Goal: Information Seeking & Learning: Learn about a topic

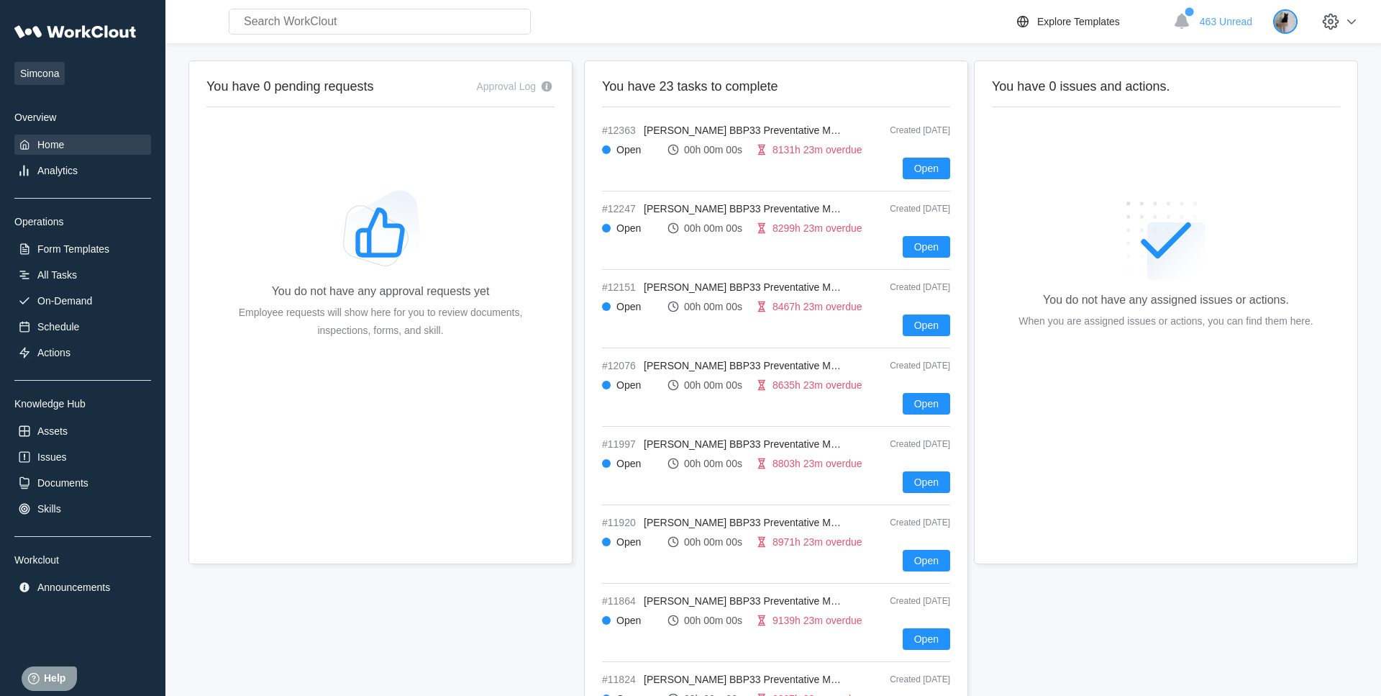
click at [1293, 17] on img at bounding box center [1285, 21] width 24 height 24
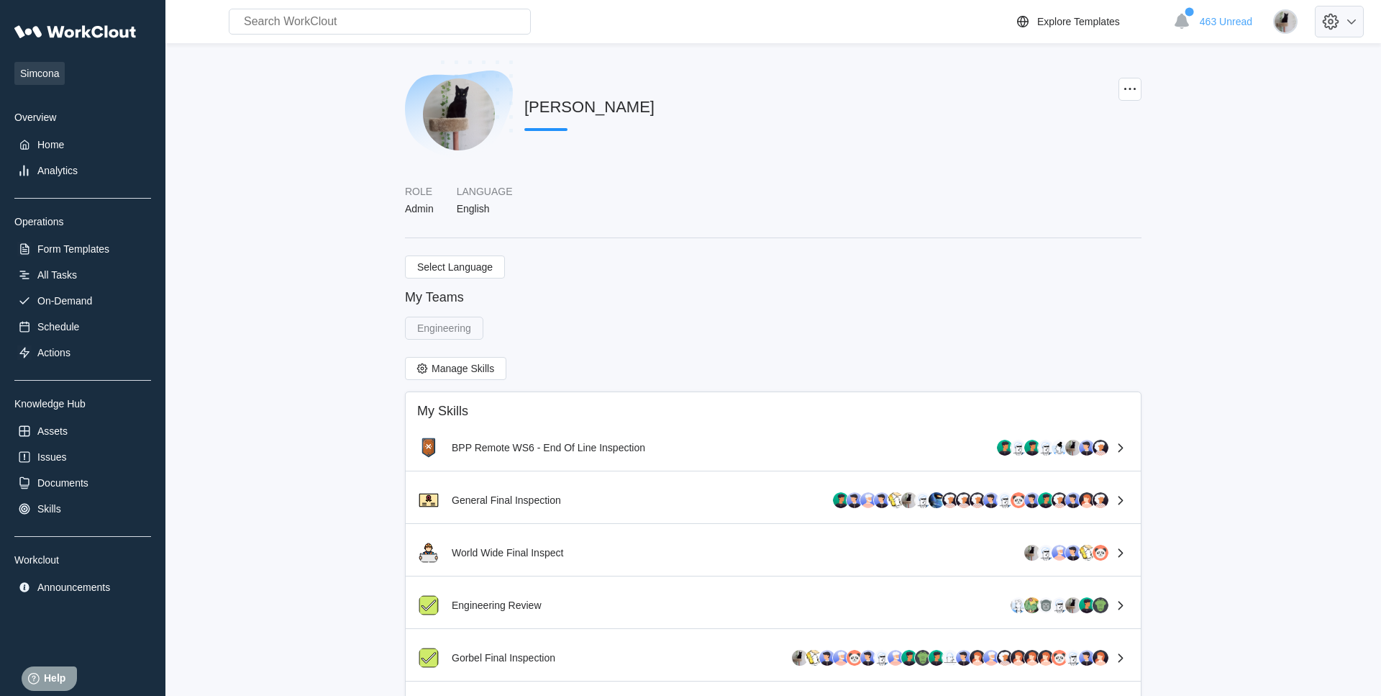
click at [1337, 19] on icon at bounding box center [1331, 21] width 24 height 24
click at [1249, 59] on div "Employee Directory" at bounding box center [1256, 66] width 203 height 23
select select "20"
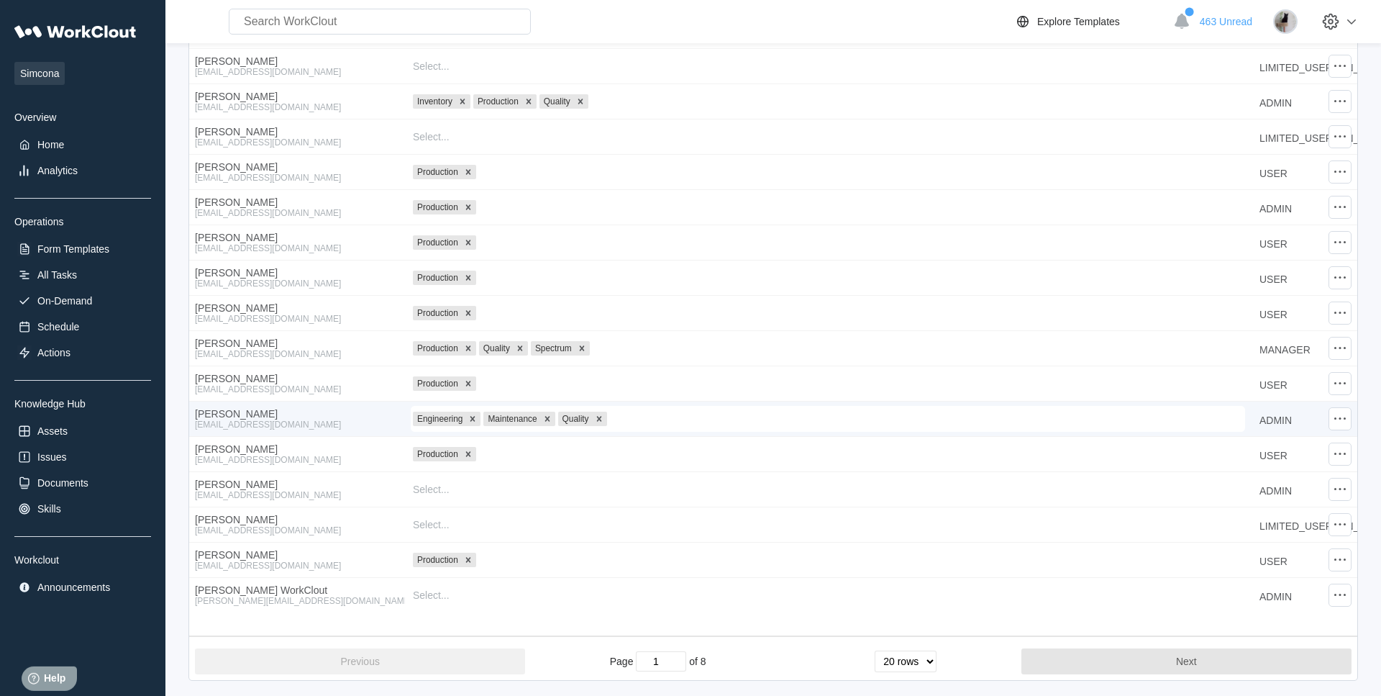
scroll to position [275, 0]
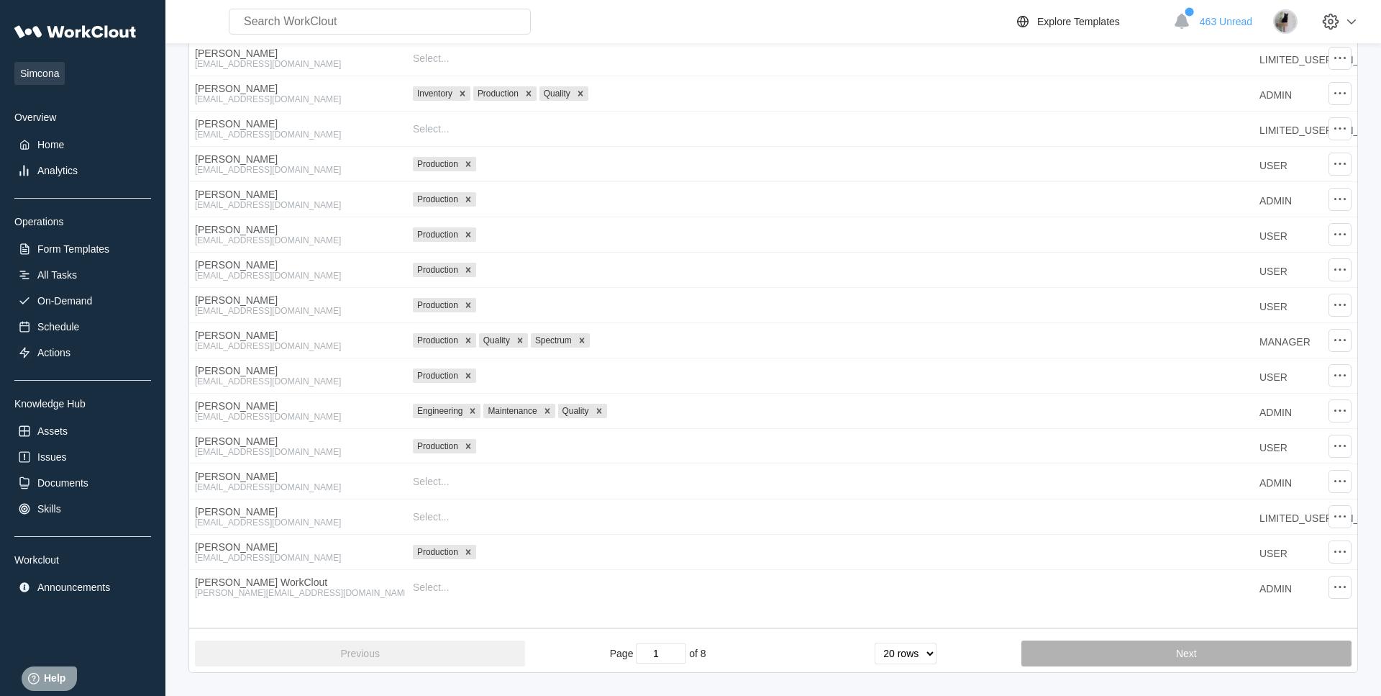
click at [1097, 660] on button "Next" at bounding box center [1187, 653] width 330 height 26
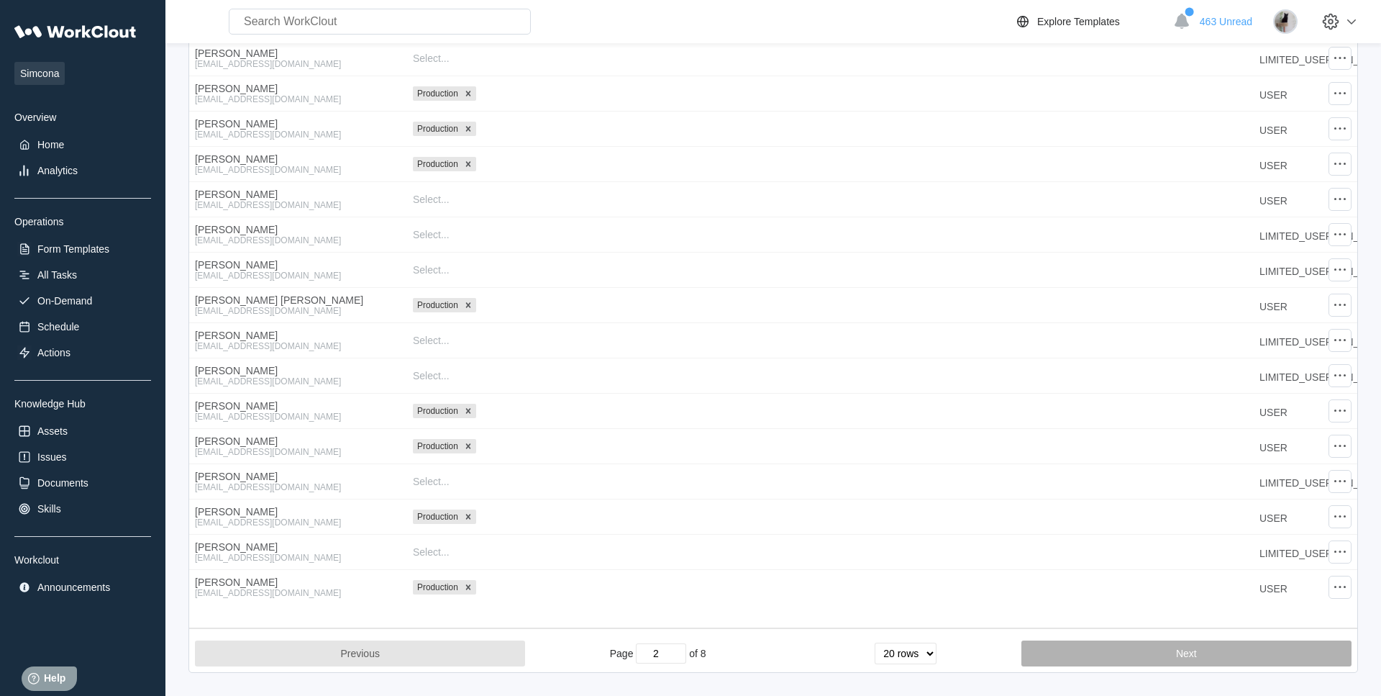
click at [1204, 661] on button "Next" at bounding box center [1187, 653] width 330 height 26
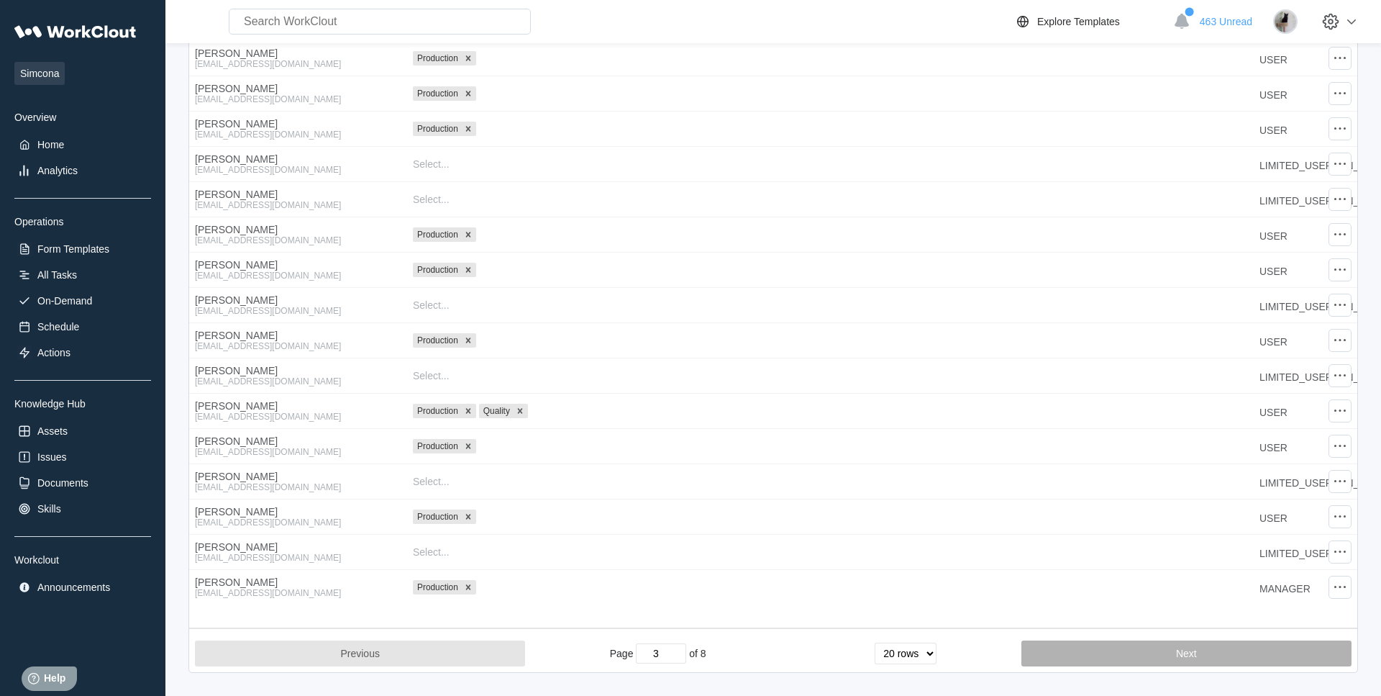
click at [1204, 661] on button "Next" at bounding box center [1187, 653] width 330 height 26
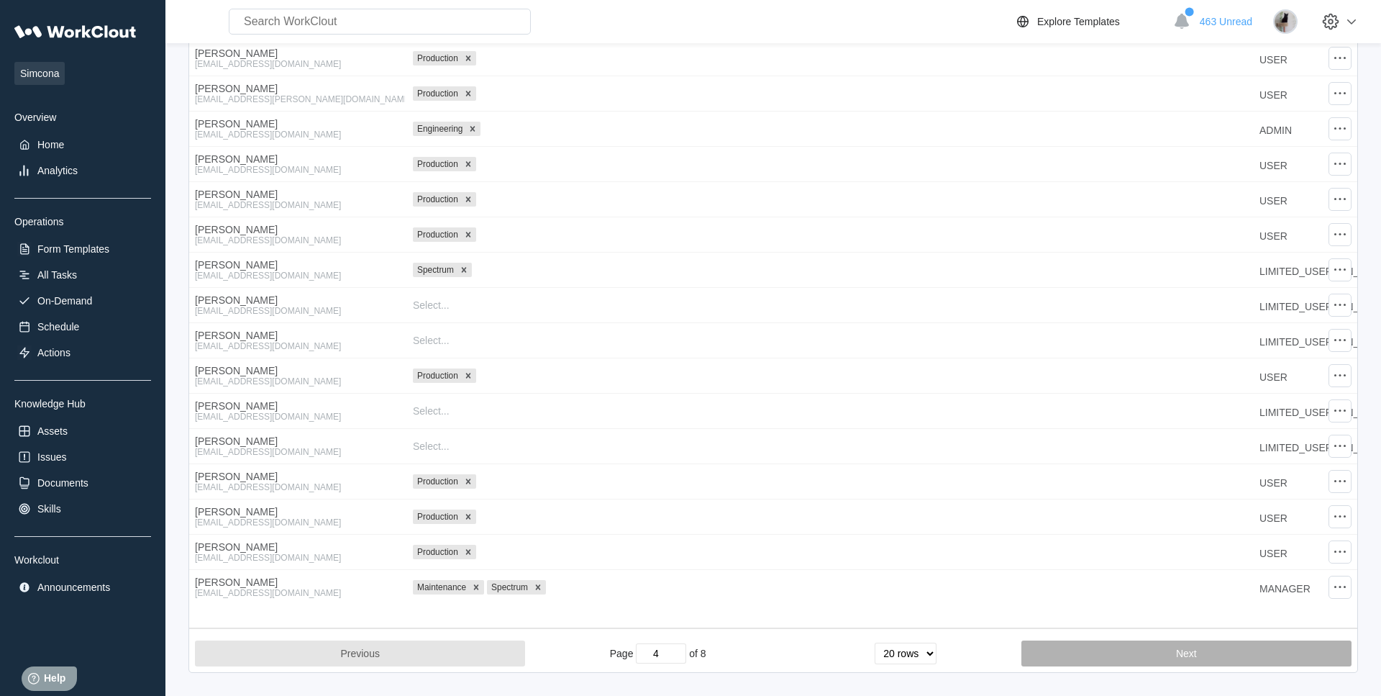
click at [1204, 661] on button "Next" at bounding box center [1187, 653] width 330 height 26
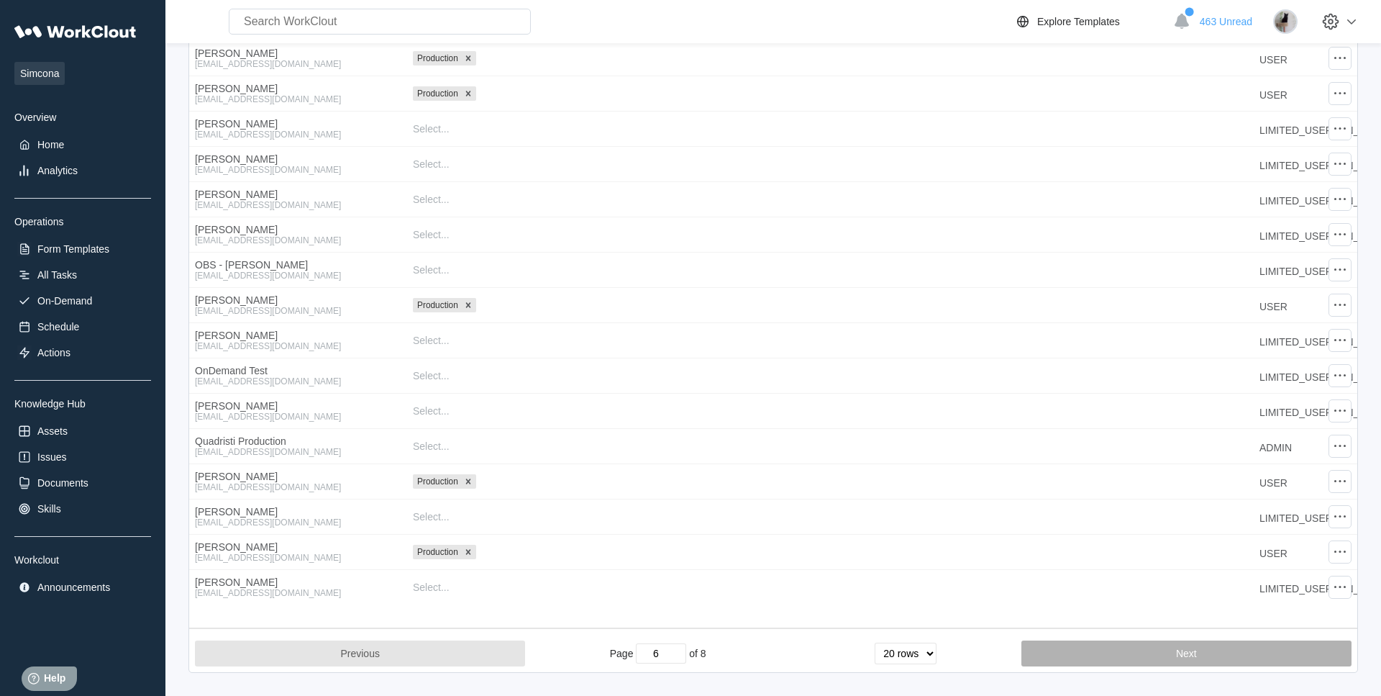
click at [1204, 661] on button "Next" at bounding box center [1187, 653] width 330 height 26
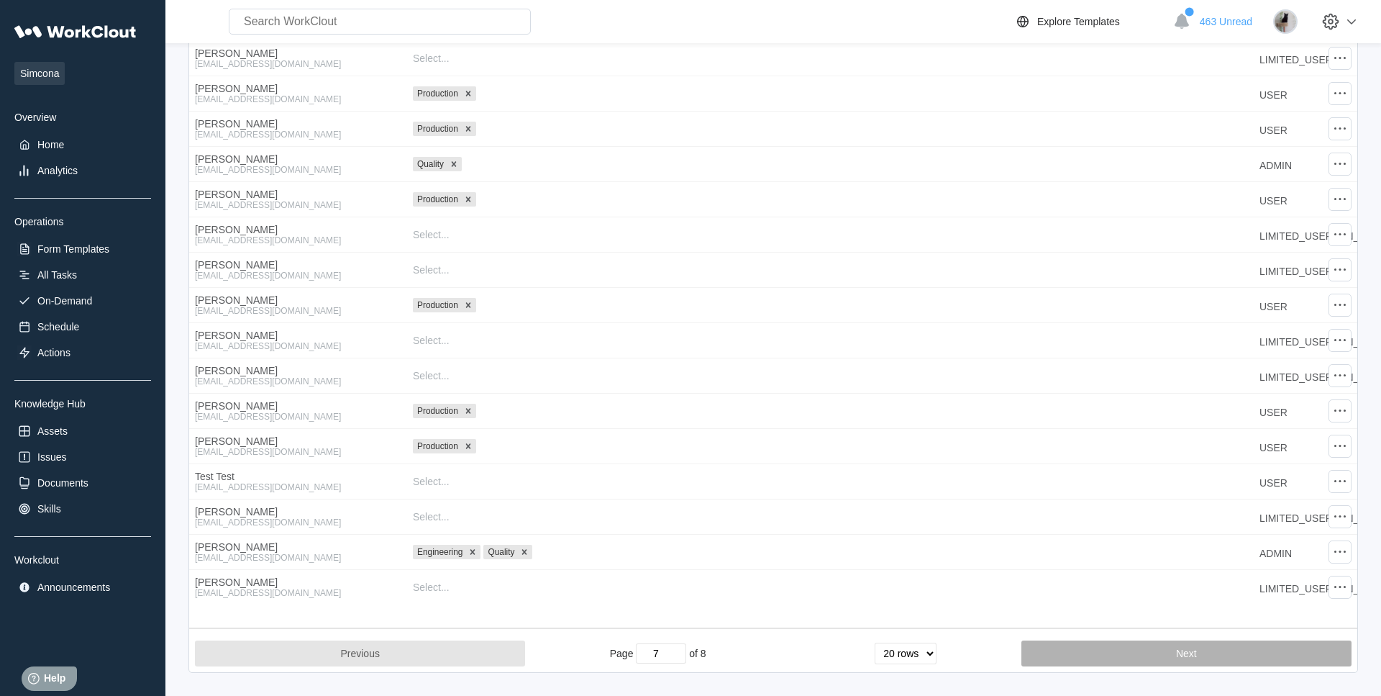
click at [1204, 661] on button "Next" at bounding box center [1187, 653] width 330 height 26
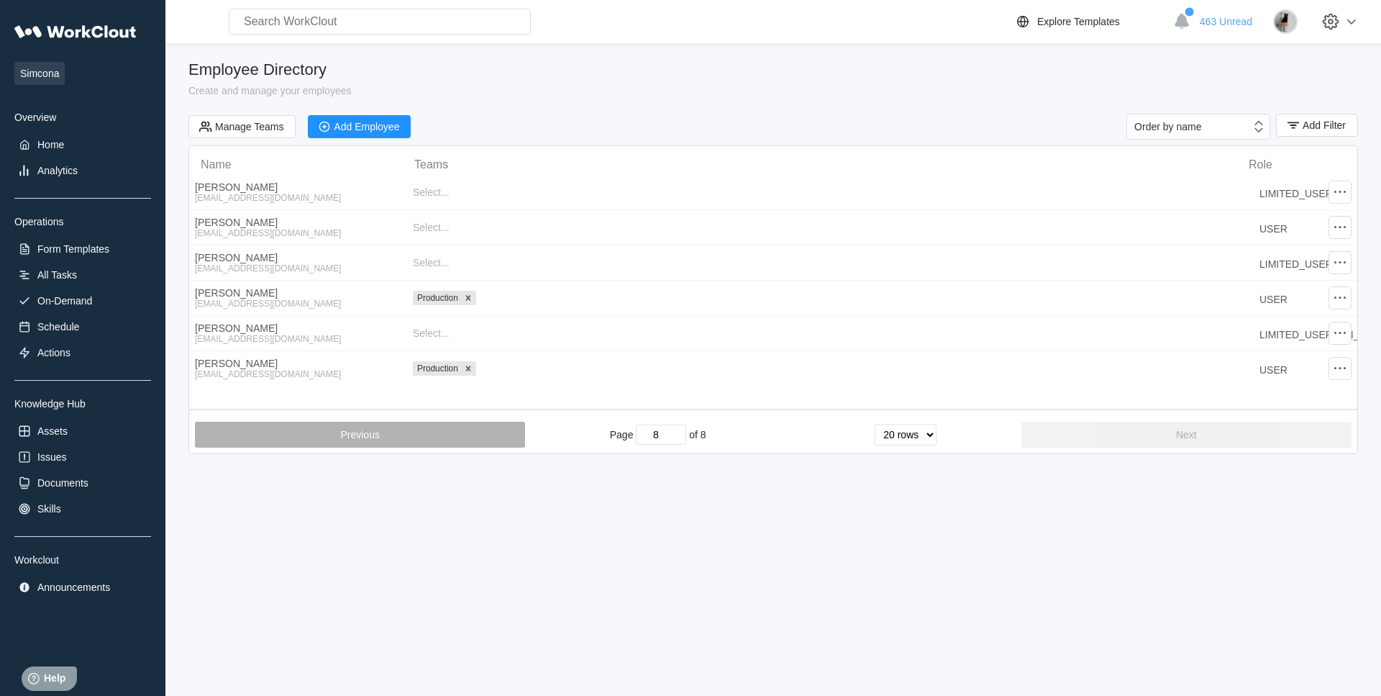
click at [483, 436] on button "Previous" at bounding box center [360, 435] width 330 height 26
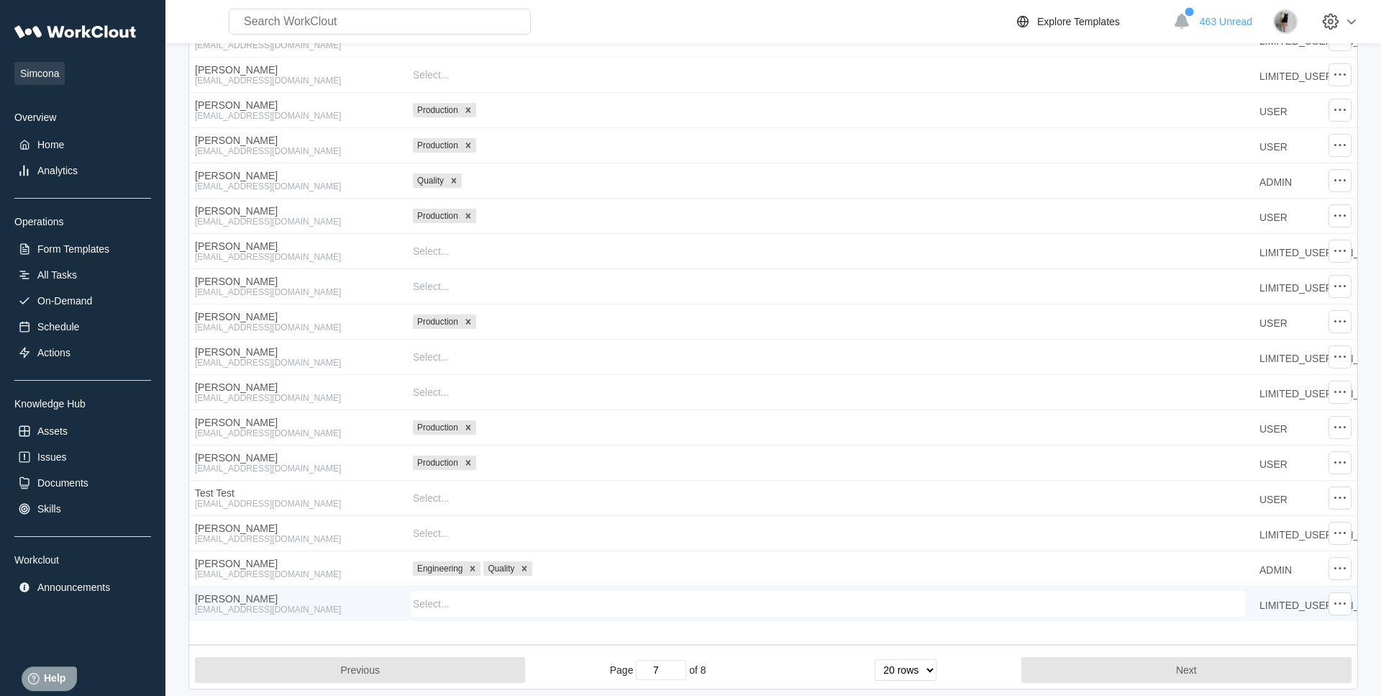
scroll to position [275, 0]
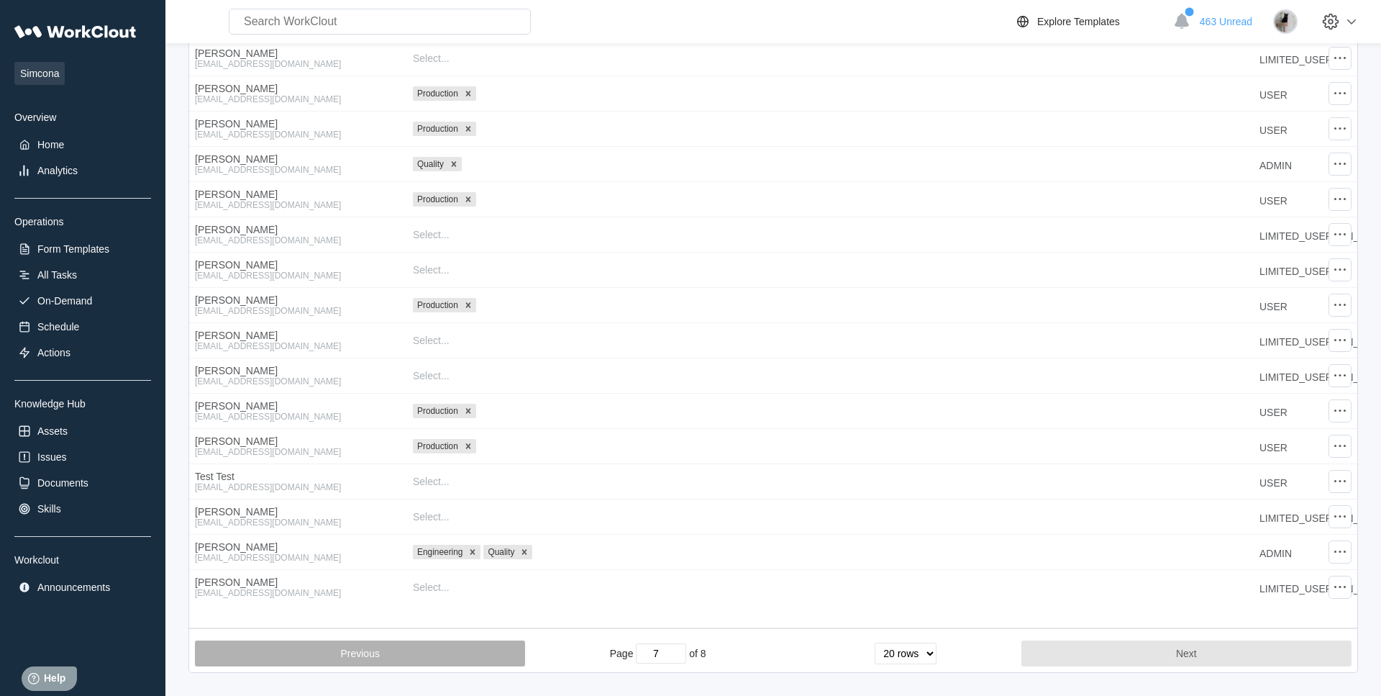
click at [361, 652] on button "Previous" at bounding box center [360, 653] width 330 height 26
type input "6"
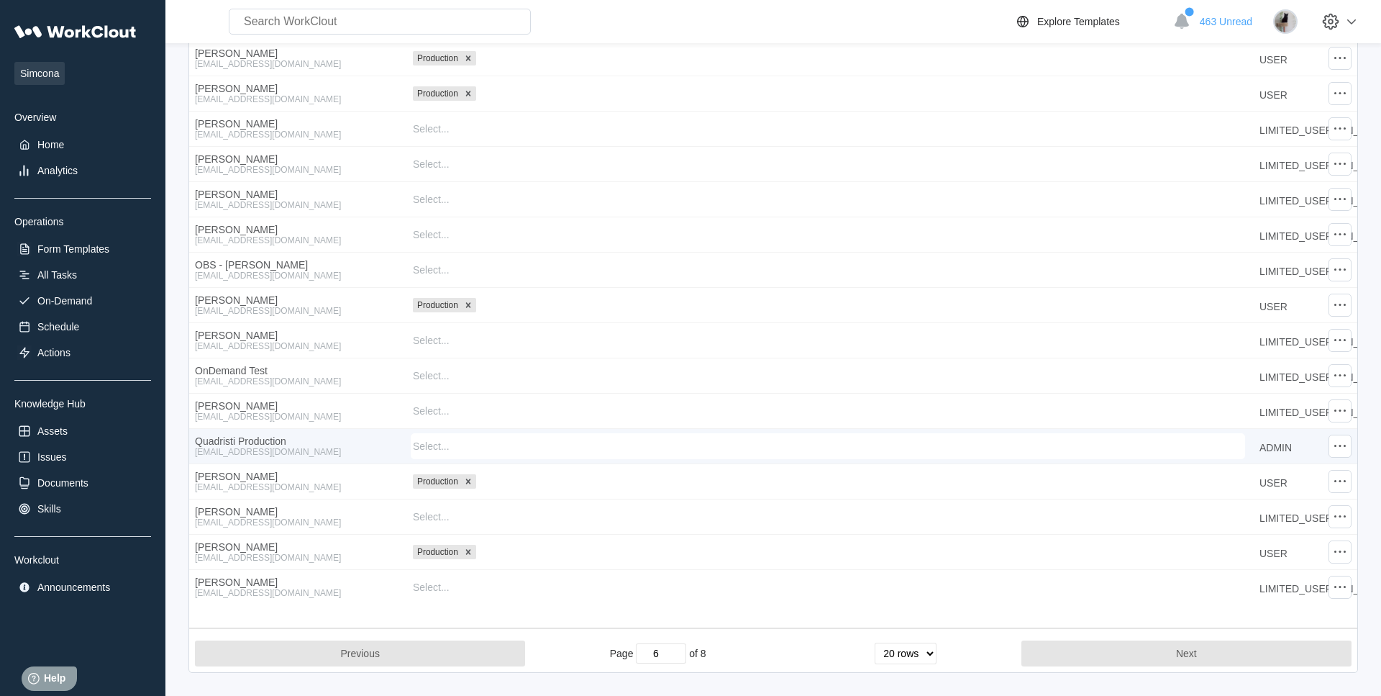
click at [291, 440] on div "Quadristi Production" at bounding box center [297, 441] width 204 height 12
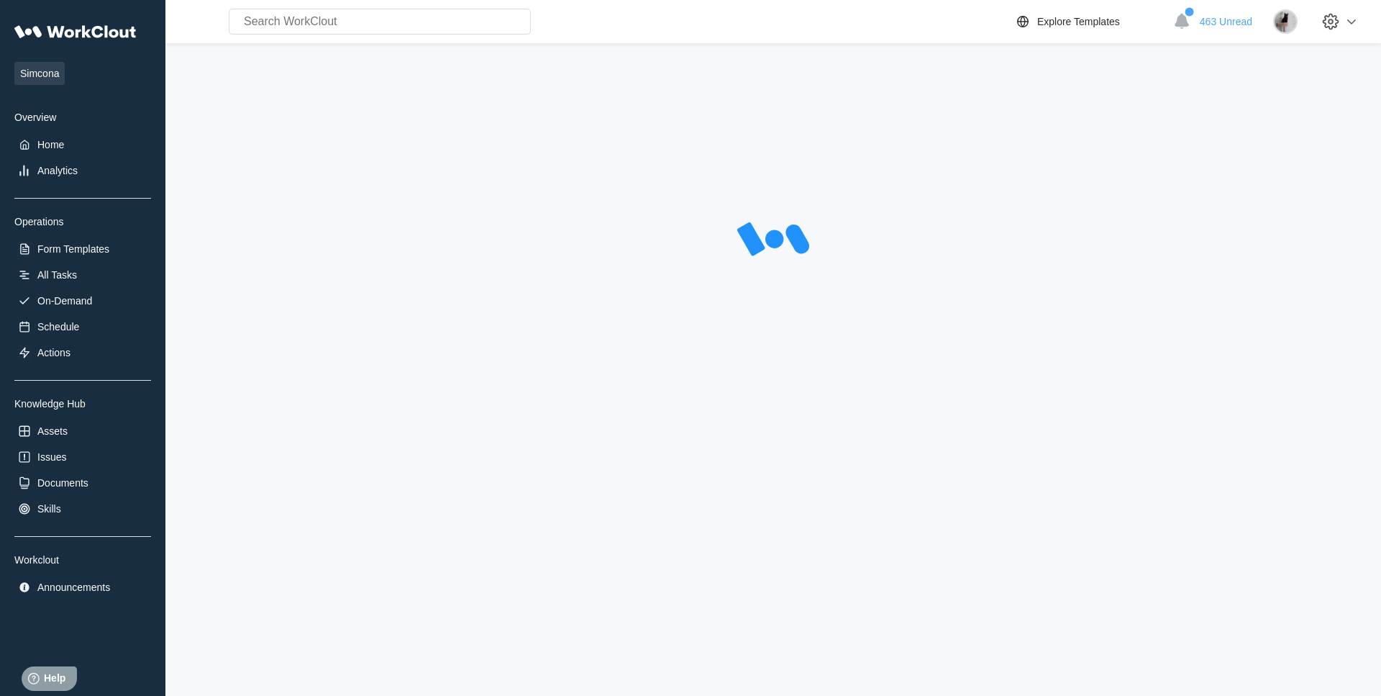
select select "20"
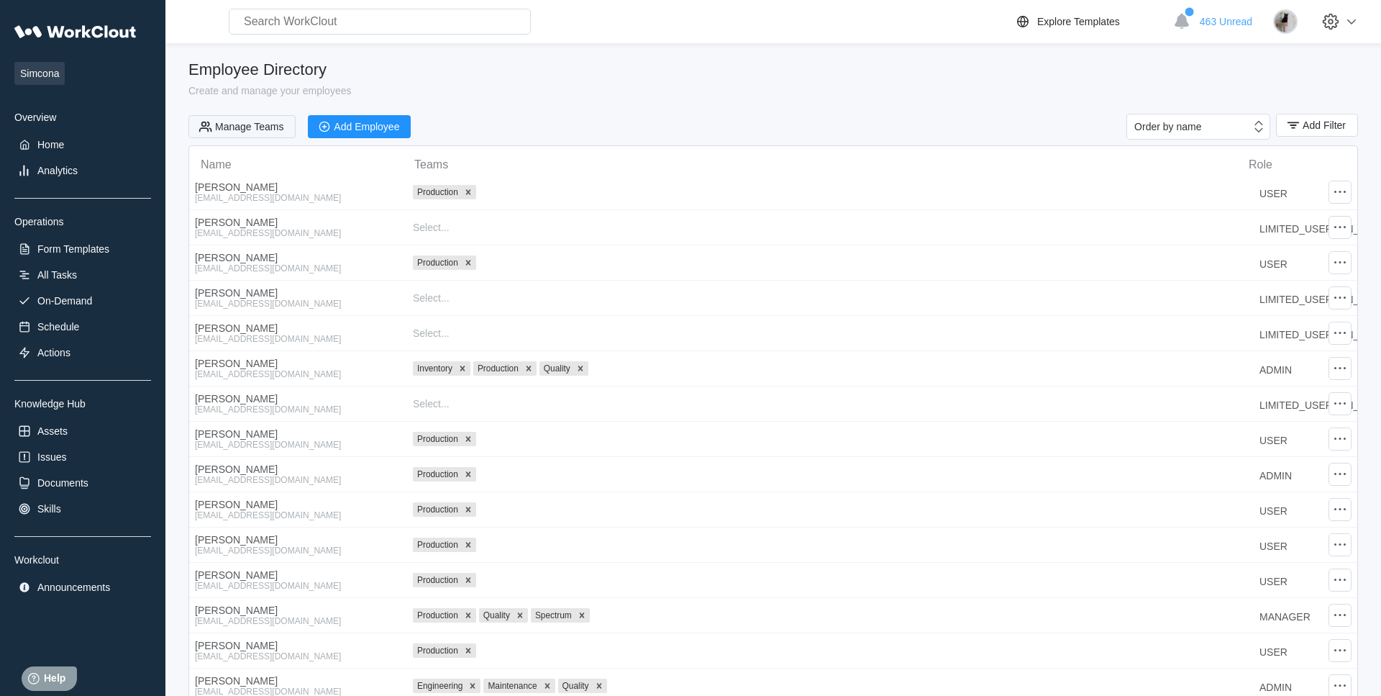
click at [260, 134] on button "Manage Teams" at bounding box center [241, 126] width 107 height 23
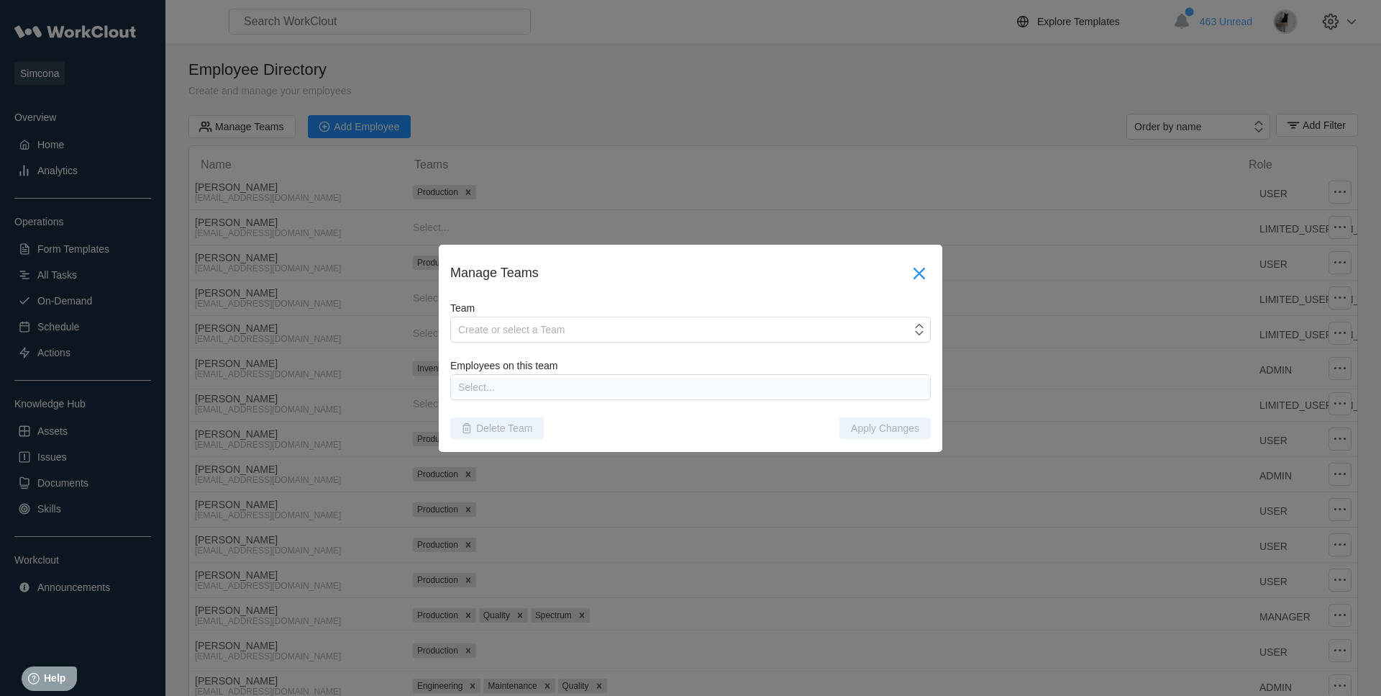
click at [923, 268] on icon at bounding box center [920, 273] width 12 height 12
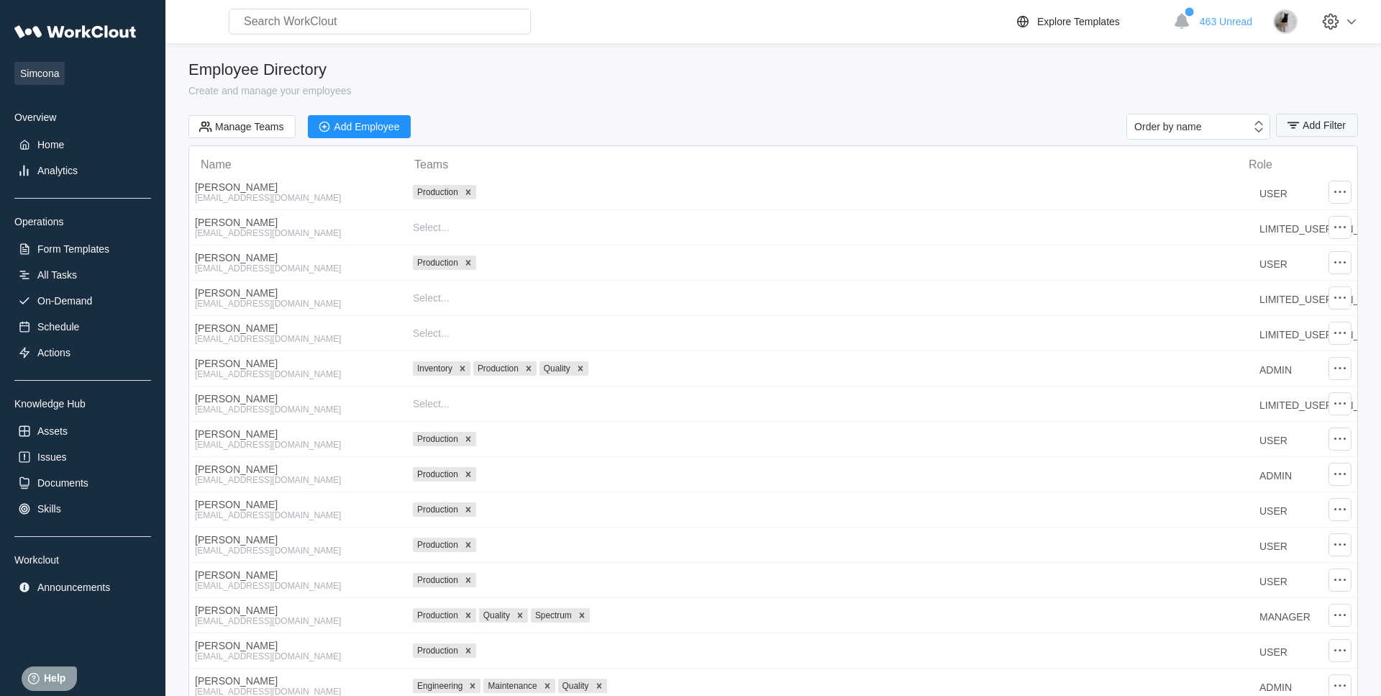
click at [1333, 128] on span "Add Filter" at bounding box center [1324, 125] width 43 height 10
click at [1067, 178] on input "text" at bounding box center [1194, 184] width 309 height 29
type input "Quad"
click at [1309, 213] on button "Apply Filter" at bounding box center [1311, 221] width 73 height 22
select select "20"
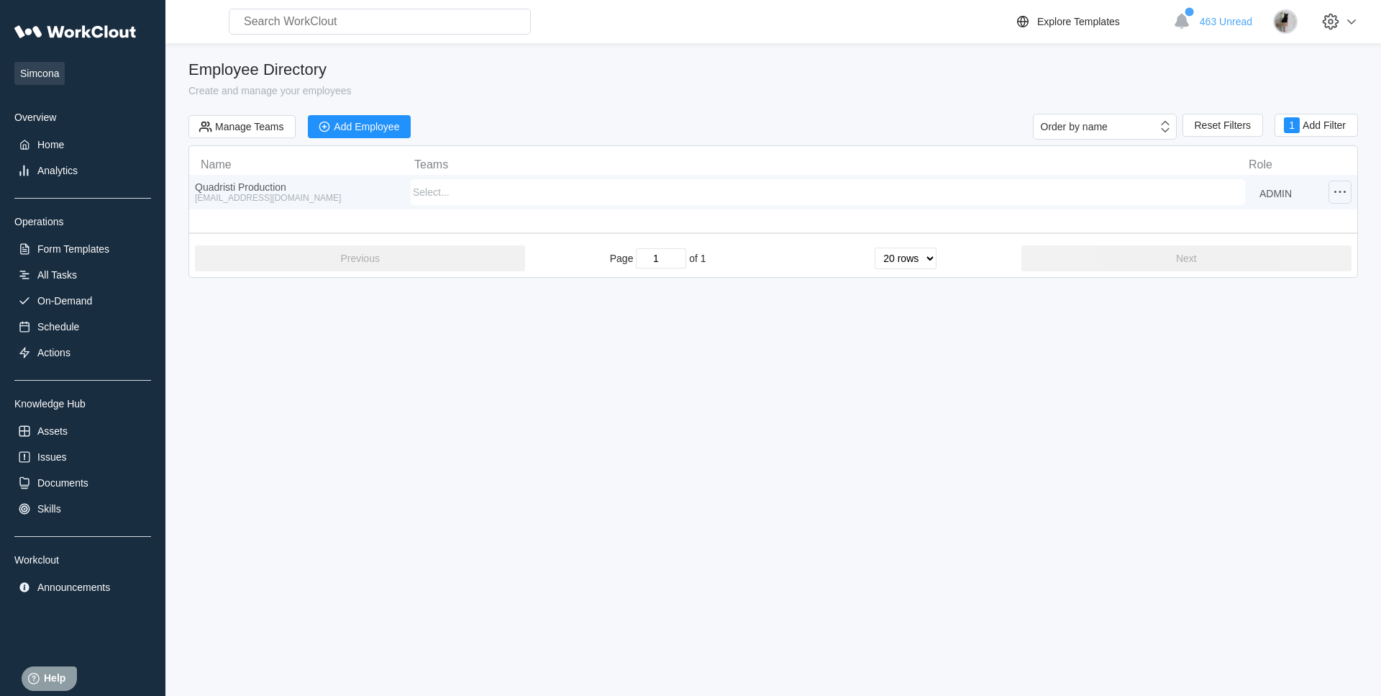
click at [1351, 193] on div at bounding box center [1340, 192] width 23 height 23
click at [1242, 154] on div "Edit Employee" at bounding box center [1223, 152] width 65 height 12
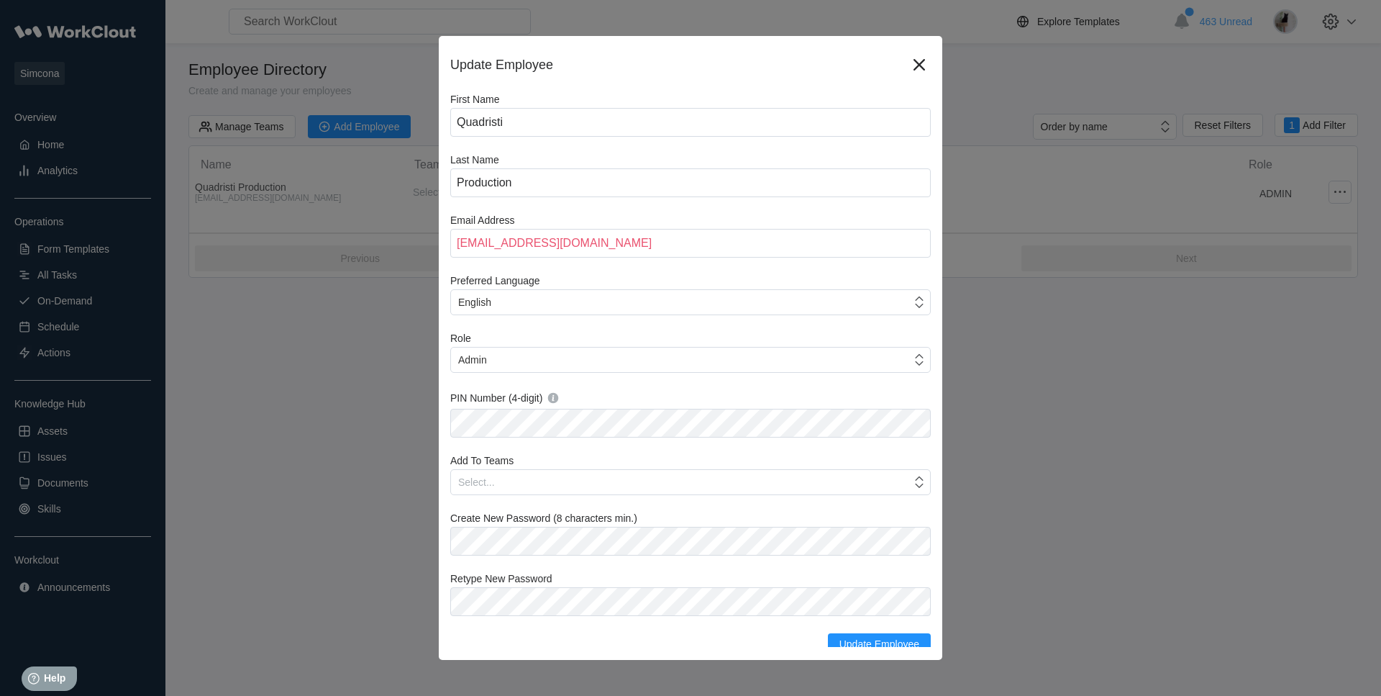
click at [665, 78] on div "Update Employee" at bounding box center [690, 73] width 481 height 40
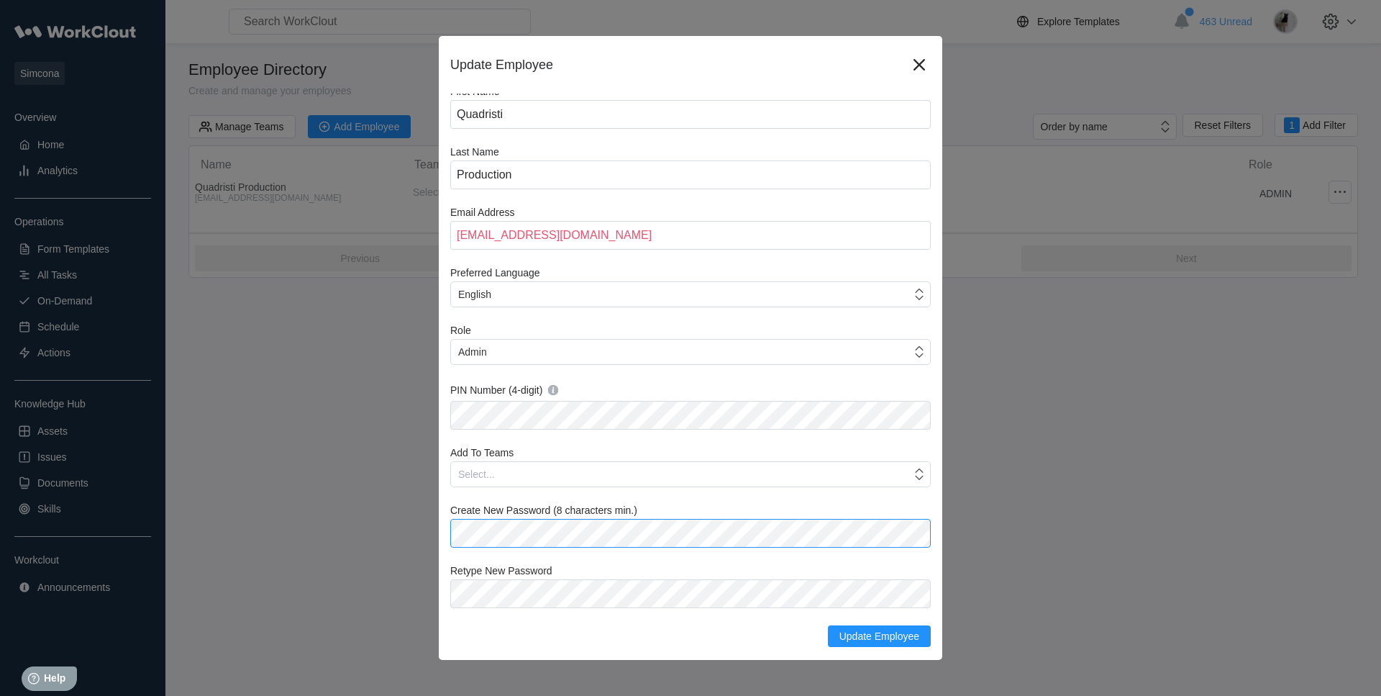
scroll to position [14, 0]
click at [734, 112] on input "Quadristi" at bounding box center [690, 114] width 481 height 29
click at [775, 47] on div "Update Employee First Name Quadristi Last Name Production Email Address quadris…" at bounding box center [691, 348] width 504 height 624
click at [847, 637] on span "Update Employee" at bounding box center [880, 636] width 80 height 10
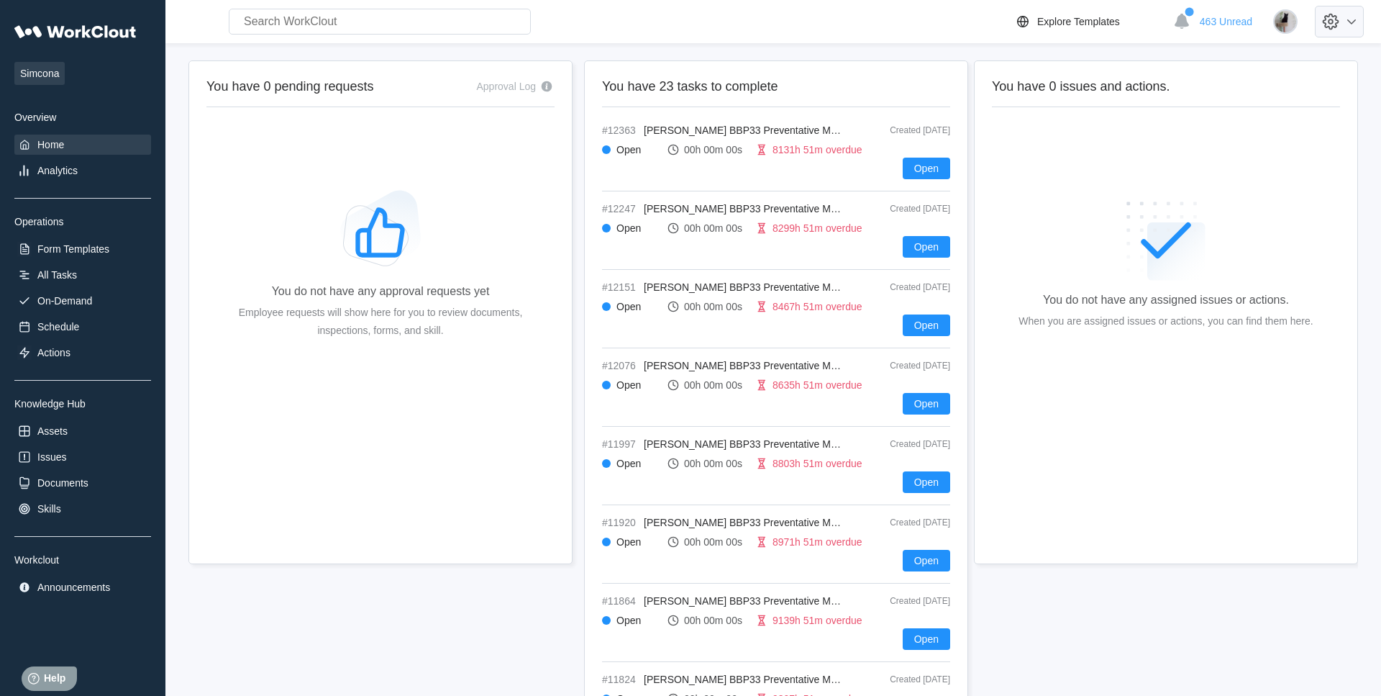
click at [1335, 22] on icon at bounding box center [1331, 21] width 24 height 24
click at [1286, 69] on div "Employee Directory" at bounding box center [1256, 66] width 203 height 23
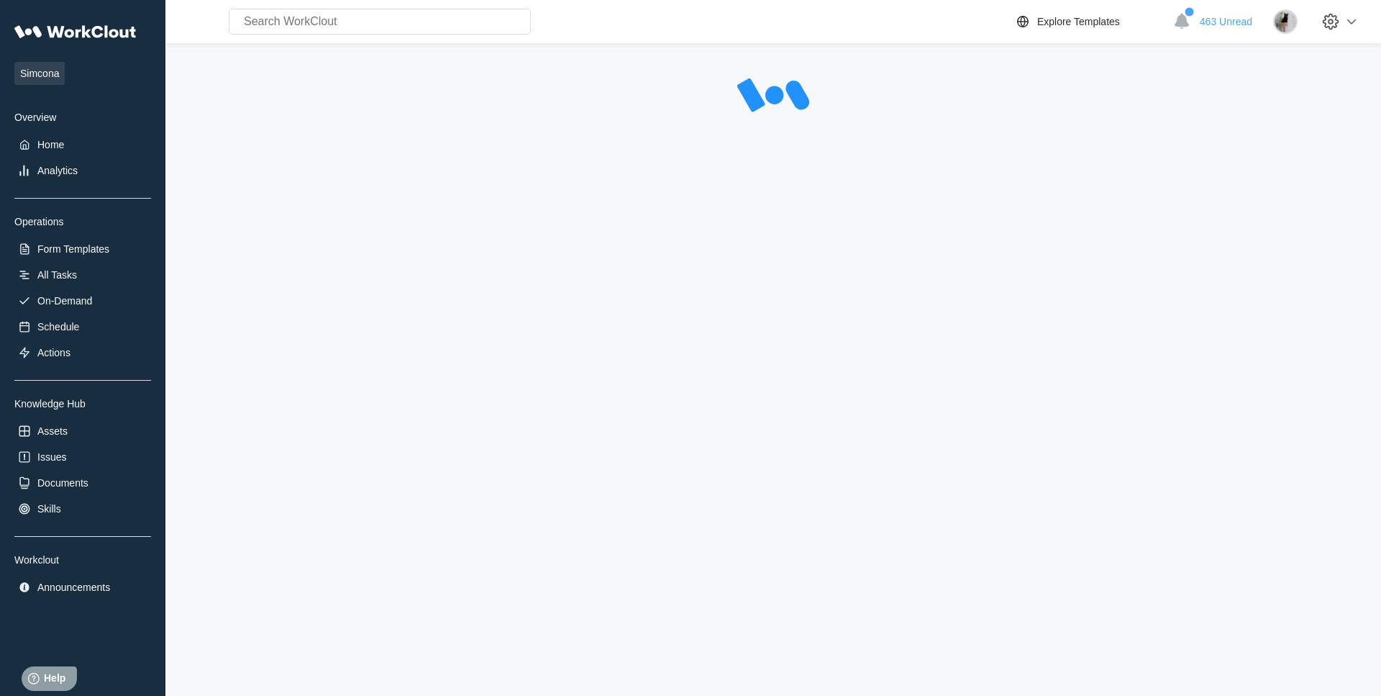
select select "20"
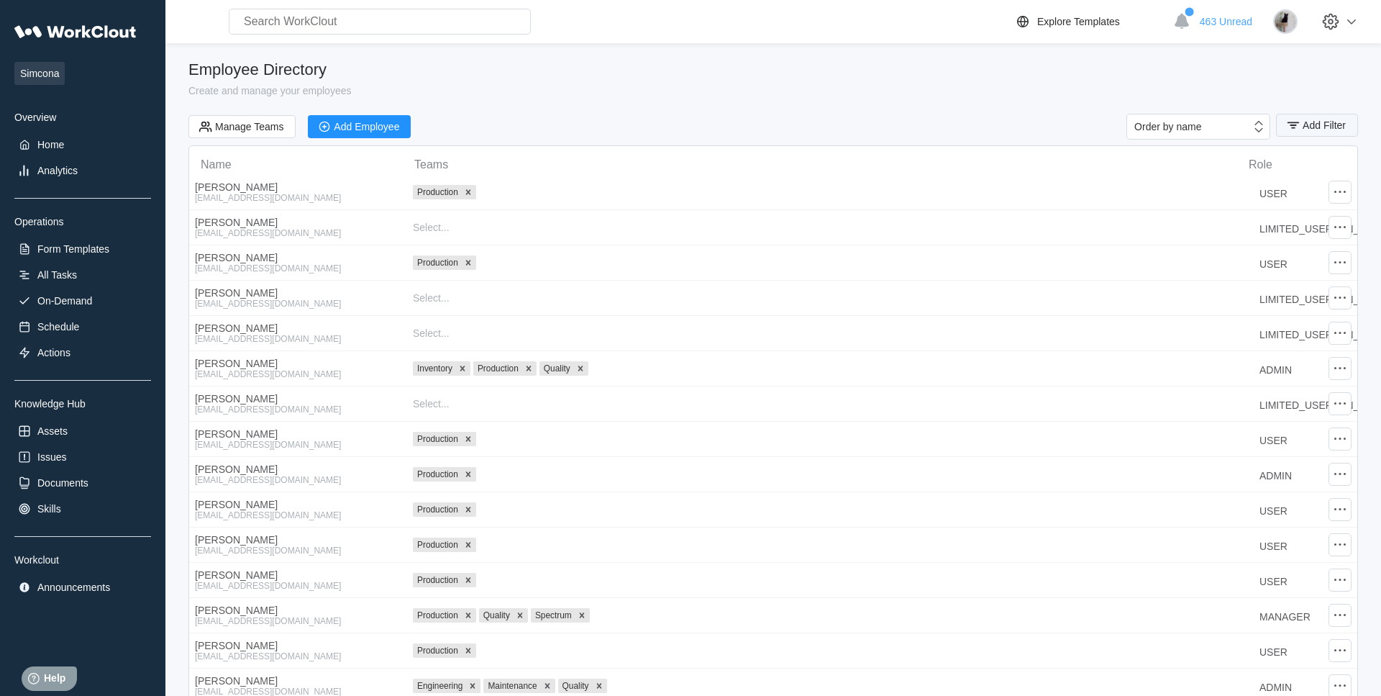
click at [1307, 122] on span "Add Filter" at bounding box center [1324, 125] width 43 height 10
click at [1111, 176] on input "text" at bounding box center [1194, 184] width 309 height 29
type input "Quad"
click at [1308, 224] on span "Apply Filter" at bounding box center [1312, 221] width 50 height 10
select select "20"
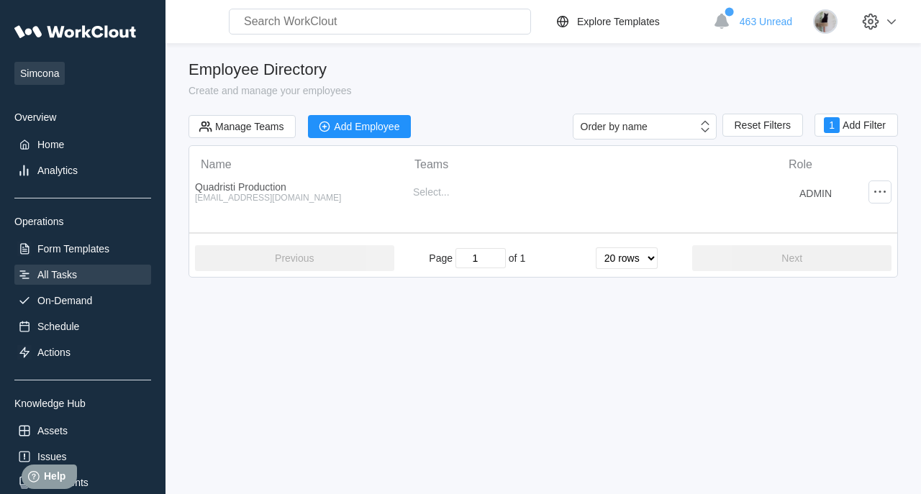
click at [92, 276] on div "All Tasks" at bounding box center [82, 275] width 137 height 20
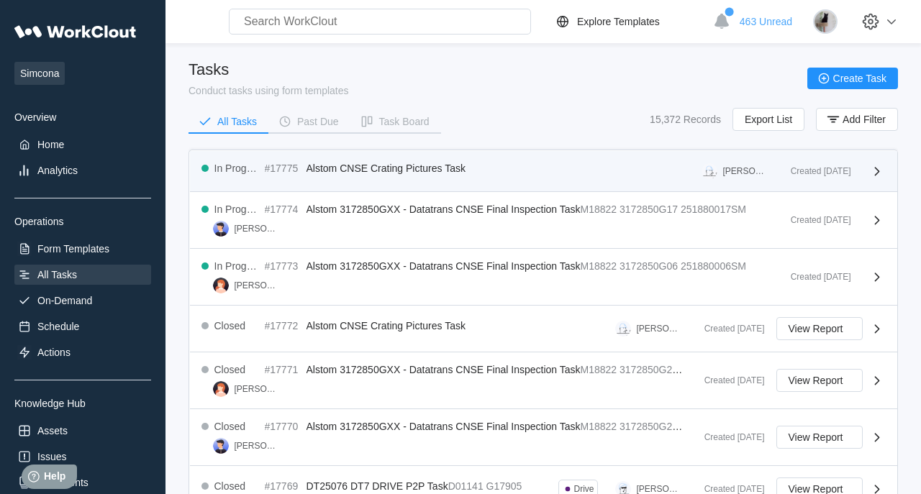
click at [278, 170] on div "#17775" at bounding box center [283, 169] width 36 height 12
drag, startPoint x: 457, startPoint y: 128, endPoint x: 317, endPoint y: 169, distance: 145.5
click at [317, 169] on span "Alstom CNSE Crating Pictures Task" at bounding box center [385, 169] width 159 height 12
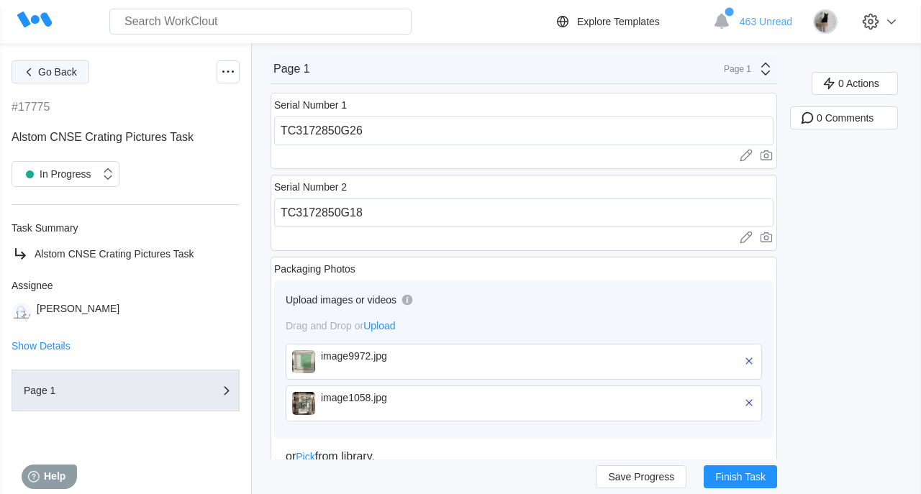
click at [71, 79] on button "Go Back" at bounding box center [51, 71] width 78 height 23
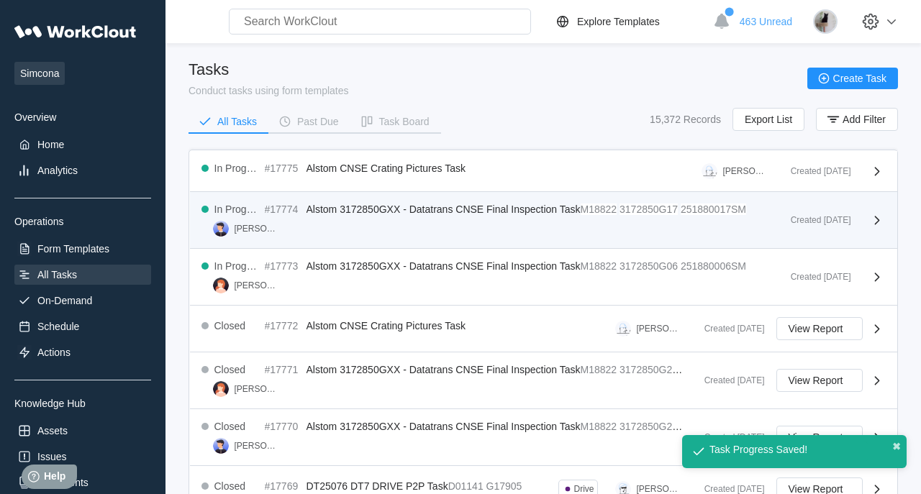
click at [493, 214] on span "Alstom 3172850GXX - Datatrans CNSE Final Inspection Task" at bounding box center [443, 210] width 274 height 12
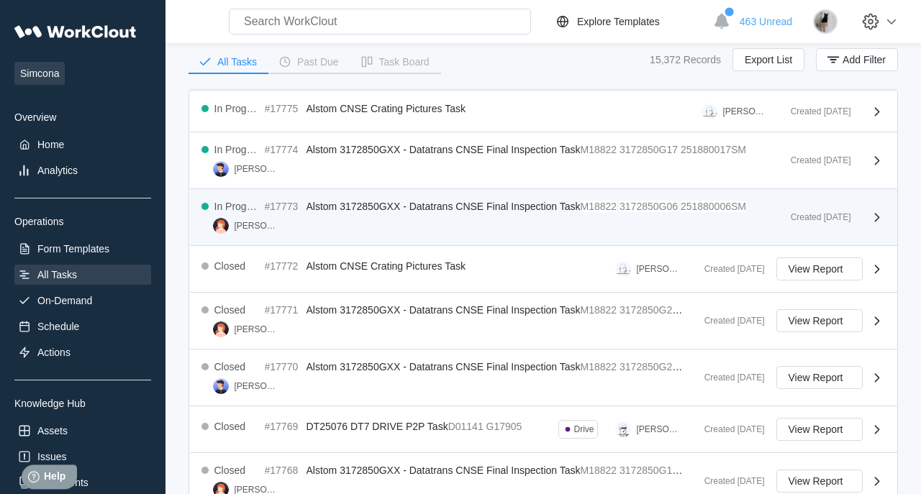
scroll to position [86, 0]
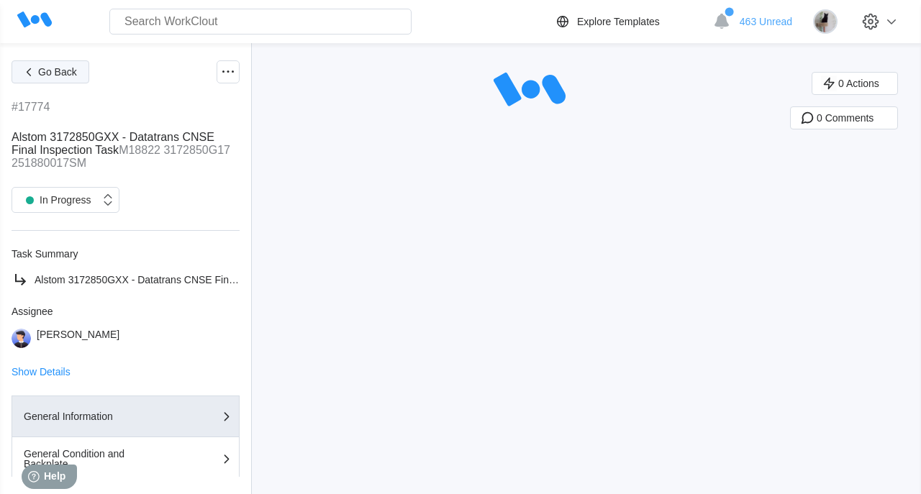
click at [43, 66] on button "Go Back" at bounding box center [51, 71] width 78 height 23
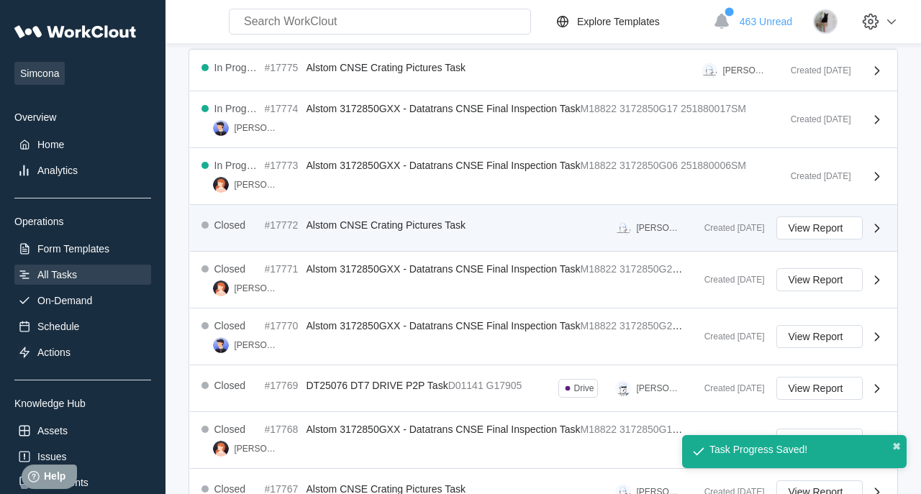
scroll to position [101, 0]
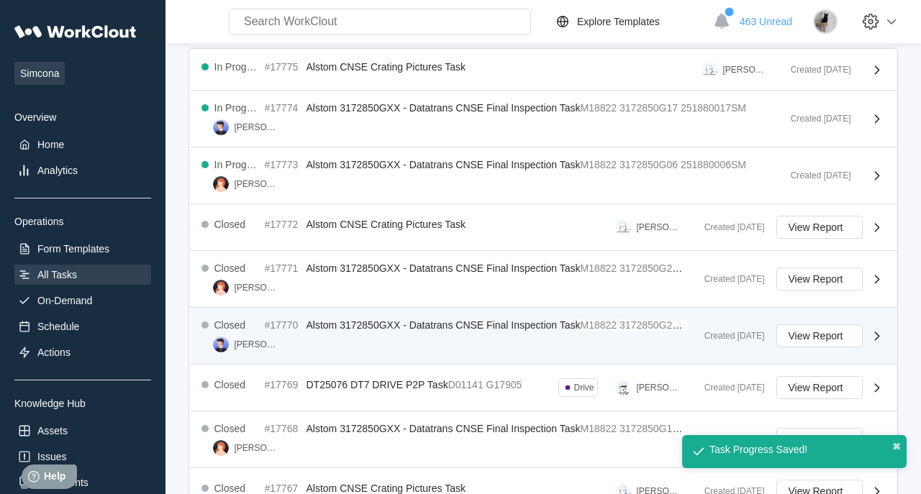
click at [441, 335] on div "Closed #17770 Alstom 3172850GXX - Datatrans CNSE Final Inspection Task M18822 3…" at bounding box center [446, 335] width 491 height 33
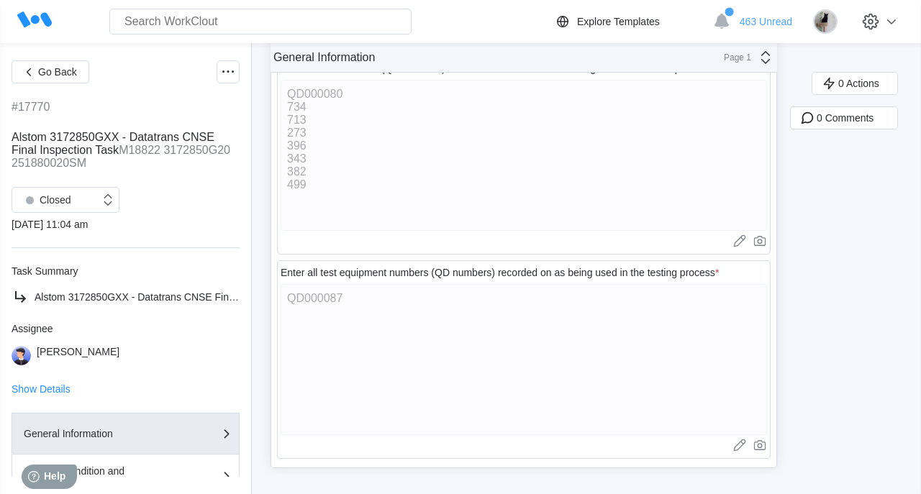
scroll to position [5375, 0]
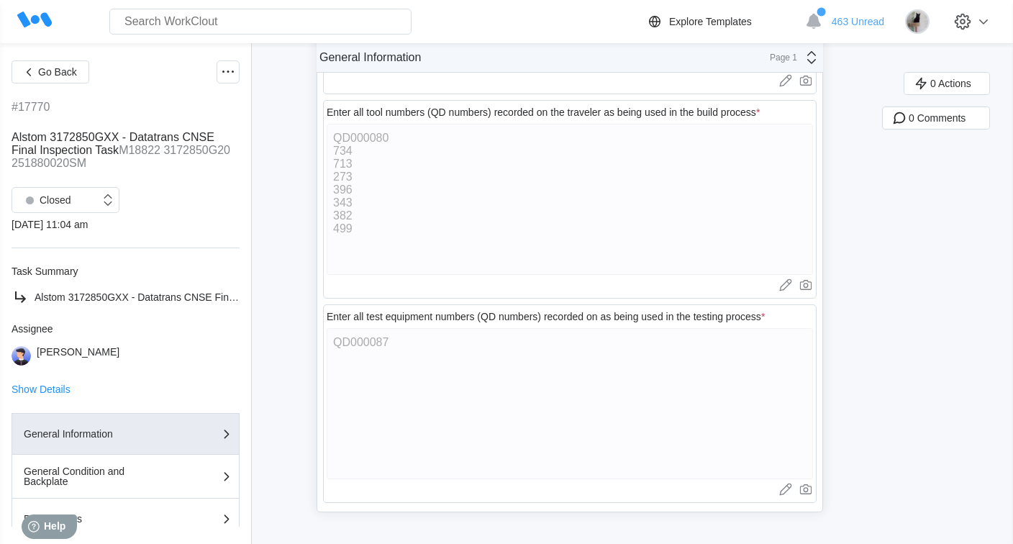
type textarea "x"
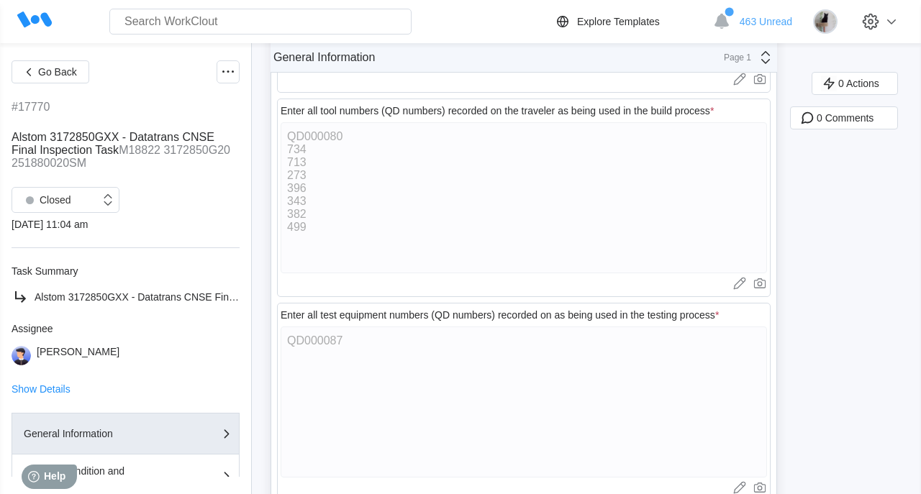
type textarea "x"
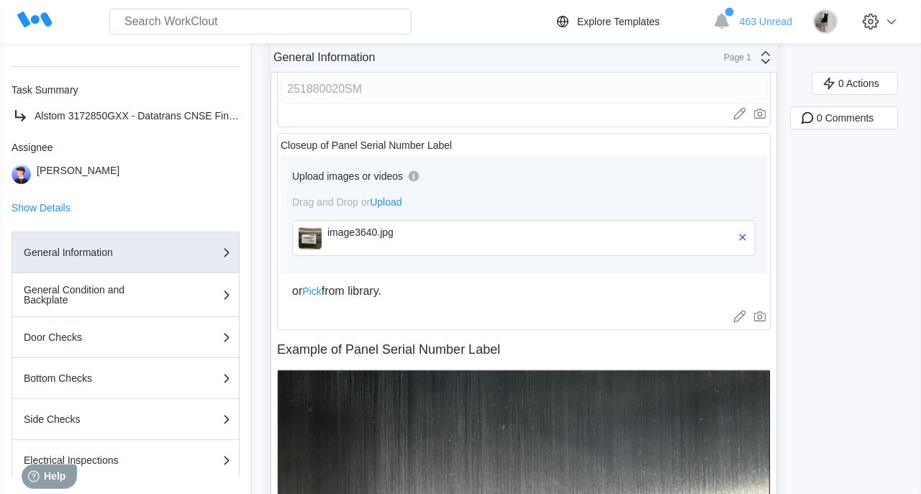
scroll to position [0, 0]
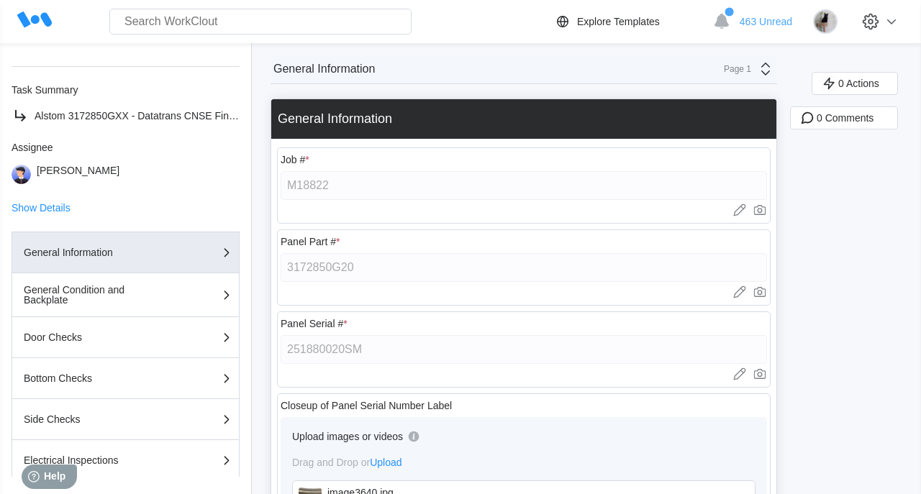
click at [679, 67] on div "General Information Page 1" at bounding box center [523, 69] width 506 height 29
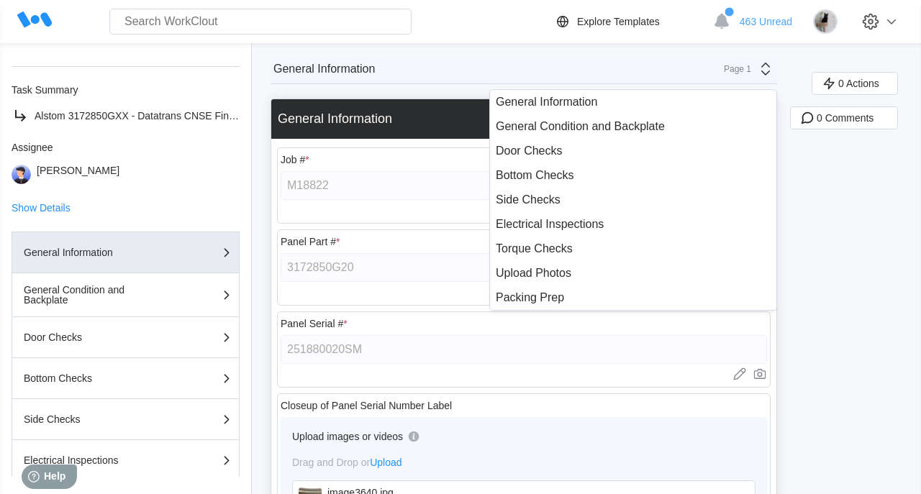
click at [740, 67] on div "Page 1" at bounding box center [733, 69] width 36 height 10
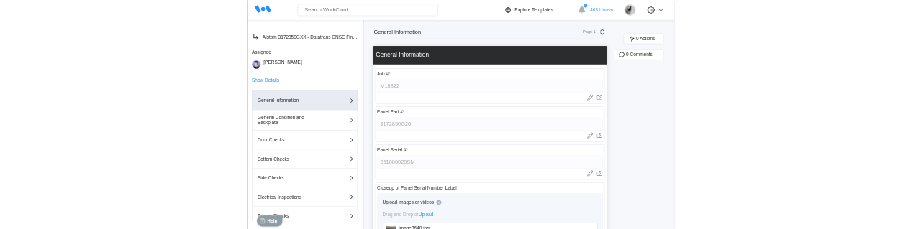
scroll to position [221, 0]
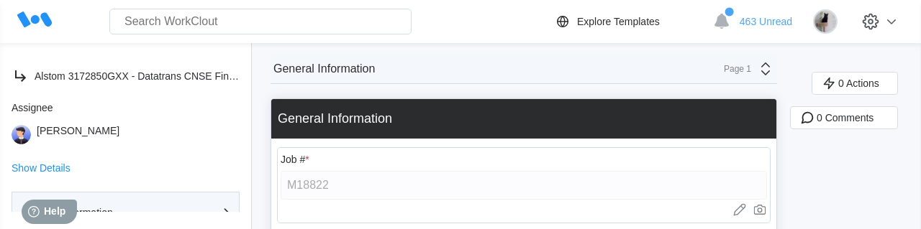
type textarea "x"
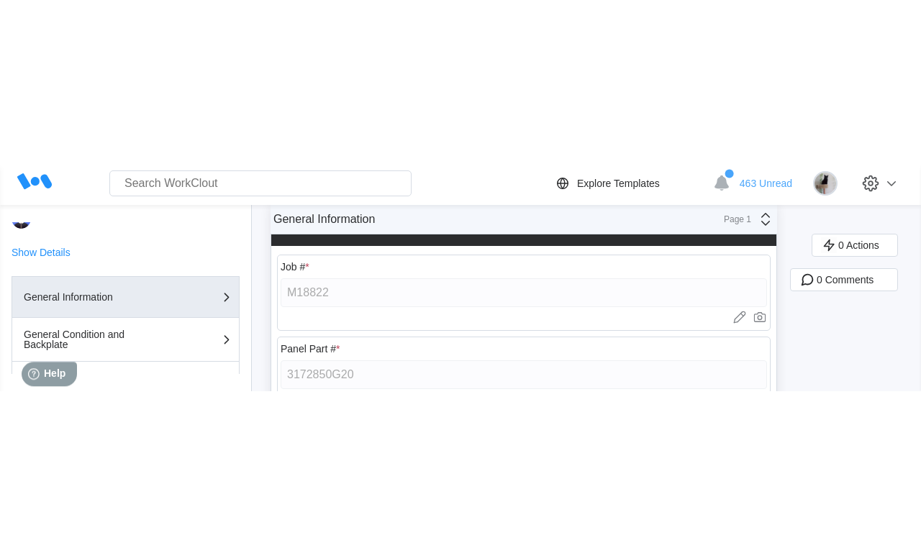
scroll to position [305, 0]
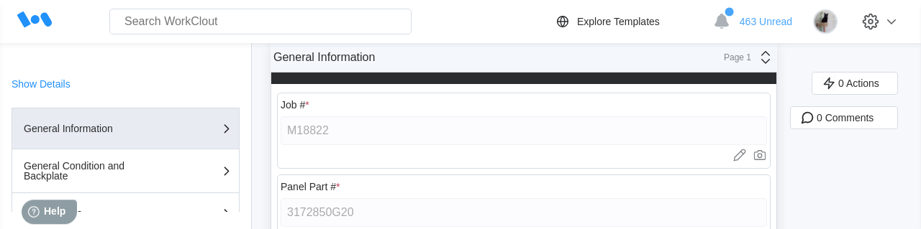
click at [650, 75] on div "General Information" at bounding box center [523, 65] width 505 height 40
click at [745, 58] on div "Page 1" at bounding box center [733, 58] width 36 height 10
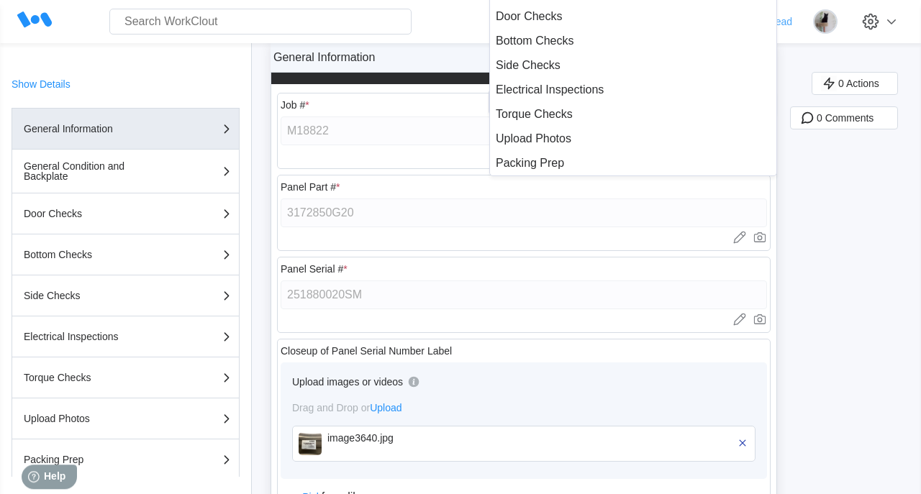
type textarea "x"
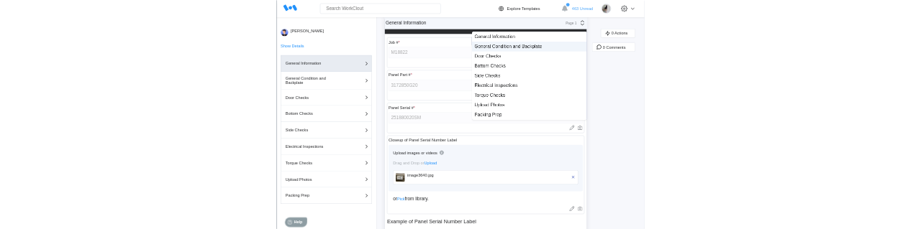
scroll to position [273, 0]
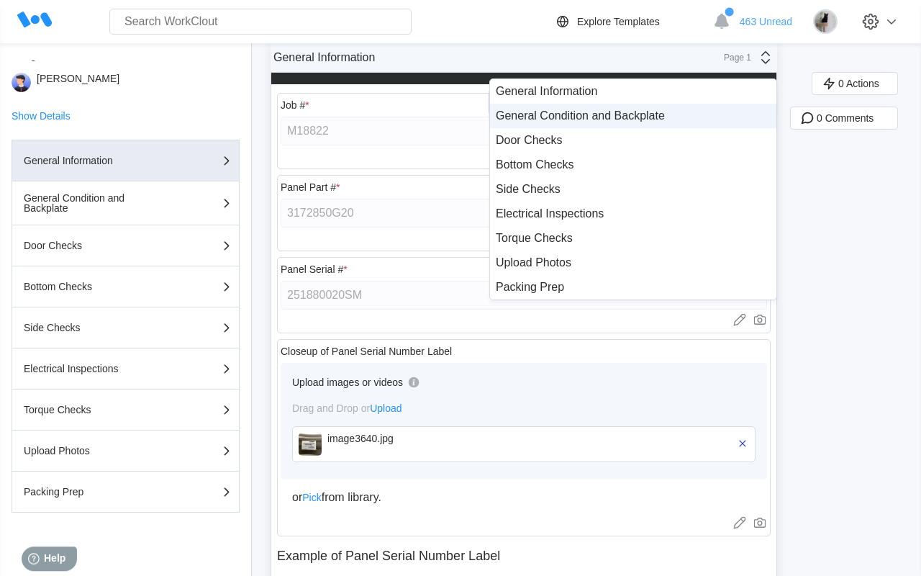
type textarea "x"
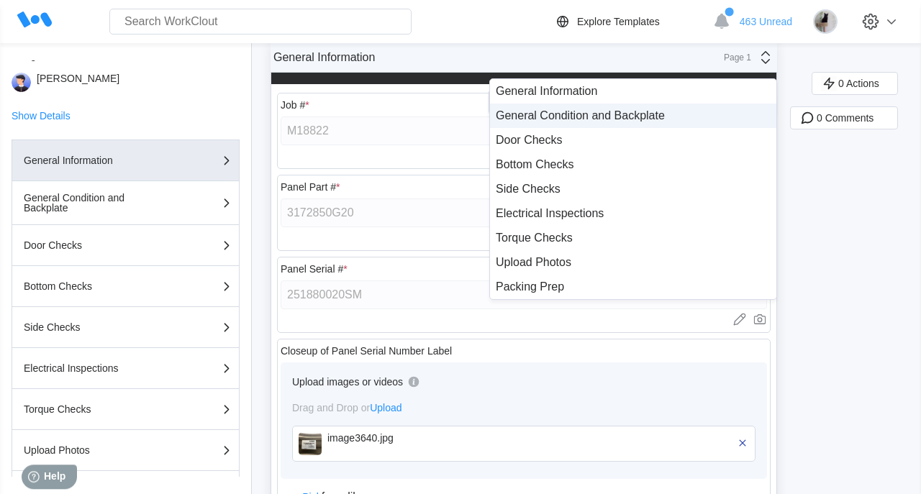
type textarea "x"
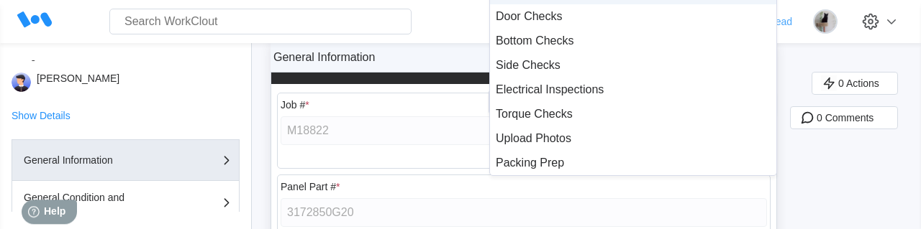
type textarea "x"
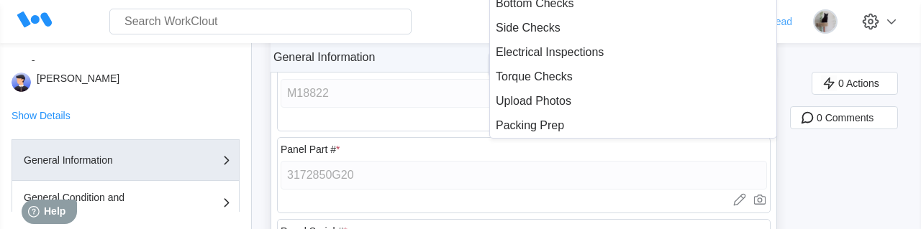
scroll to position [0, 0]
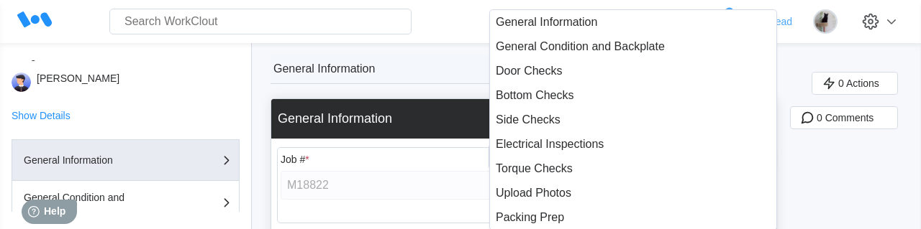
click at [435, 58] on div "General Information Page 1" at bounding box center [523, 69] width 506 height 29
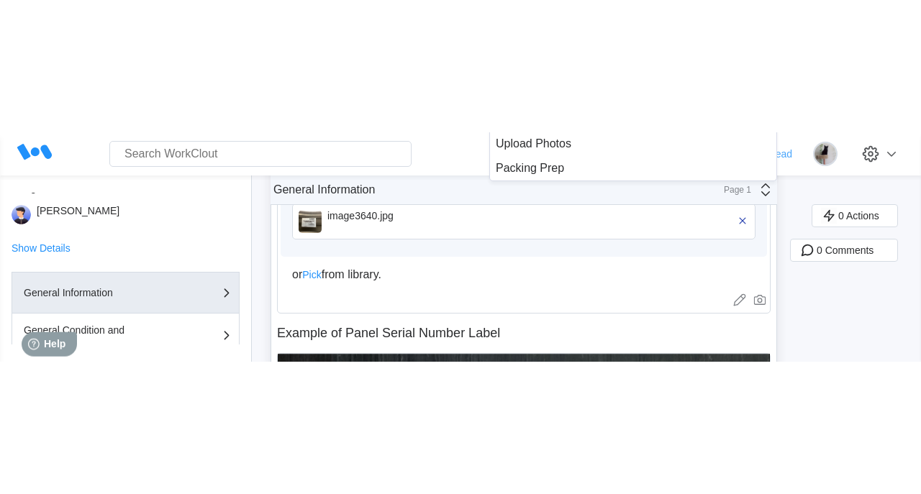
scroll to position [419, 0]
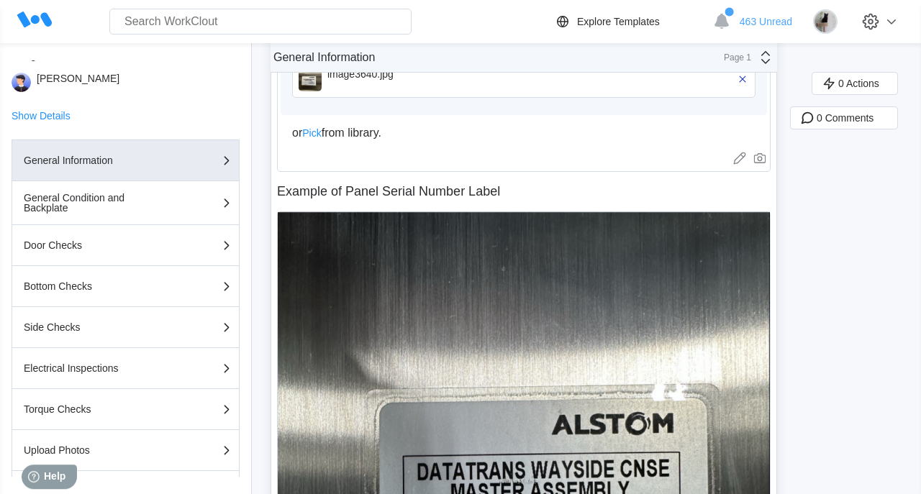
type textarea "x"
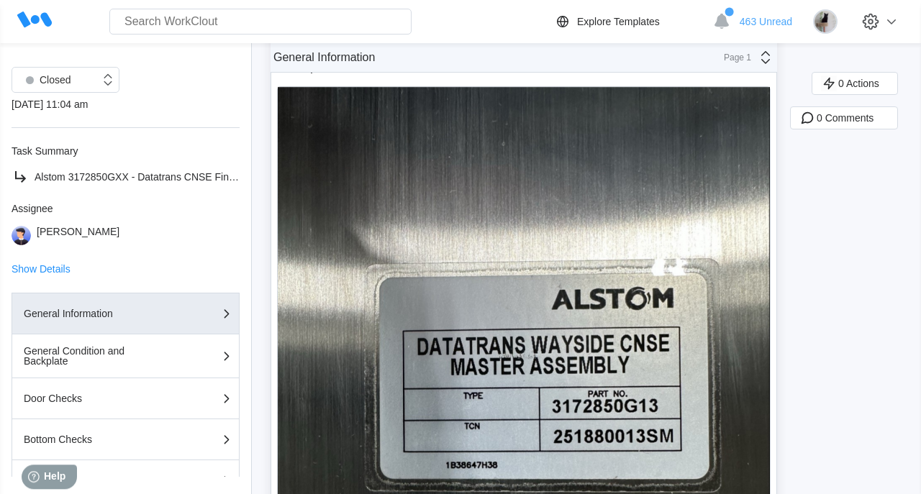
scroll to position [0, 0]
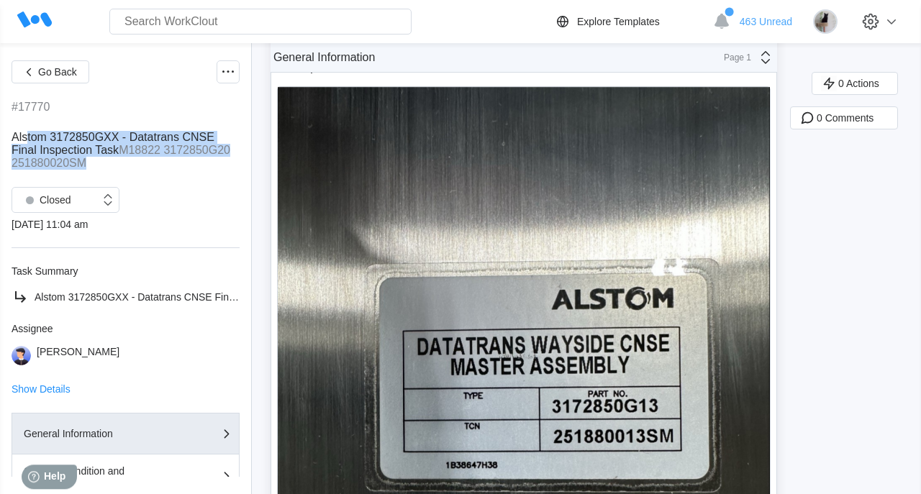
drag, startPoint x: 91, startPoint y: 165, endPoint x: 35, endPoint y: 149, distance: 57.6
click at [35, 149] on div "Alstom 3172850GXX - Datatrans CNSE Final Inspection Task M18822 3172850G20 2518…" at bounding box center [126, 150] width 228 height 39
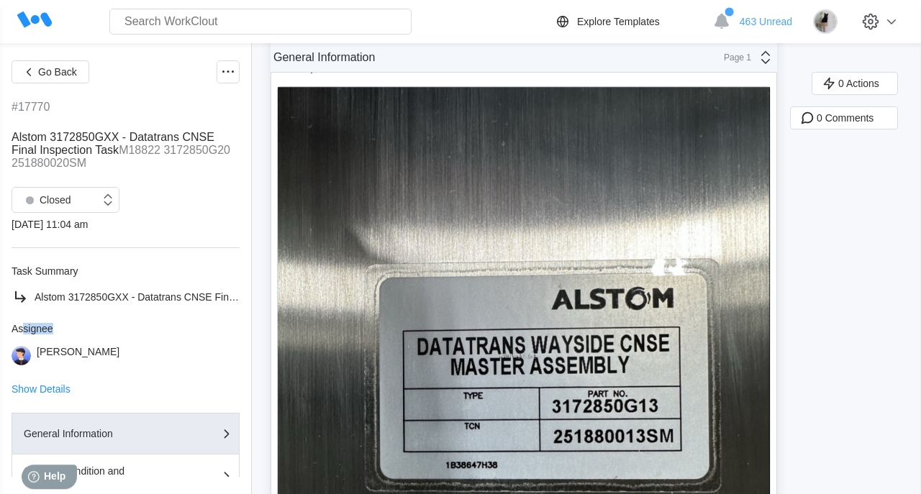
drag, startPoint x: 58, startPoint y: 328, endPoint x: 22, endPoint y: 328, distance: 36.0
click at [22, 328] on div "Assignee" at bounding box center [126, 329] width 228 height 12
click at [52, 388] on span "Show Details" at bounding box center [41, 389] width 59 height 10
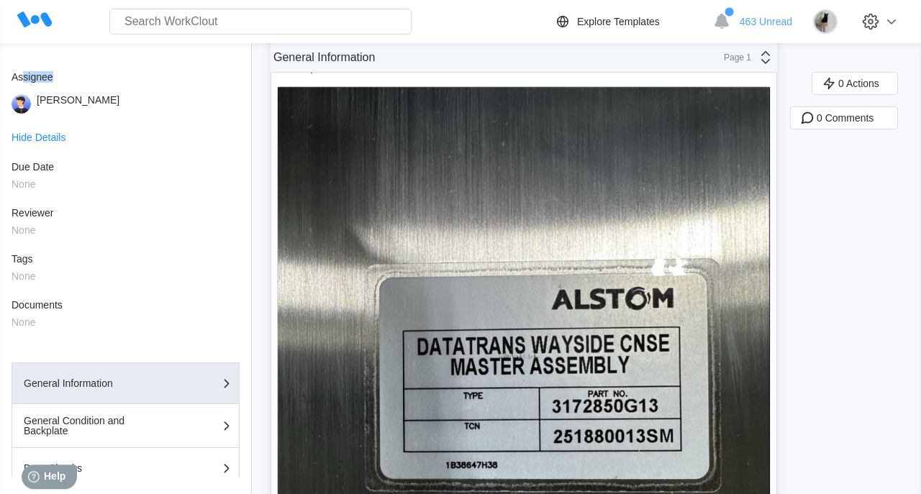
scroll to position [250, 0]
click at [51, 138] on span "Hide Details" at bounding box center [39, 139] width 54 height 10
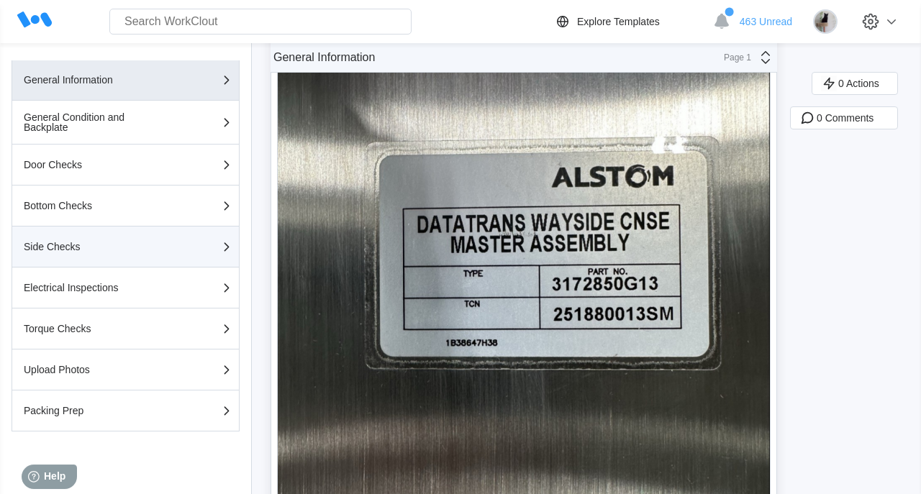
scroll to position [154, 0]
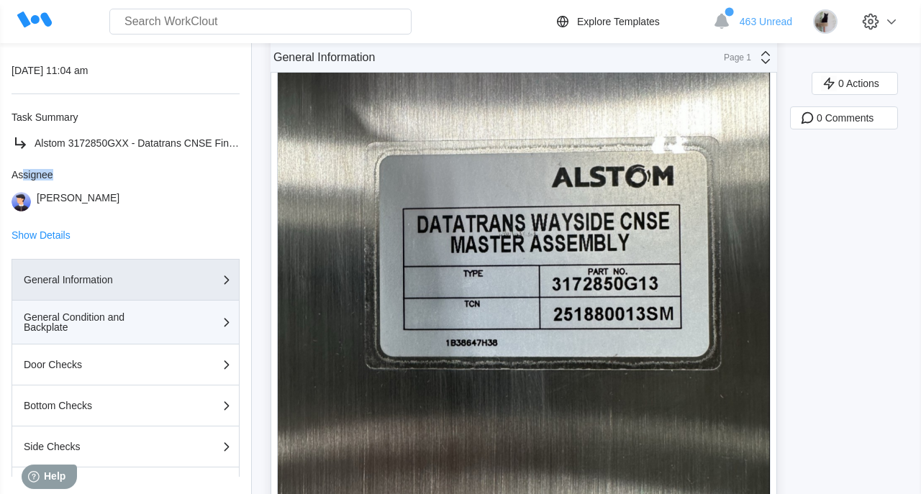
click at [146, 311] on button "General Condition and Backplate" at bounding box center [126, 323] width 228 height 44
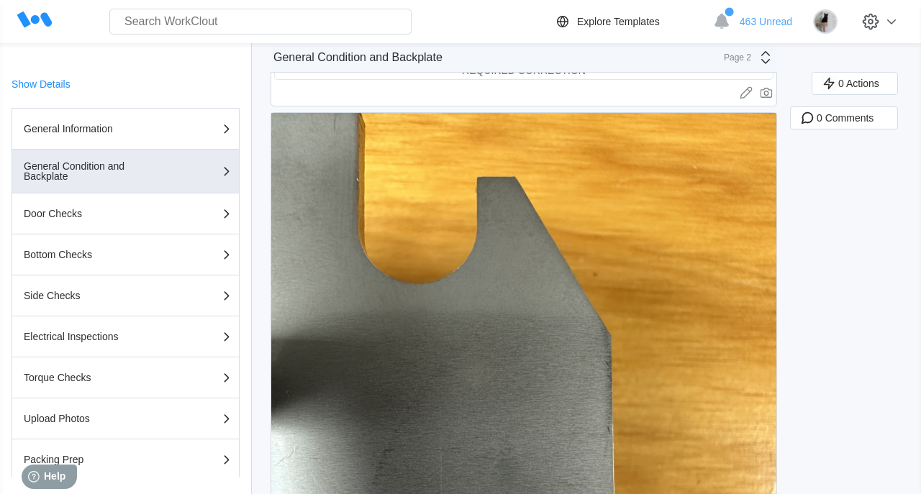
scroll to position [309, 0]
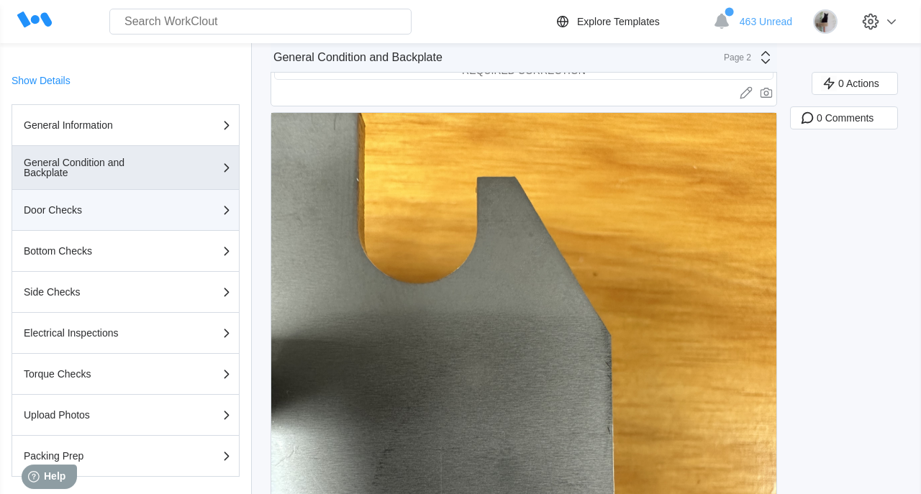
click at [124, 209] on div "Door Checks" at bounding box center [96, 210] width 144 height 10
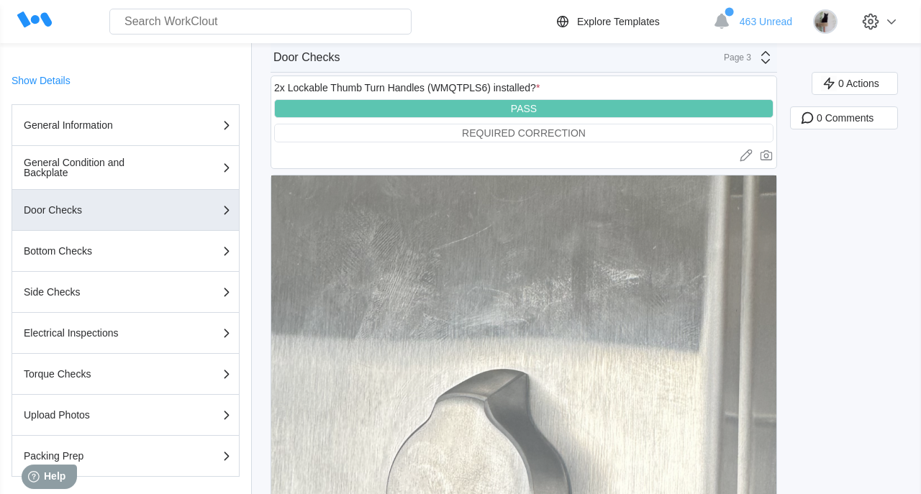
scroll to position [0, 0]
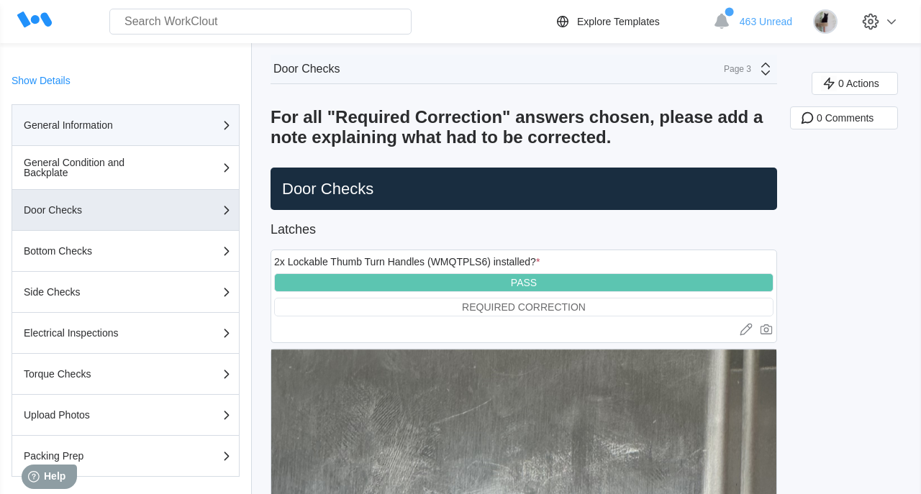
click at [172, 145] on button "General Information" at bounding box center [126, 125] width 228 height 42
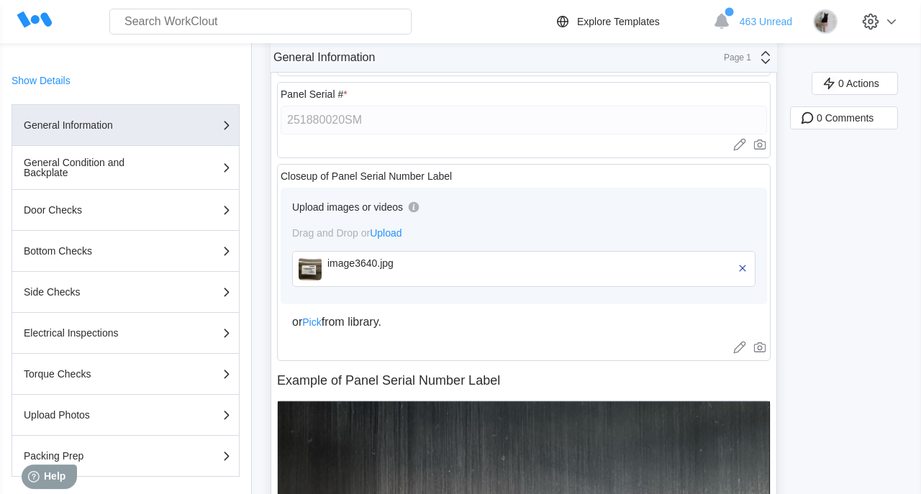
scroll to position [281, 0]
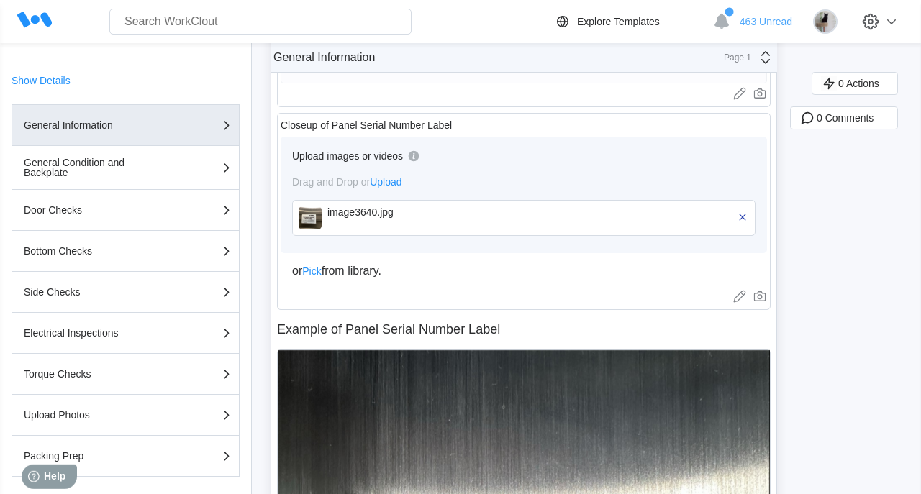
click at [356, 210] on div "image3640.jpg" at bounding box center [409, 212] width 165 height 12
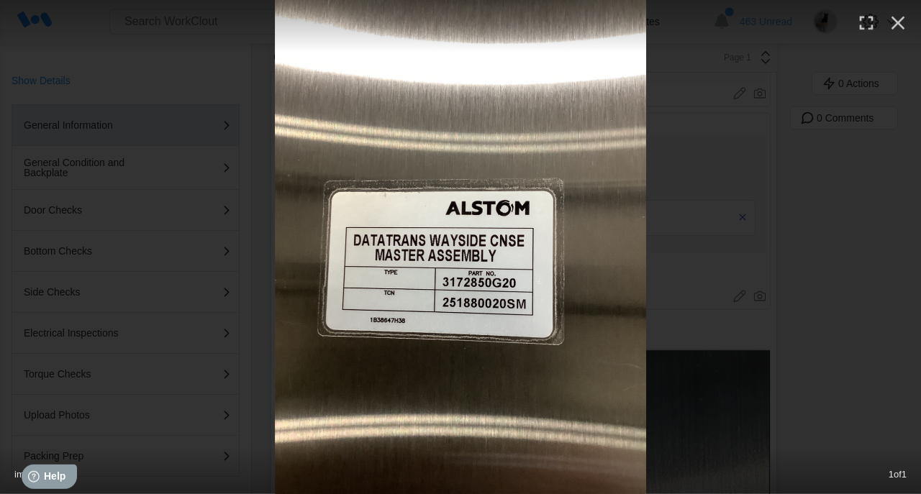
scroll to position [309, 0]
click at [901, 22] on icon "button" at bounding box center [897, 23] width 23 height 23
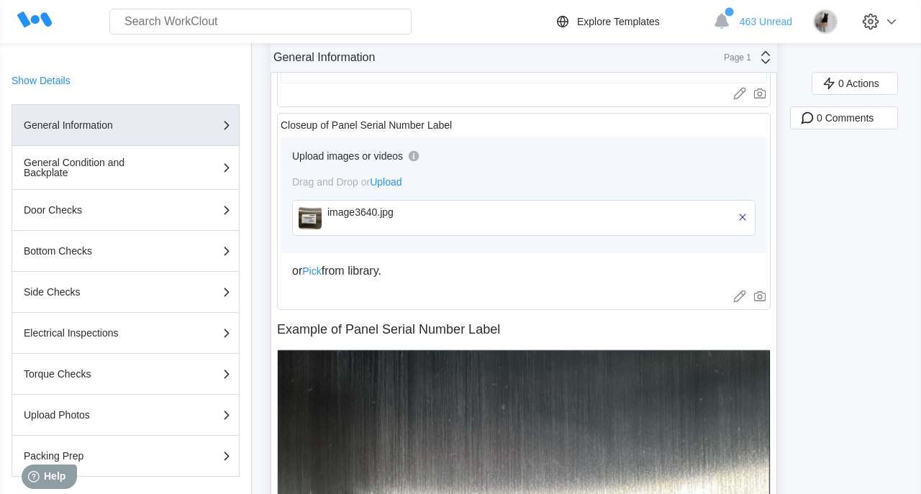
click at [319, 209] on img at bounding box center [310, 217] width 23 height 23
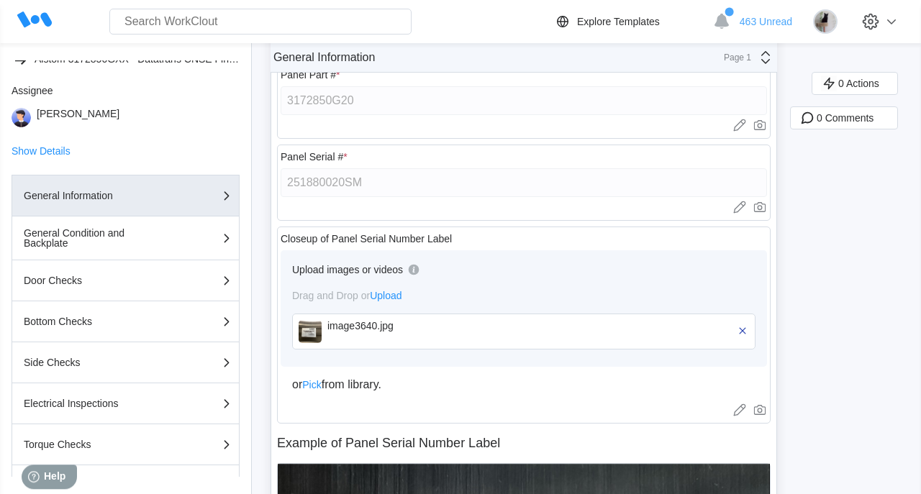
scroll to position [165, 0]
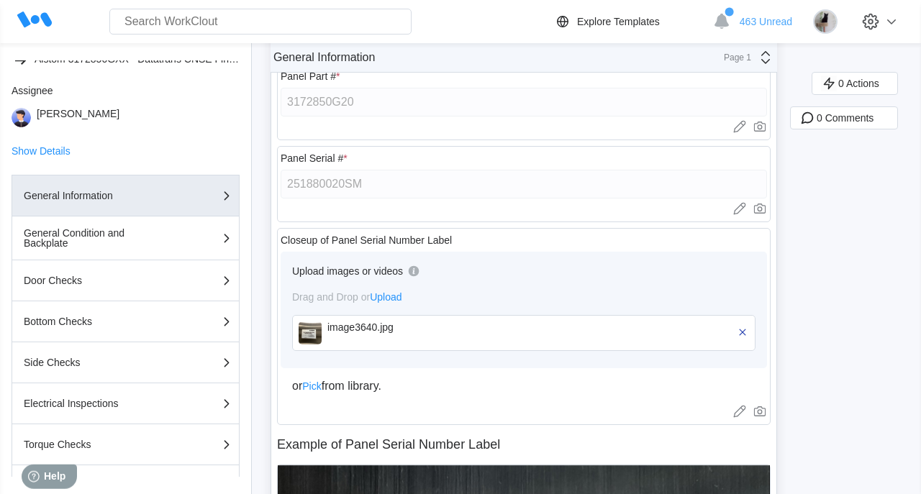
click at [370, 322] on div "image3640.jpg" at bounding box center [409, 328] width 165 height 12
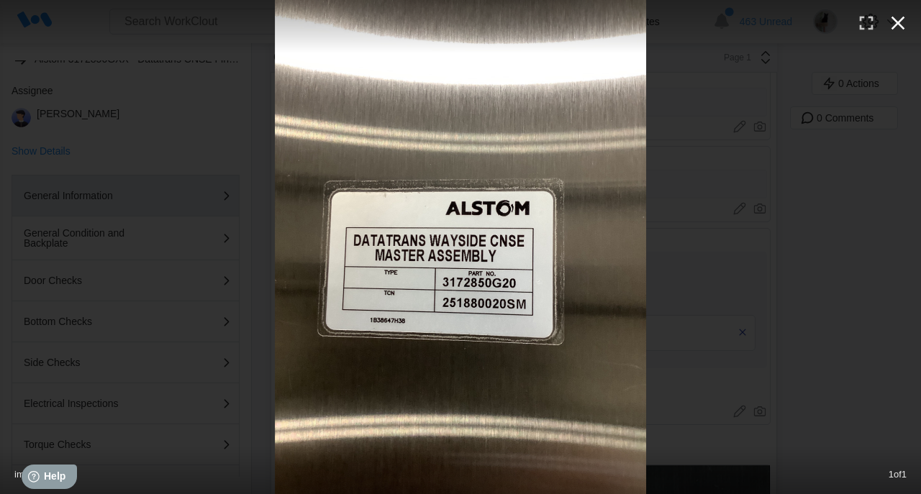
click at [898, 25] on icon "button" at bounding box center [897, 23] width 23 height 23
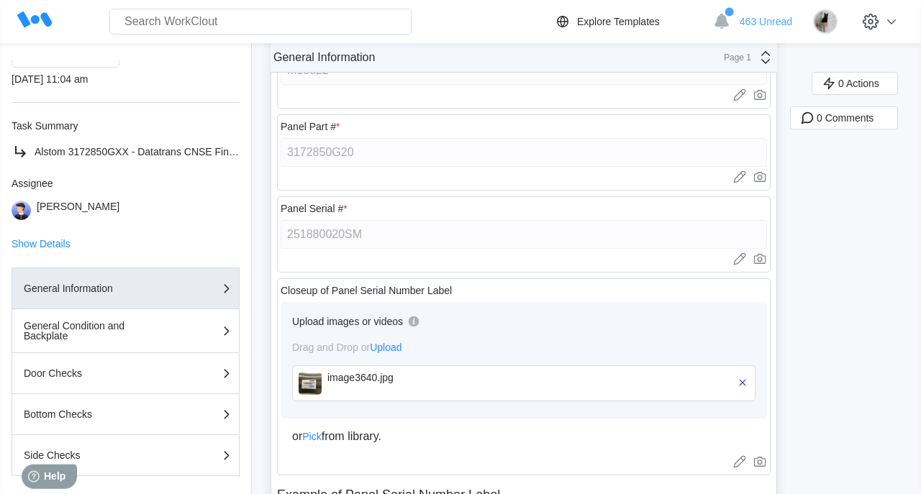
scroll to position [0, 0]
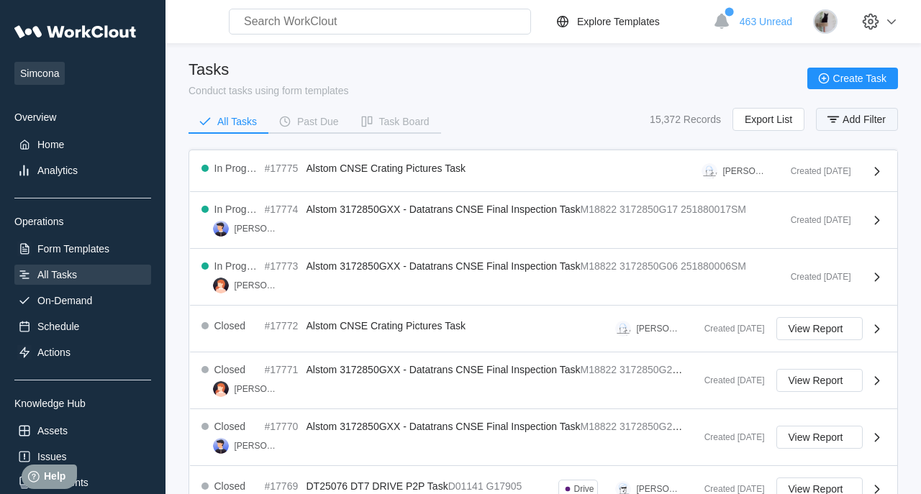
click at [842, 116] on button "Add Filter" at bounding box center [857, 119] width 82 height 23
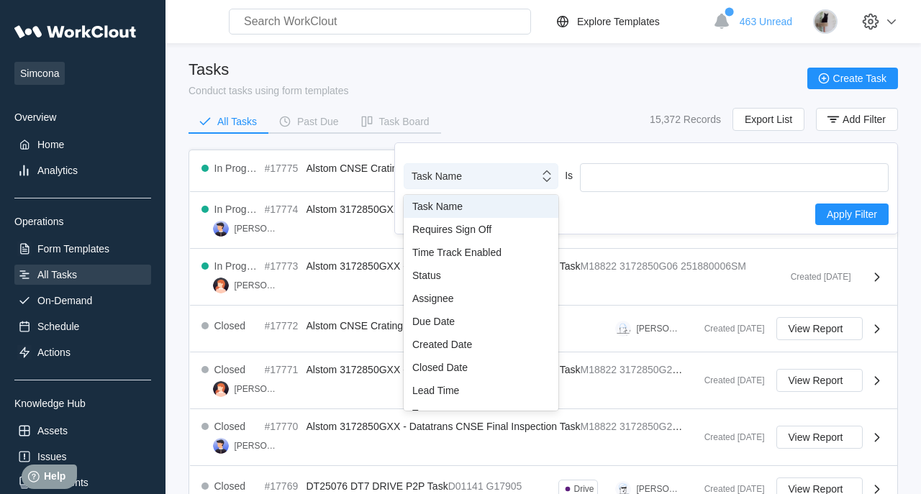
click at [518, 181] on div "Task Name" at bounding box center [471, 176] width 135 height 20
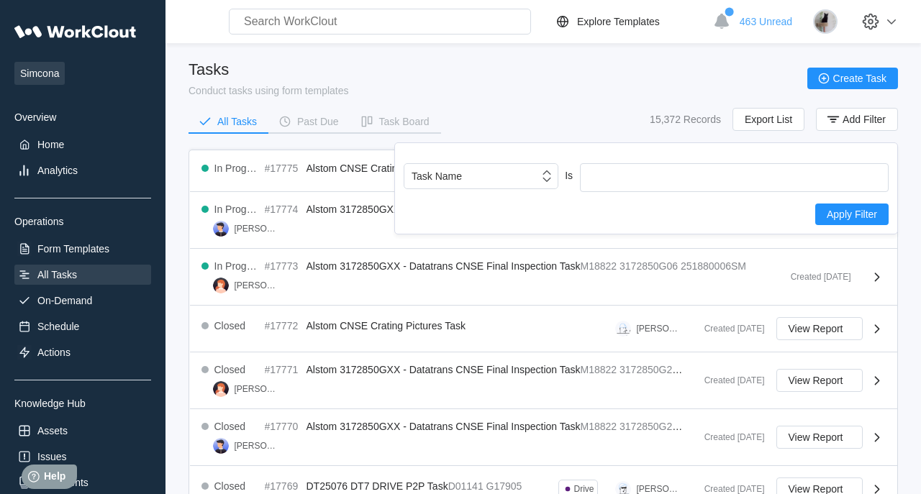
click at [519, 102] on div "Tasks Conduct tasks using form templates Create Task All Tasks Past Due Task Bo…" at bounding box center [542, 101] width 709 height 83
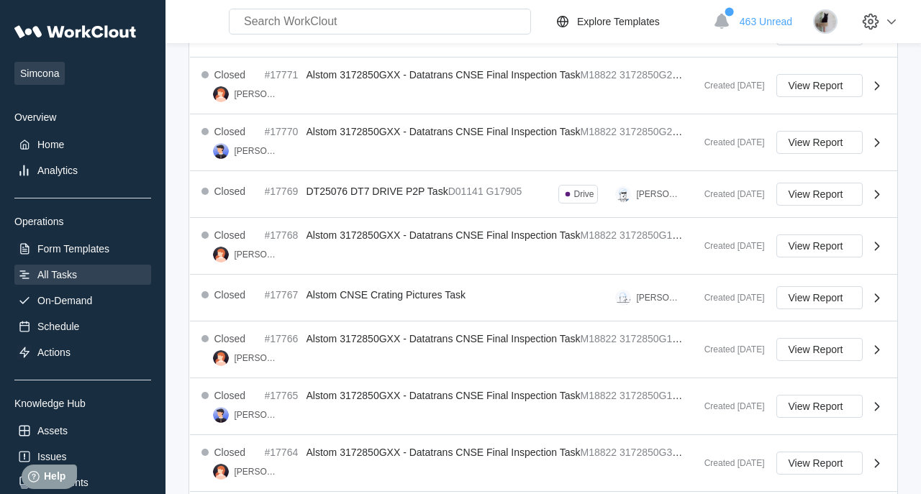
scroll to position [515, 0]
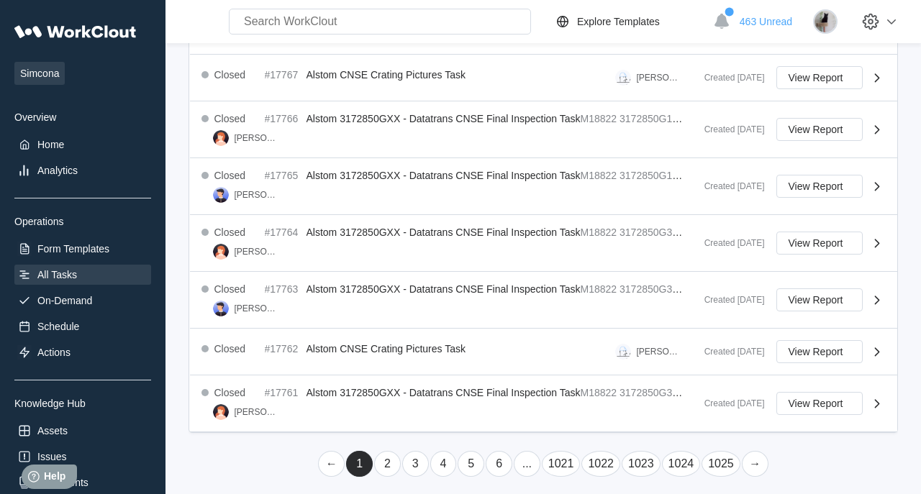
click at [720, 457] on link "1025" at bounding box center [720, 464] width 39 height 26
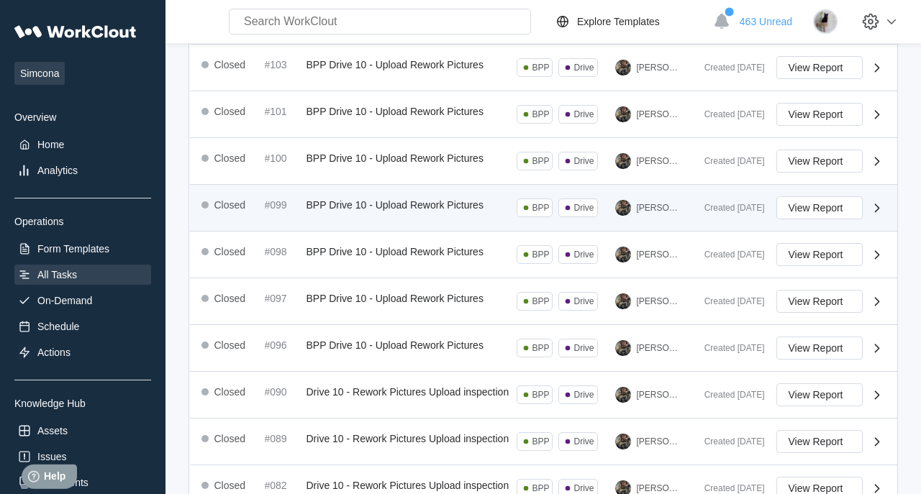
scroll to position [303, 0]
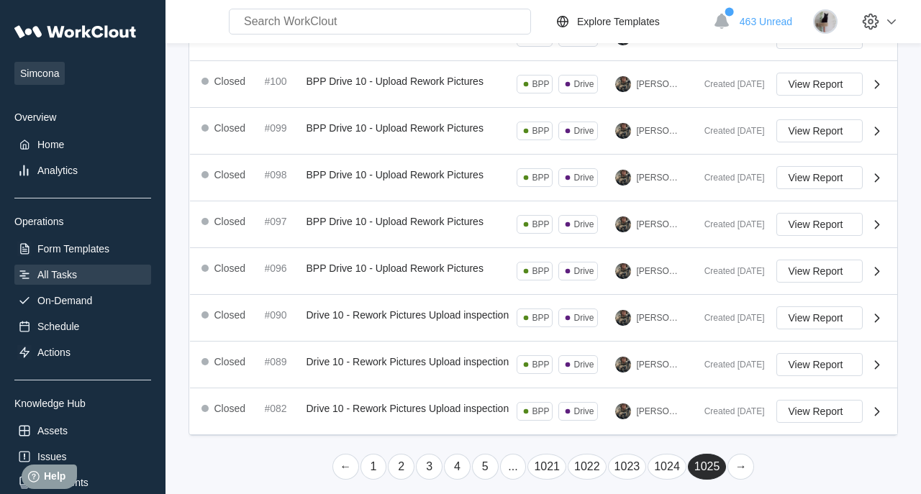
click at [345, 460] on link "←" at bounding box center [345, 467] width 27 height 26
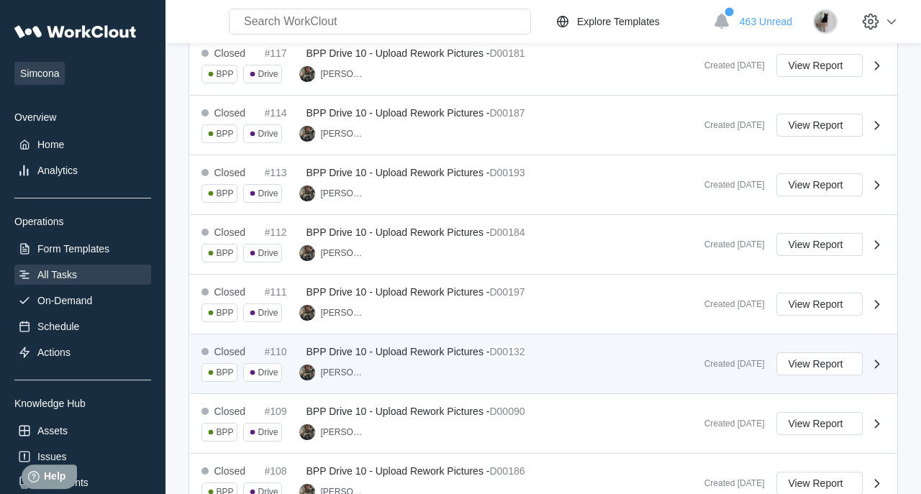
scroll to position [609, 0]
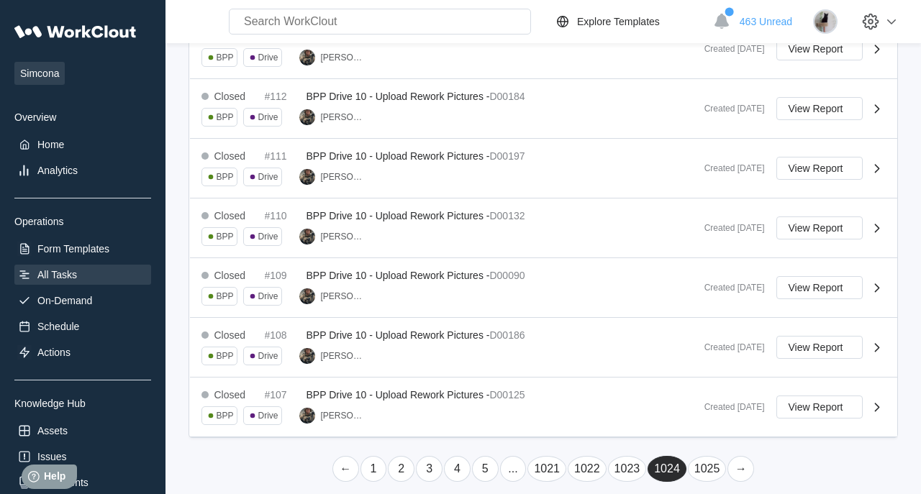
click at [701, 459] on link "1025" at bounding box center [707, 469] width 39 height 26
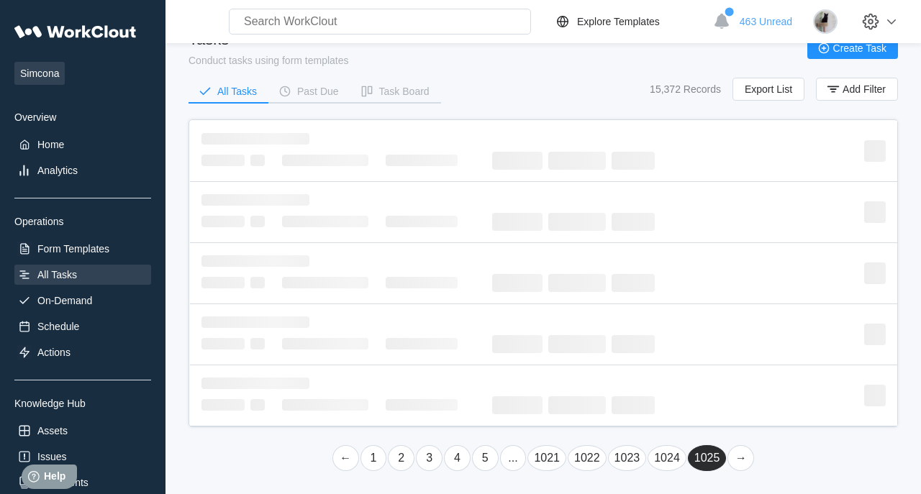
scroll to position [303, 0]
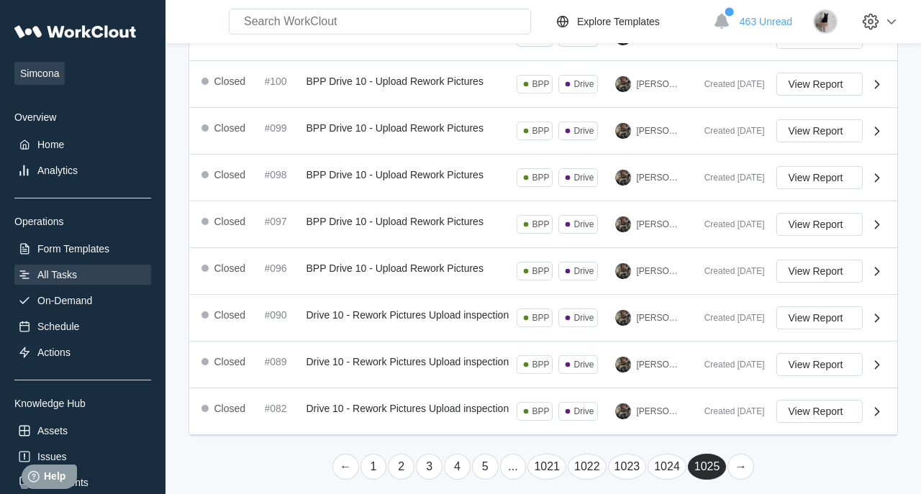
click at [346, 458] on link "←" at bounding box center [345, 467] width 27 height 26
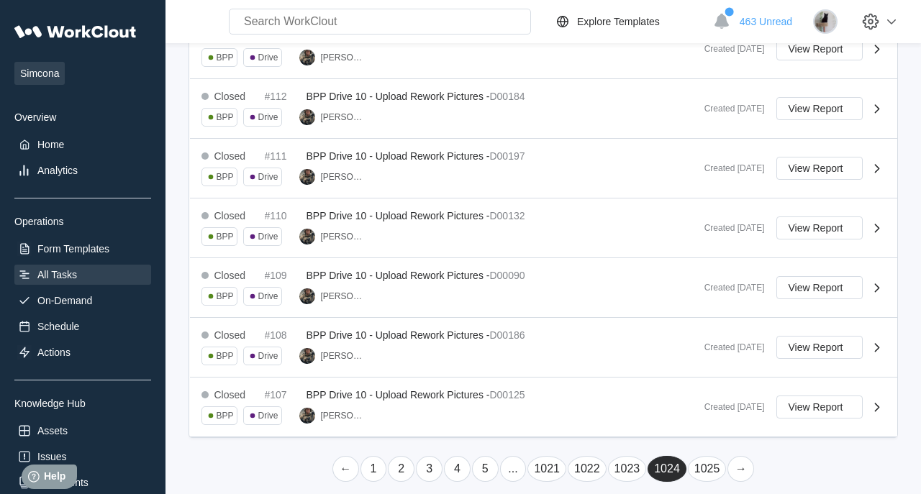
click at [346, 458] on link "←" at bounding box center [345, 469] width 27 height 26
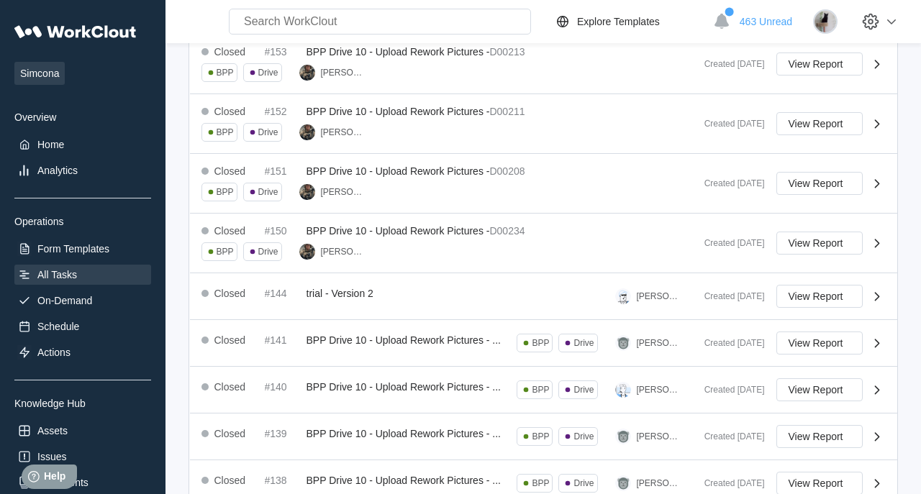
scroll to position [596, 0]
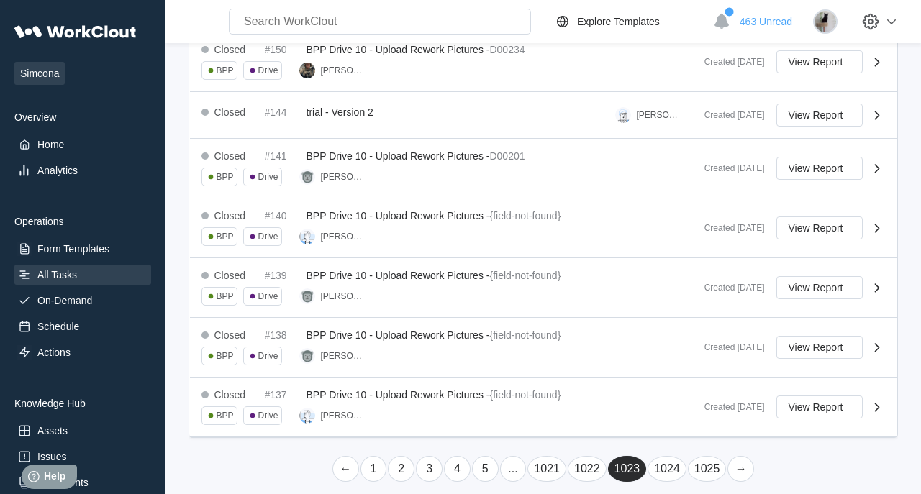
click at [709, 458] on link "1025" at bounding box center [707, 469] width 39 height 26
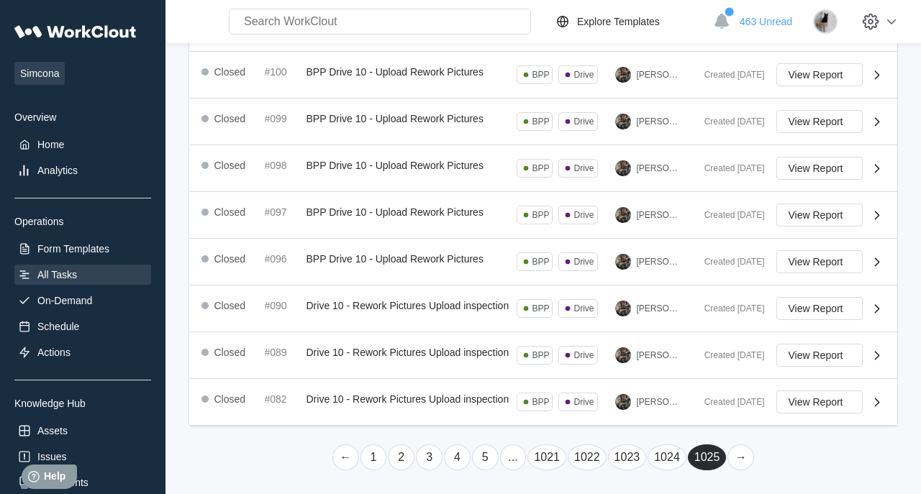
scroll to position [303, 0]
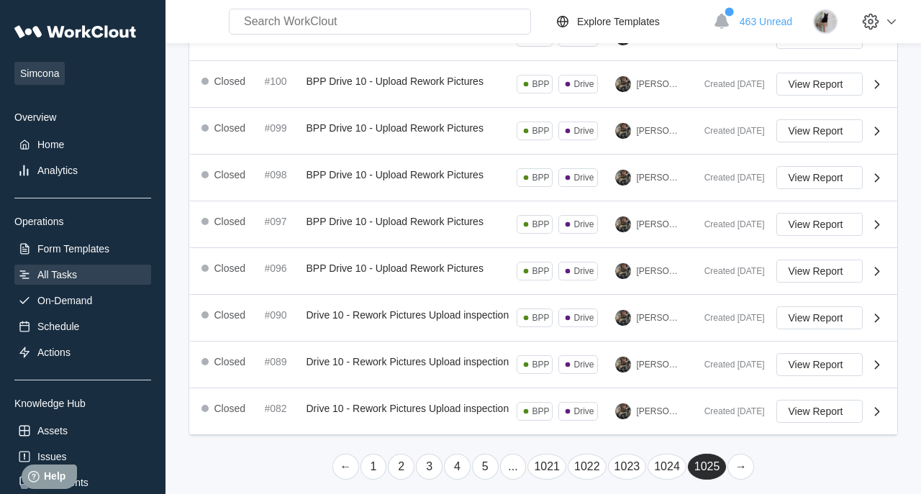
click at [746, 460] on link "→" at bounding box center [740, 467] width 27 height 26
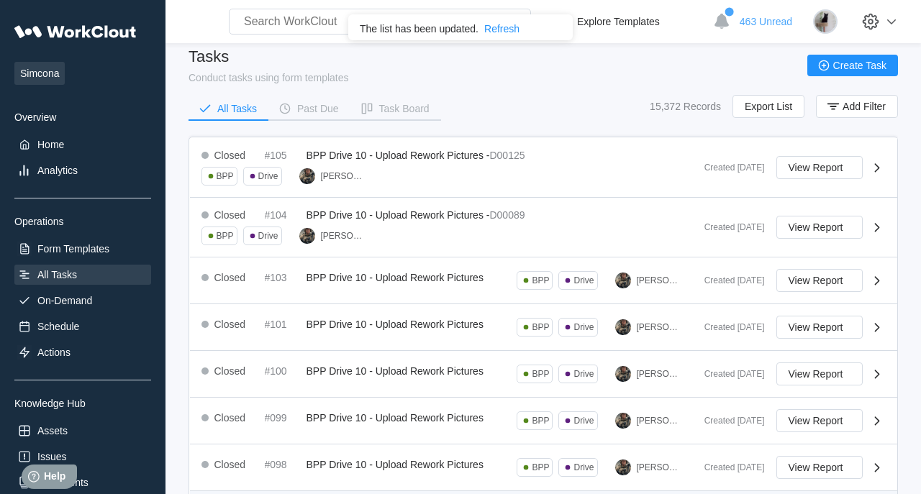
scroll to position [0, 0]
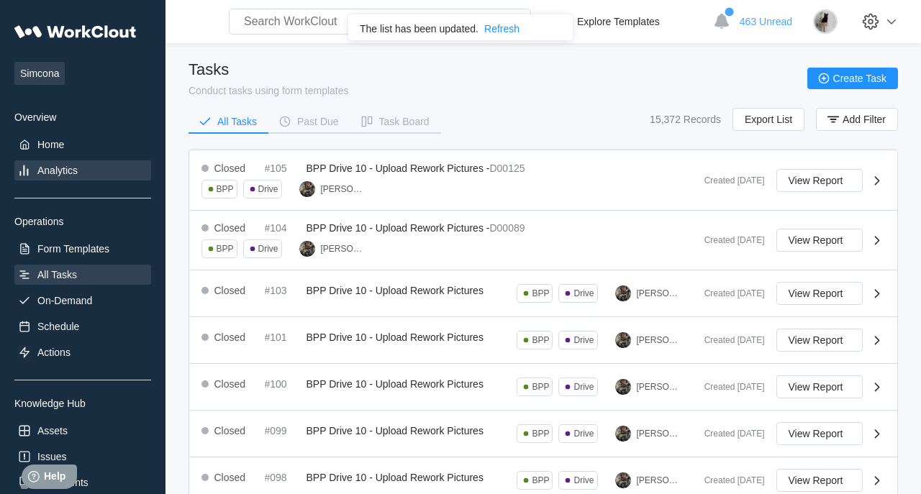
click at [68, 168] on div "Analytics" at bounding box center [57, 171] width 40 height 12
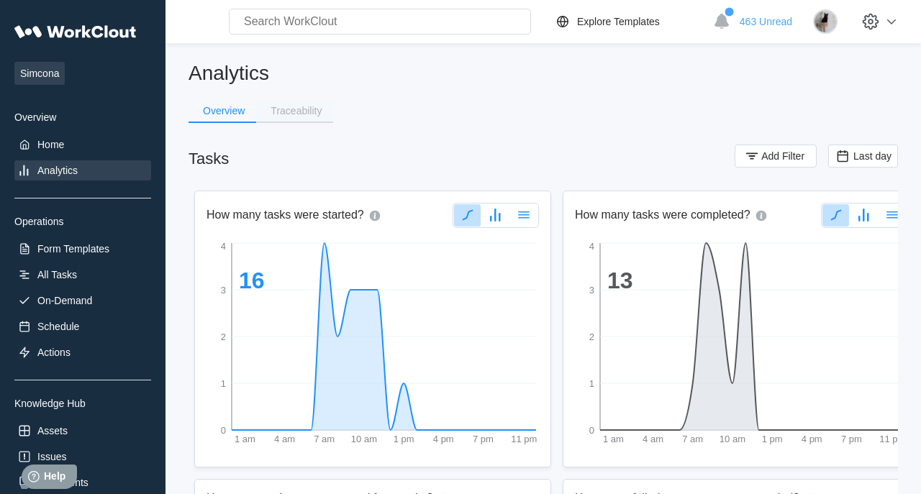
click at [312, 120] on button "Traceability" at bounding box center [294, 111] width 77 height 22
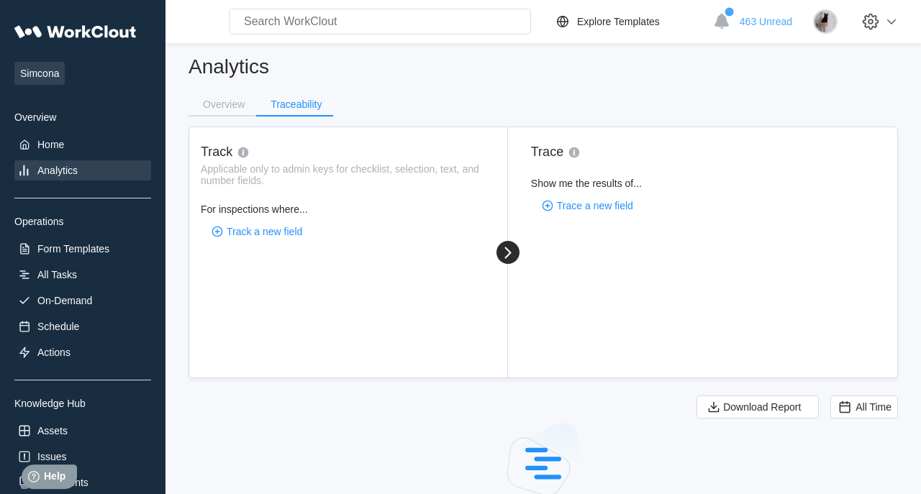
scroll to position [4, 0]
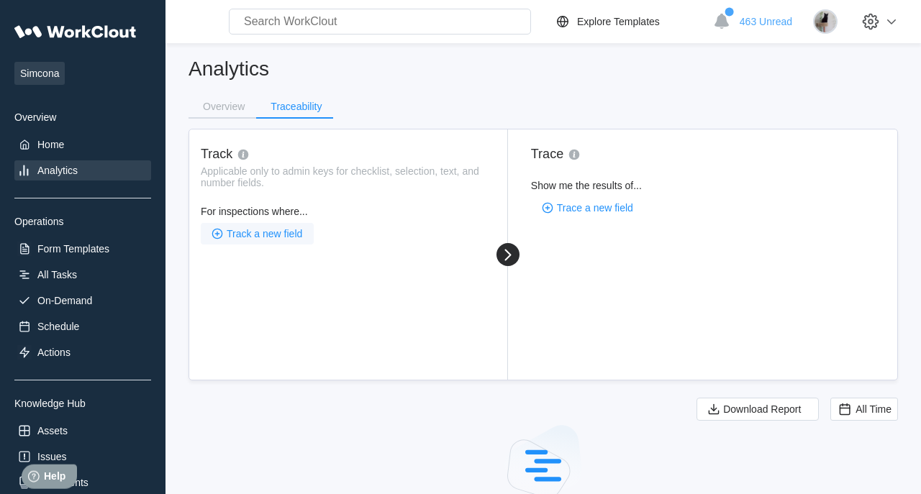
click at [224, 233] on icon "button" at bounding box center [217, 234] width 16 height 16
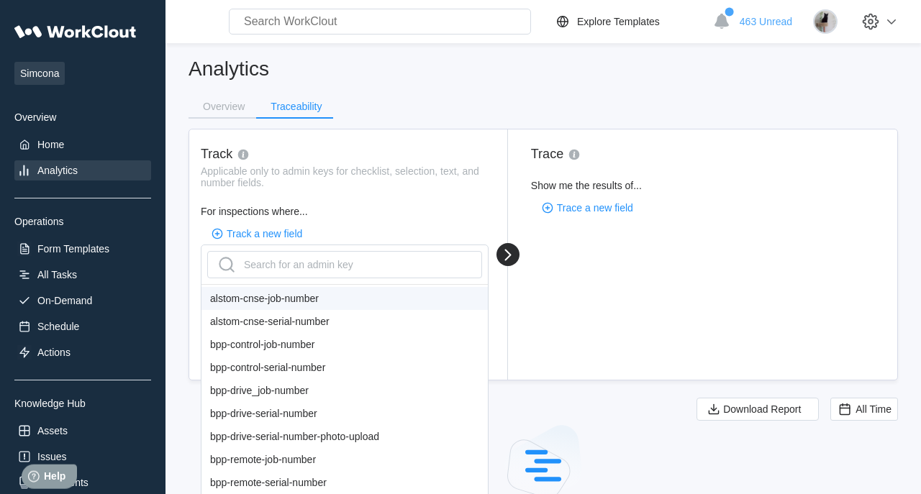
click at [367, 177] on div "Applicable only to admin keys for checklist, selection, text, and number fields." at bounding box center [345, 176] width 289 height 23
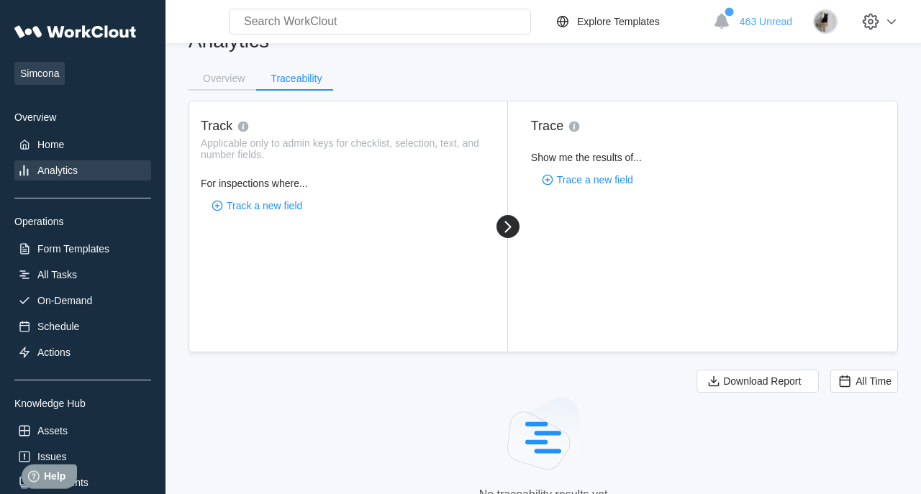
scroll to position [37, 0]
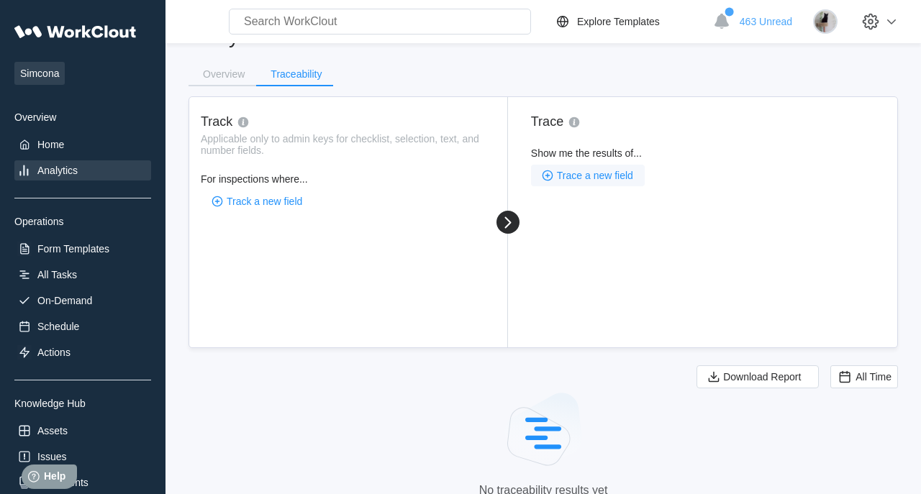
click at [565, 169] on button "Trace a new field" at bounding box center [588, 176] width 114 height 22
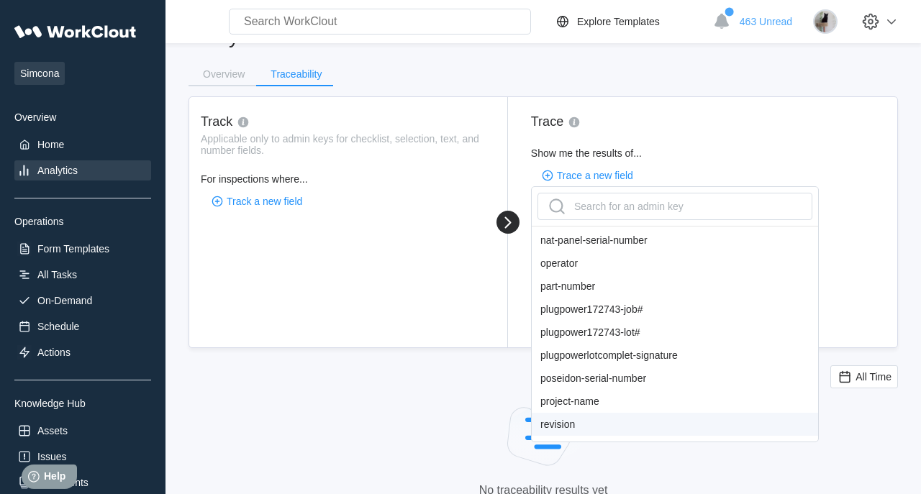
scroll to position [781, 0]
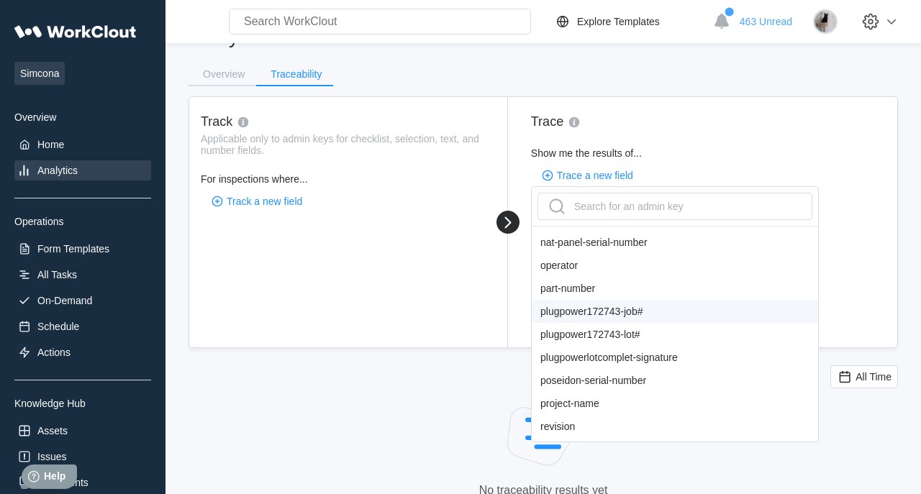
click at [470, 301] on div "Track Applicable only to admin keys for checklist, selection, text, and number …" at bounding box center [348, 222] width 319 height 250
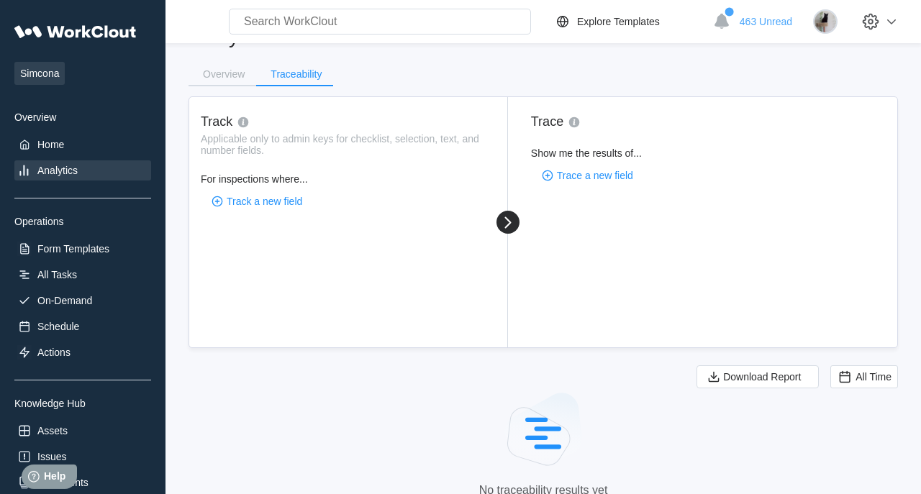
click at [296, 30] on input "text" at bounding box center [380, 22] width 302 height 26
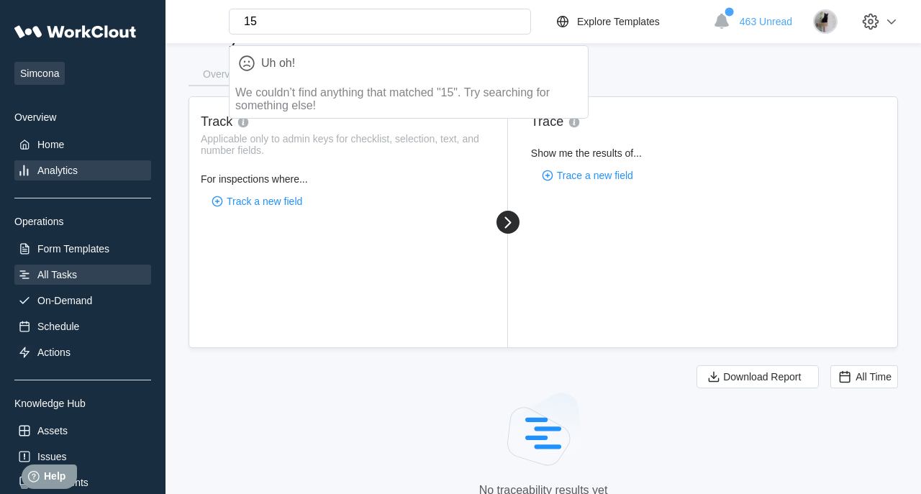
type input "15"
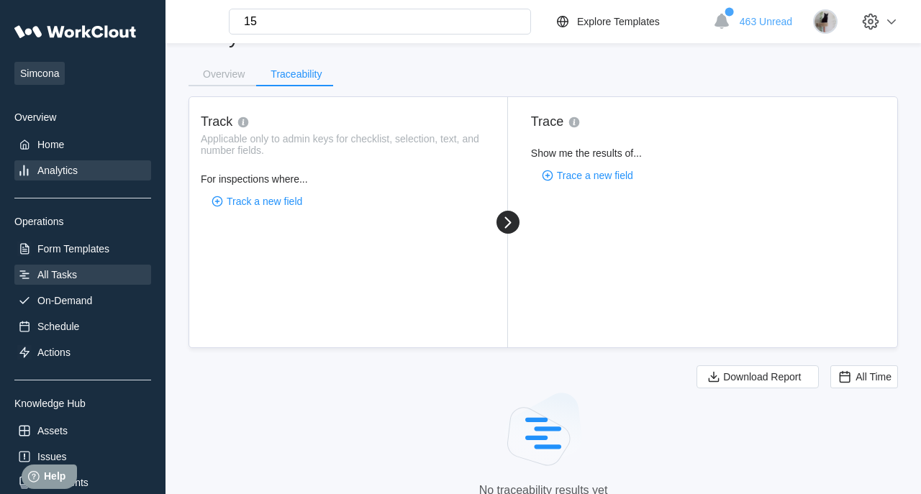
click at [37, 281] on div "All Tasks" at bounding box center [82, 275] width 137 height 20
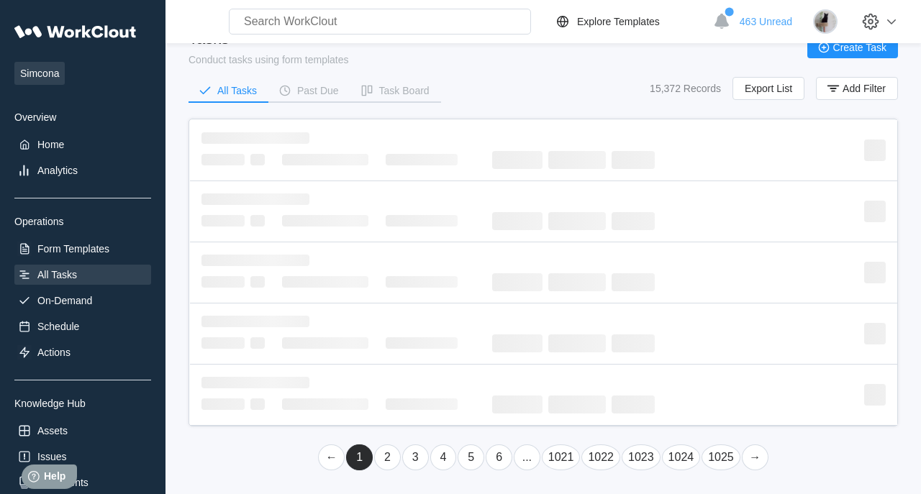
scroll to position [30, 0]
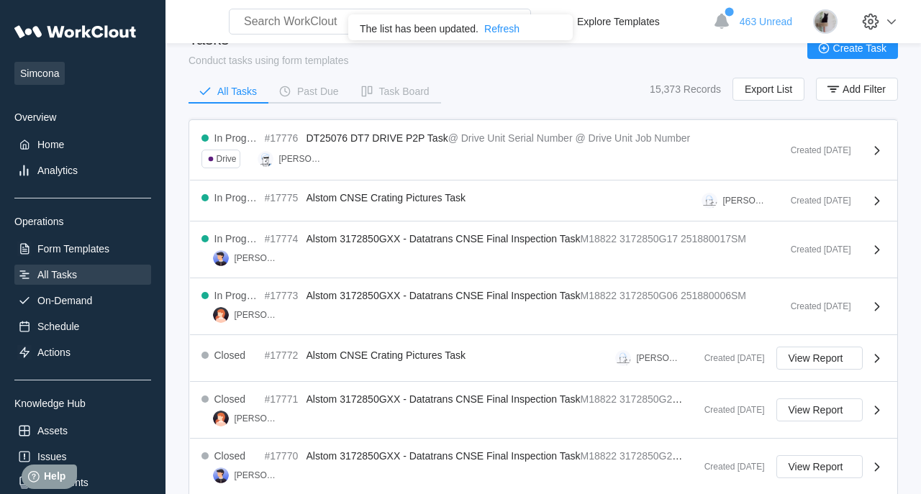
click at [284, 25] on input "text" at bounding box center [380, 22] width 302 height 26
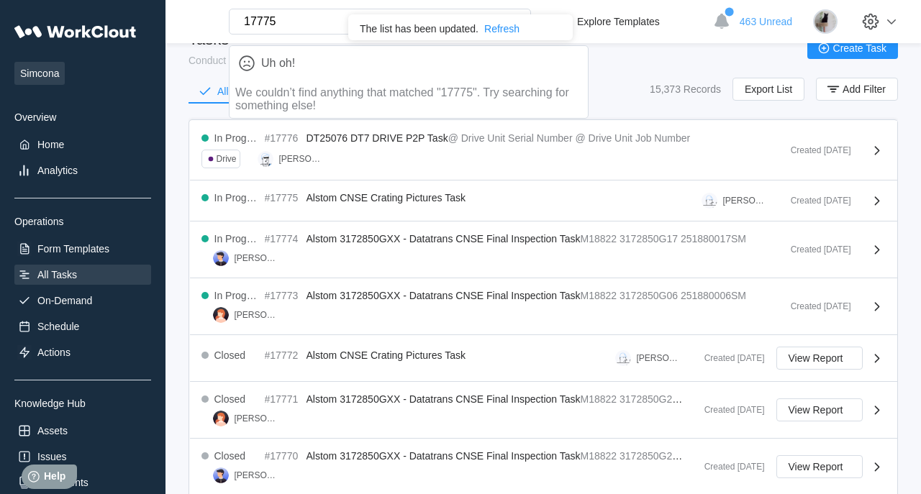
type input "17775"
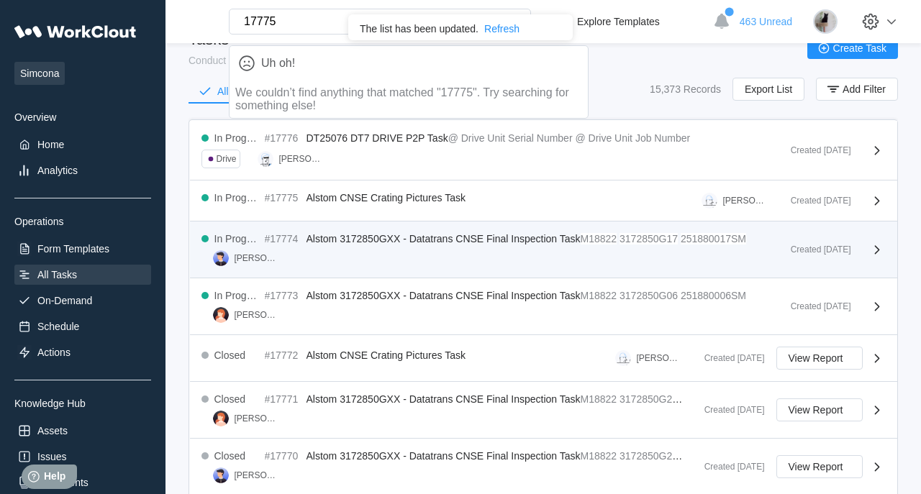
click at [306, 231] on div "In Progress #17774 Alstom 3172850GXX - Datatrans CNSE Final Inspection Task M18…" at bounding box center [543, 250] width 707 height 57
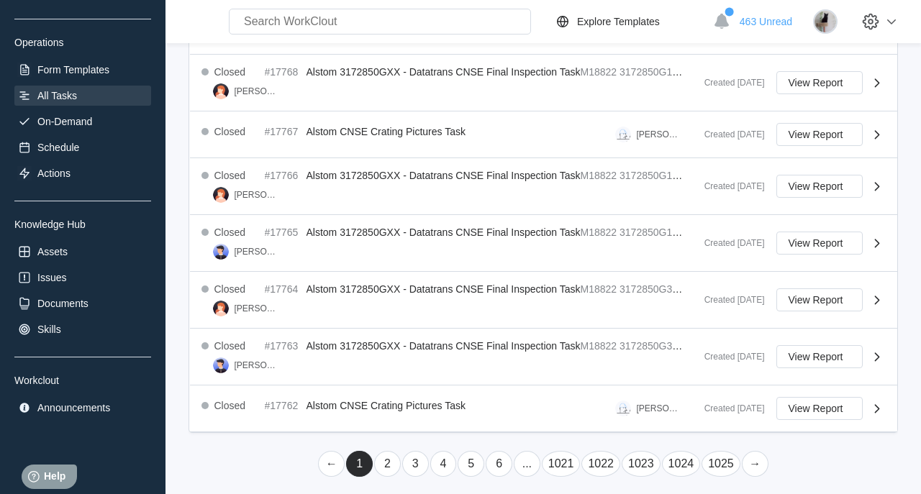
scroll to position [178, 0]
click at [399, 456] on link "2" at bounding box center [387, 464] width 27 height 26
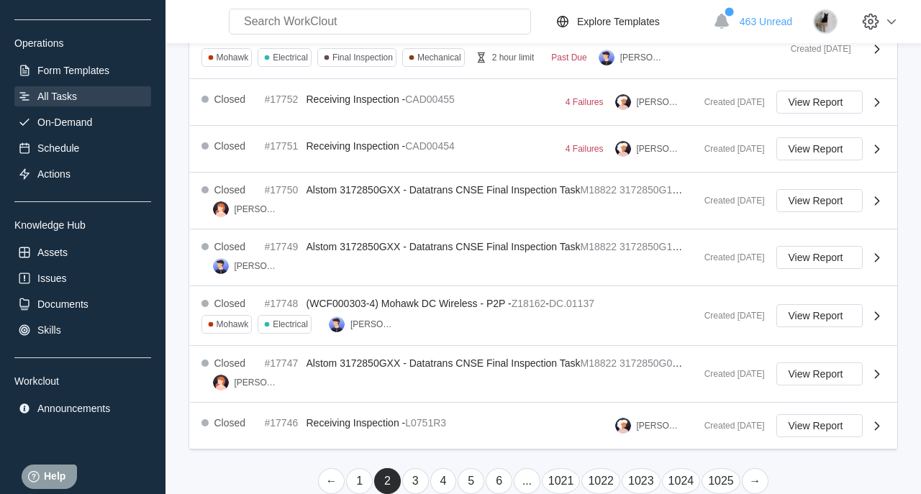
scroll to position [515, 0]
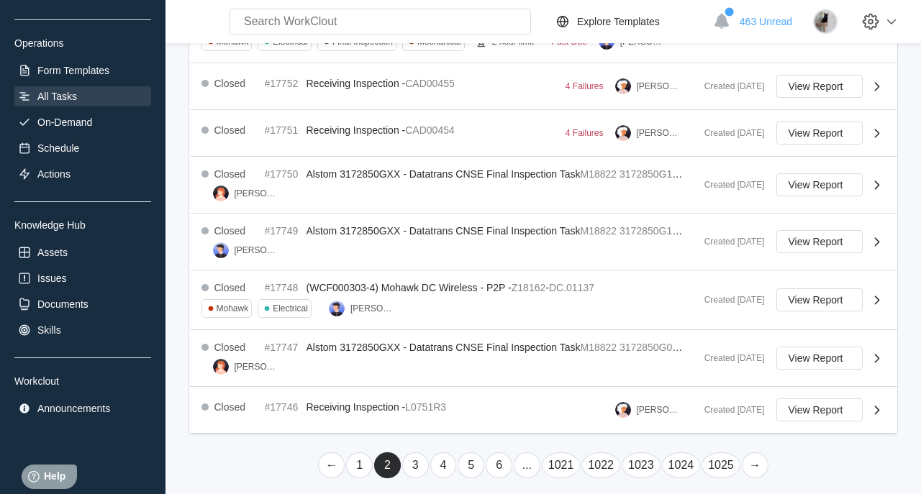
click at [411, 458] on link "3" at bounding box center [415, 465] width 27 height 26
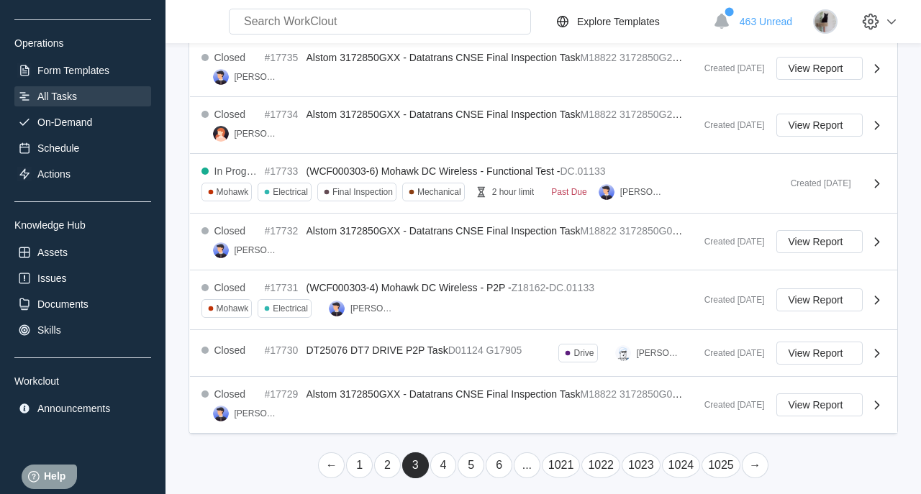
click at [752, 455] on link "→" at bounding box center [755, 465] width 27 height 26
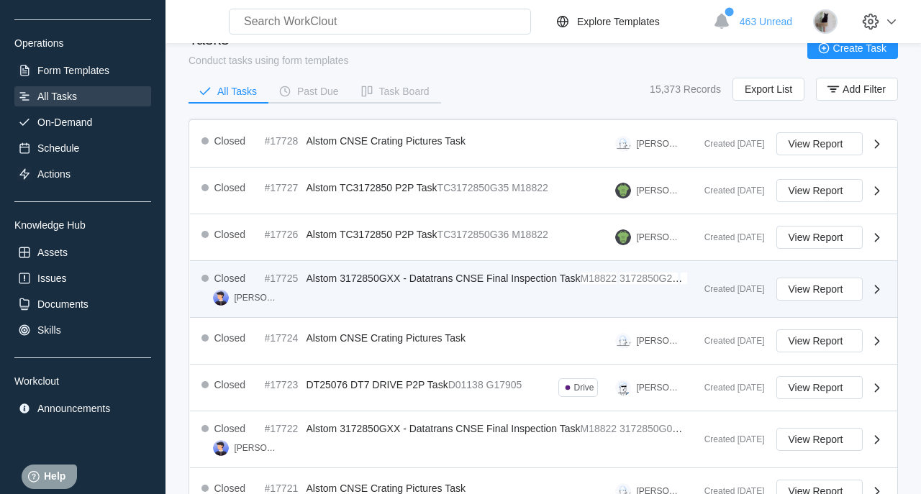
scroll to position [483, 0]
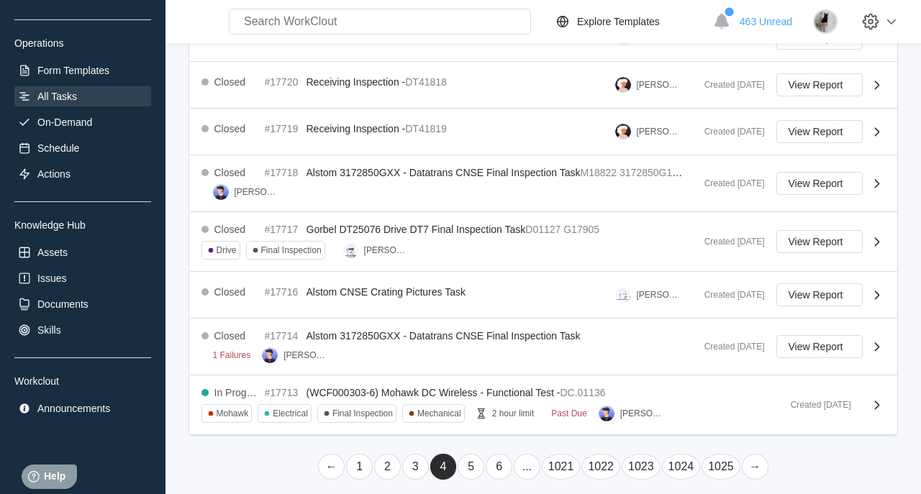
click at [724, 461] on link "1025" at bounding box center [720, 467] width 39 height 26
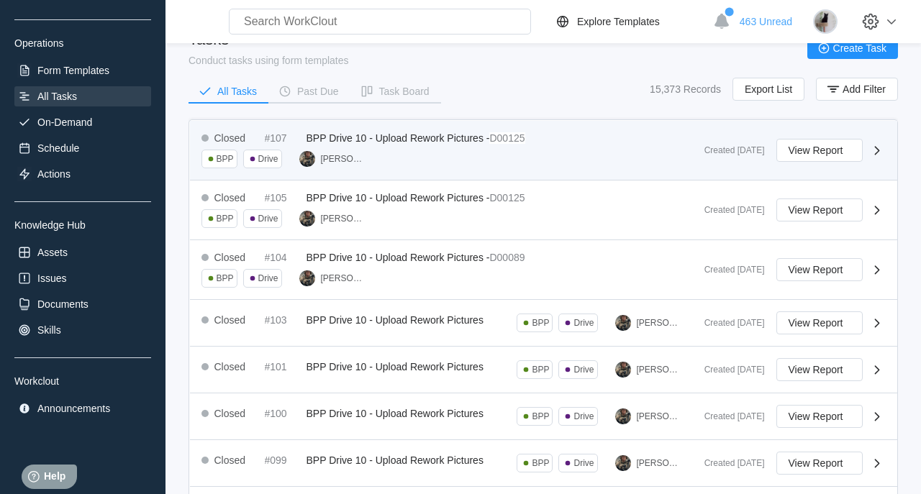
scroll to position [0, 0]
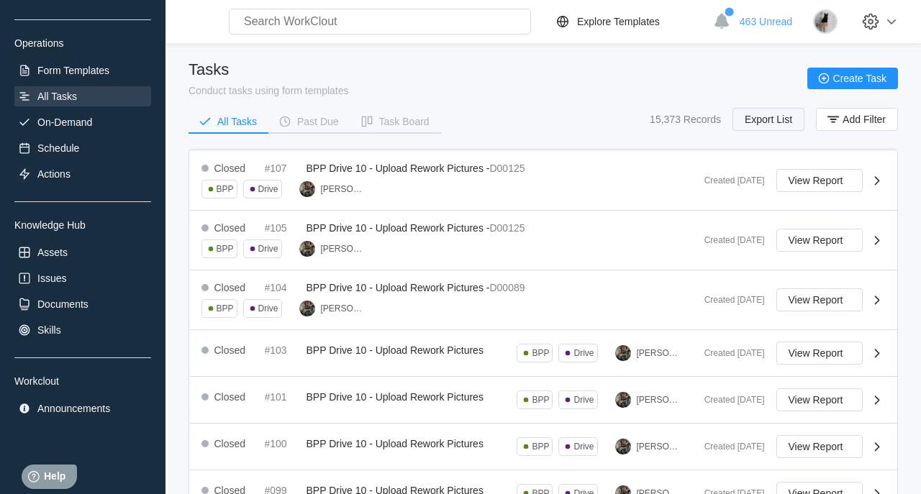
click at [770, 116] on span "Export List" at bounding box center [768, 119] width 47 height 10
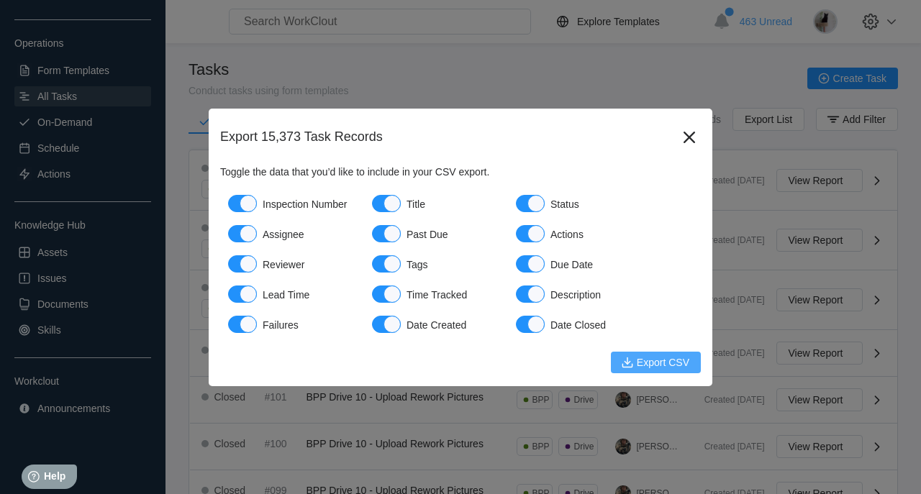
click at [645, 357] on button "Export CSV" at bounding box center [656, 363] width 90 height 22
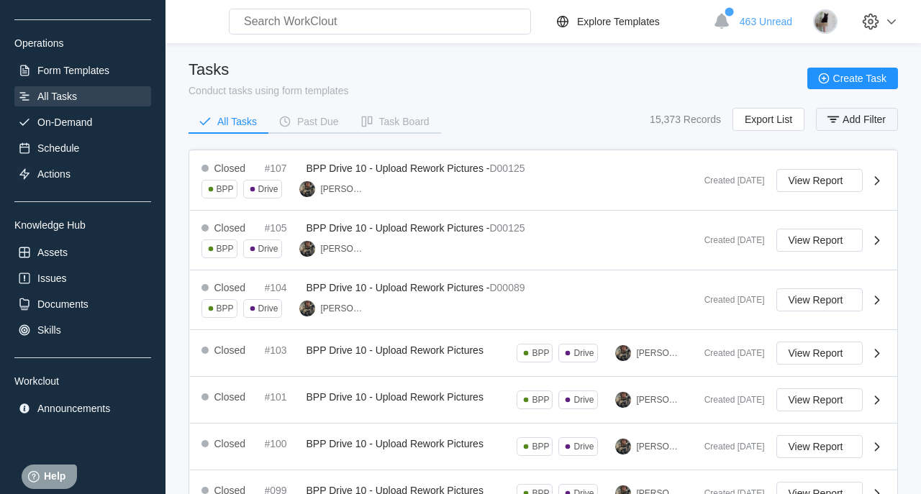
click at [868, 130] on button "Add Filter" at bounding box center [857, 119] width 82 height 23
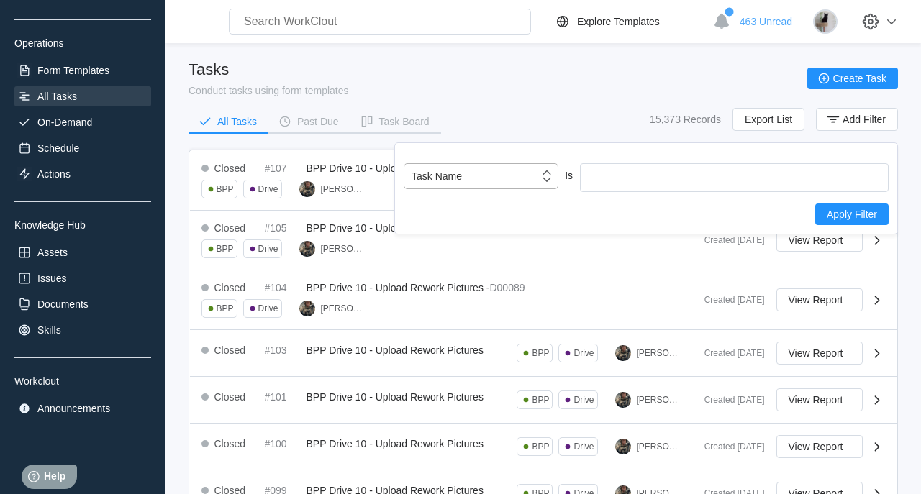
click at [536, 183] on div "Task Name" at bounding box center [471, 176] width 135 height 20
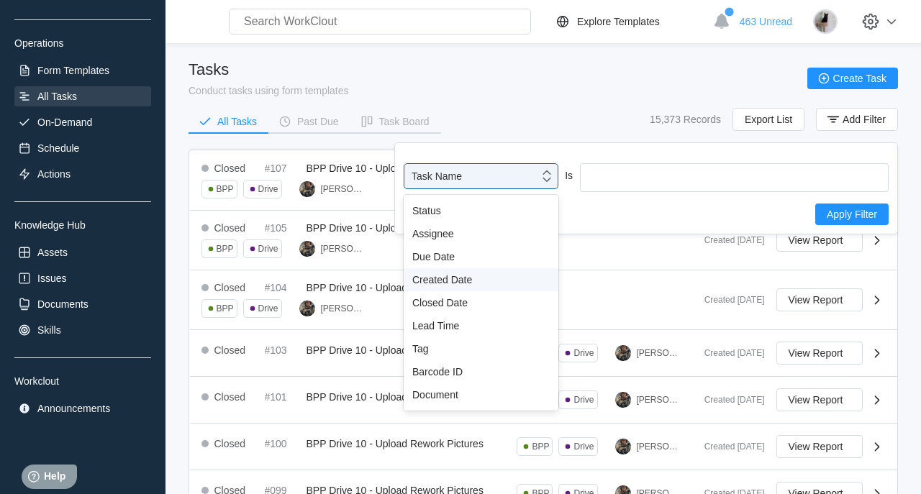
scroll to position [70, 0]
click at [509, 276] on div "Created Date" at bounding box center [480, 274] width 137 height 12
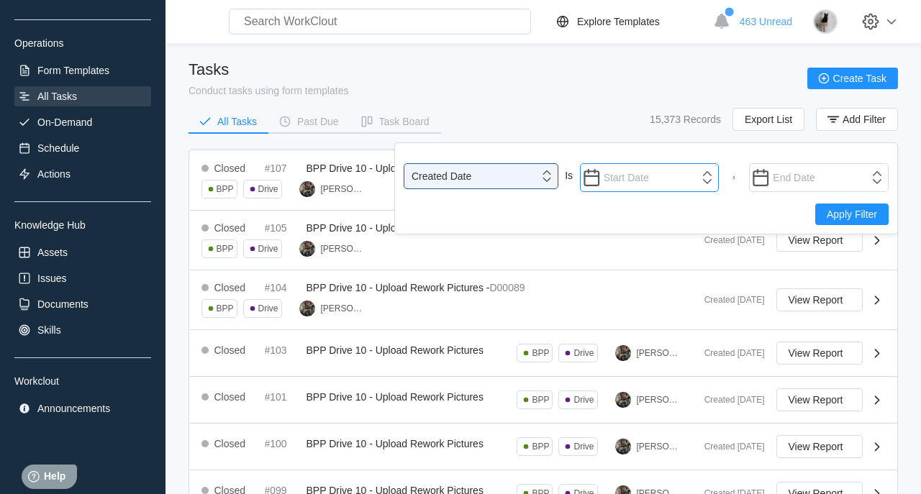
click at [665, 181] on input "text" at bounding box center [650, 177] width 140 height 29
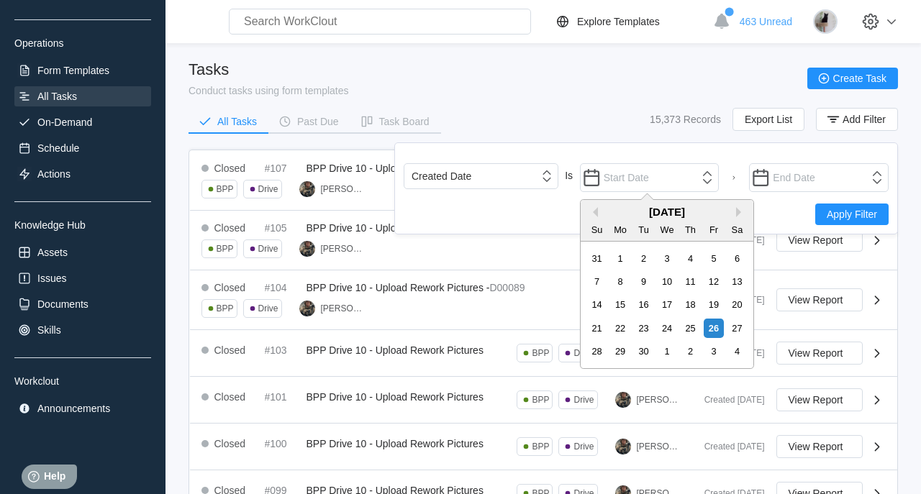
click at [551, 155] on div "Created Date Is Previous Month Next Month September 2025 Su Mo Tu We Th Fr Sa 3…" at bounding box center [646, 188] width 504 height 92
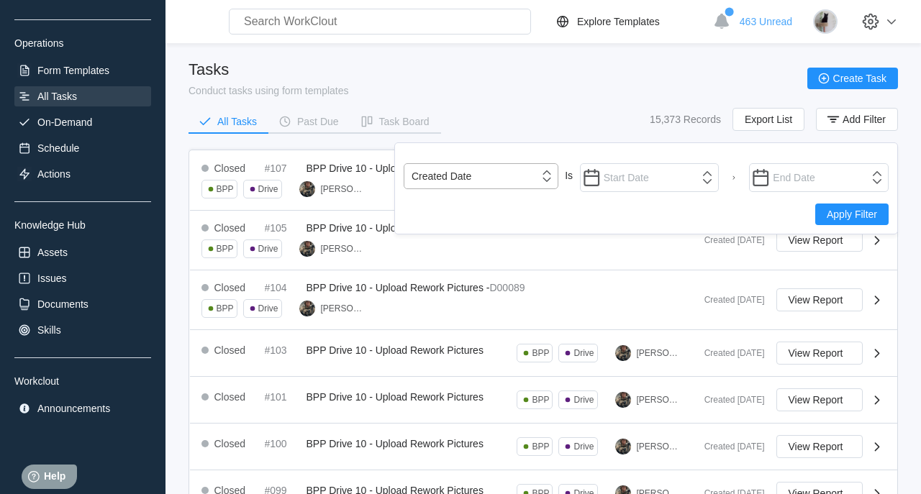
click at [545, 178] on icon at bounding box center [547, 176] width 16 height 16
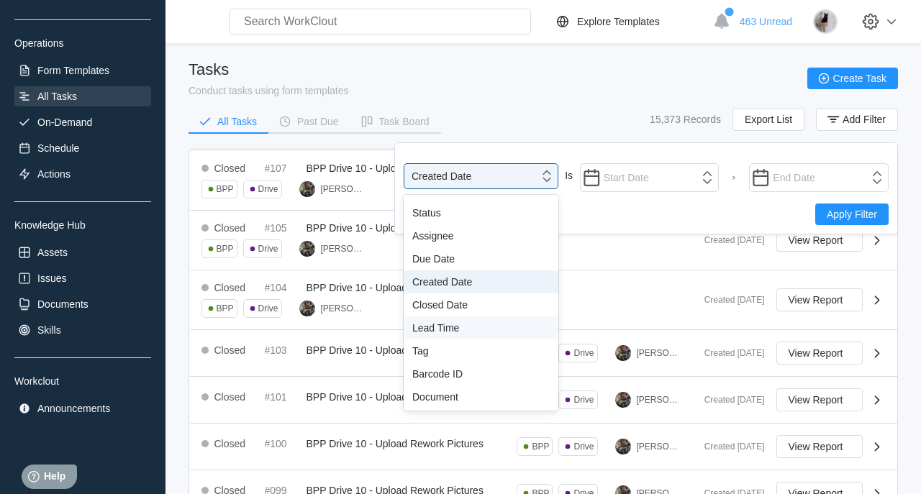
scroll to position [106, 0]
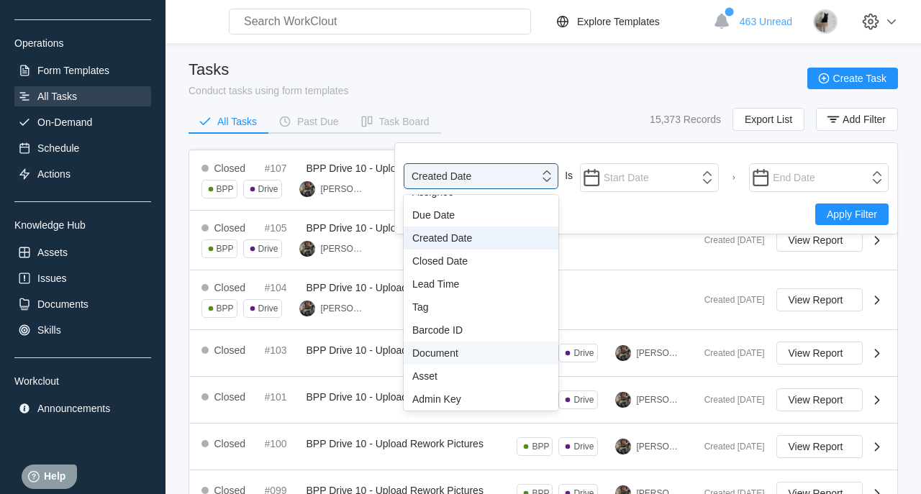
click at [460, 351] on div "Document" at bounding box center [480, 353] width 137 height 12
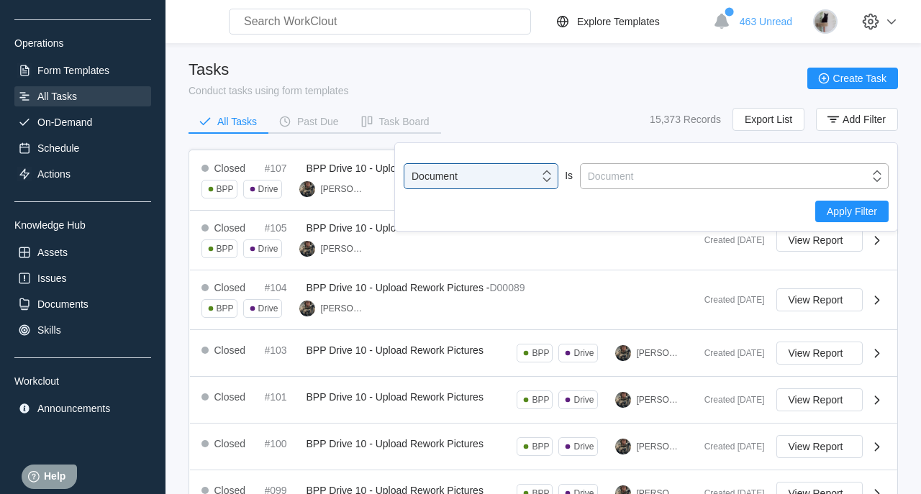
click at [631, 179] on div "Document" at bounding box center [611, 176] width 46 height 12
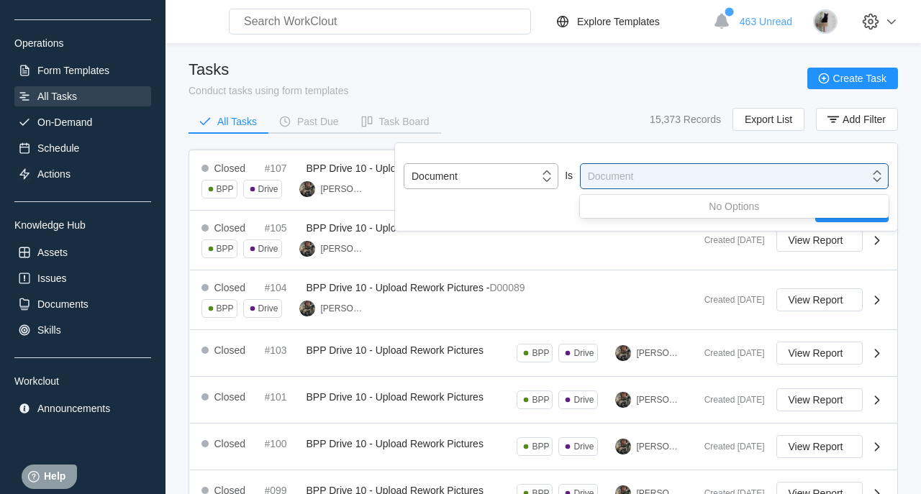
click at [536, 169] on div "Document" at bounding box center [471, 176] width 135 height 20
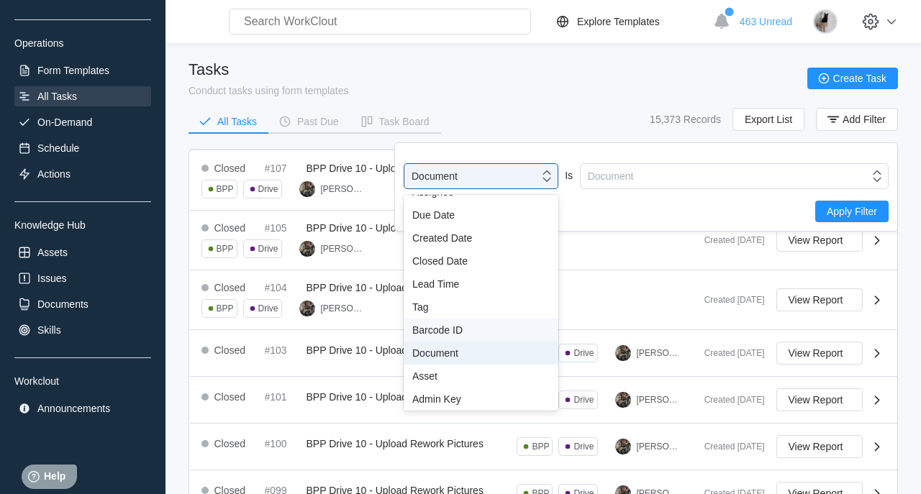
click at [498, 323] on div "Barcode ID" at bounding box center [481, 330] width 155 height 23
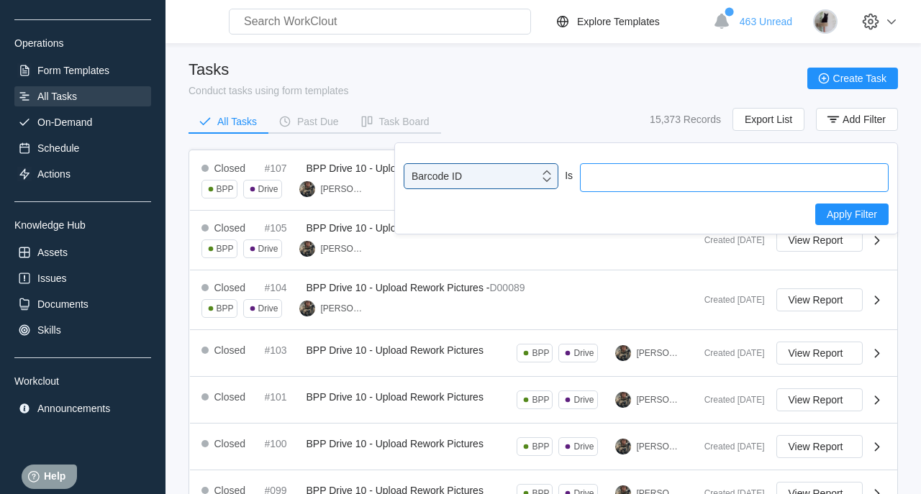
click at [655, 181] on input "text" at bounding box center [734, 177] width 309 height 29
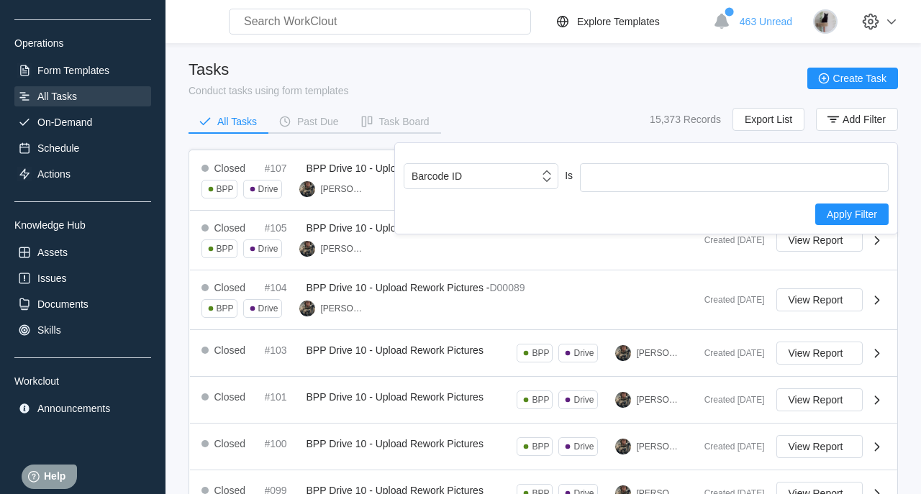
click at [563, 116] on div "All Tasks Past Due Task Board 15,373 Records Export List Add Filter" at bounding box center [542, 126] width 709 height 36
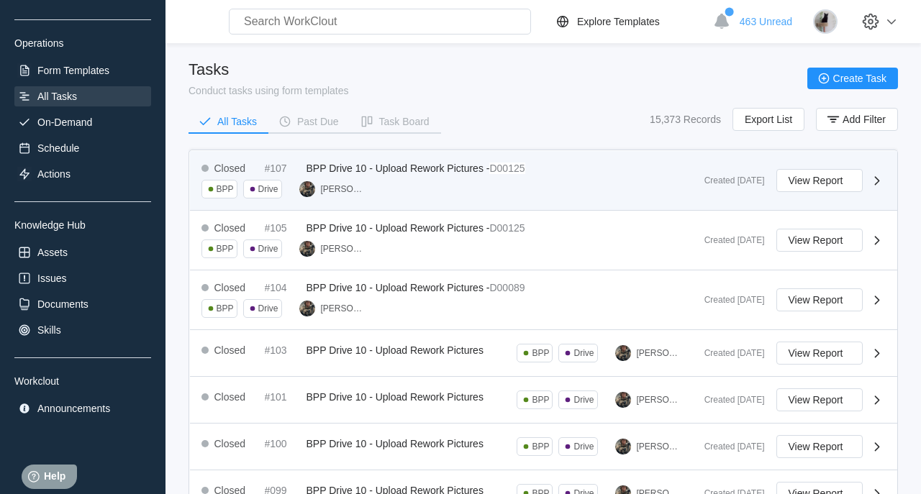
click at [271, 168] on div "#107" at bounding box center [283, 169] width 36 height 12
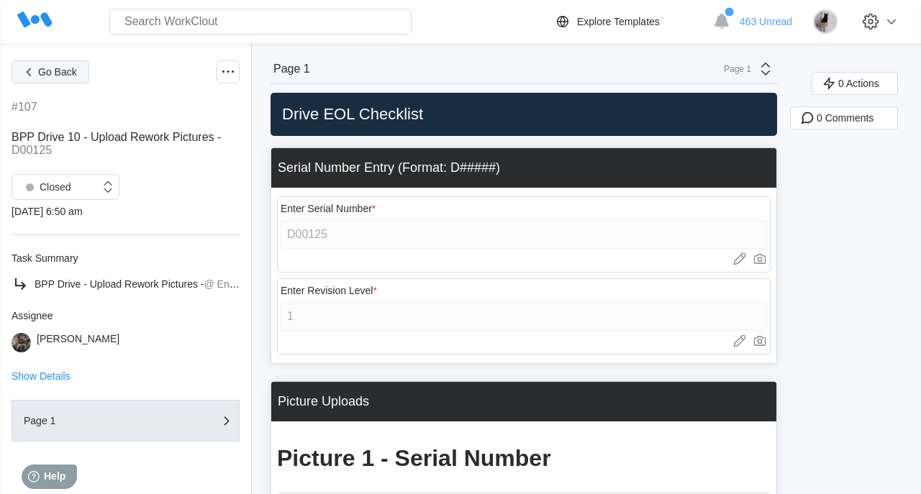
click at [61, 72] on span "Go Back" at bounding box center [57, 72] width 39 height 10
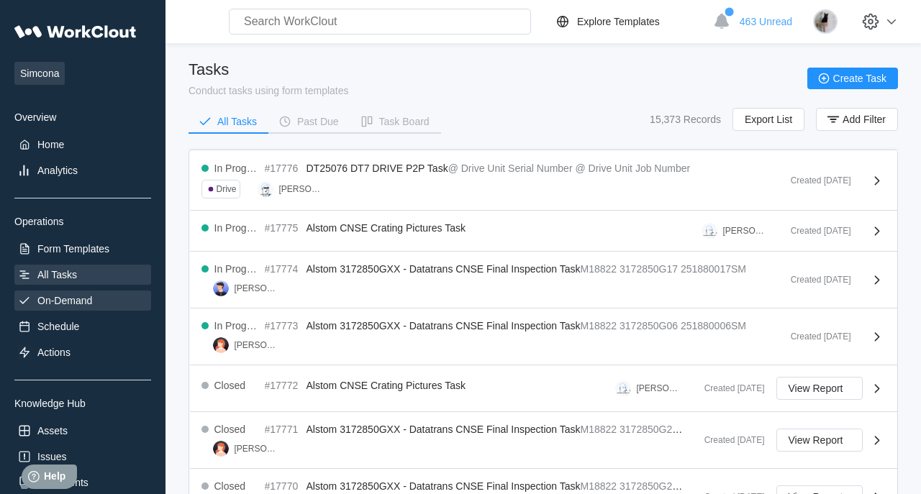
click at [70, 296] on div "On-Demand" at bounding box center [64, 301] width 55 height 12
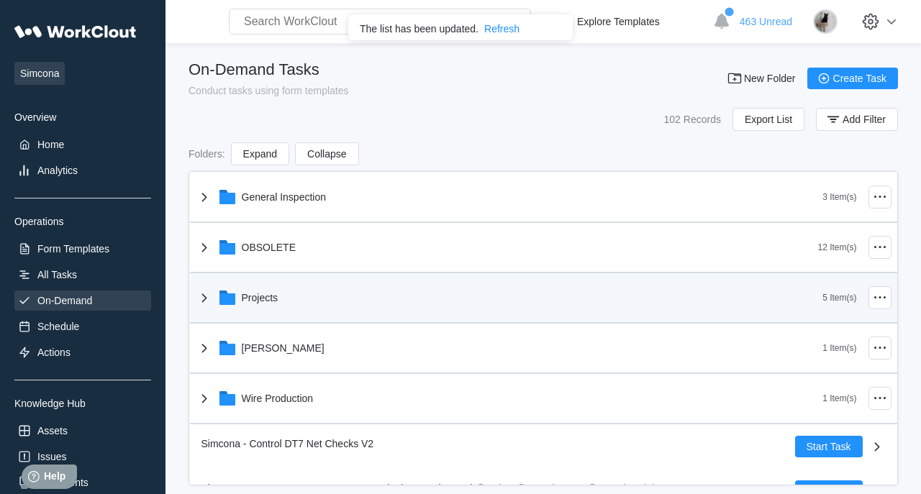
scroll to position [28, 0]
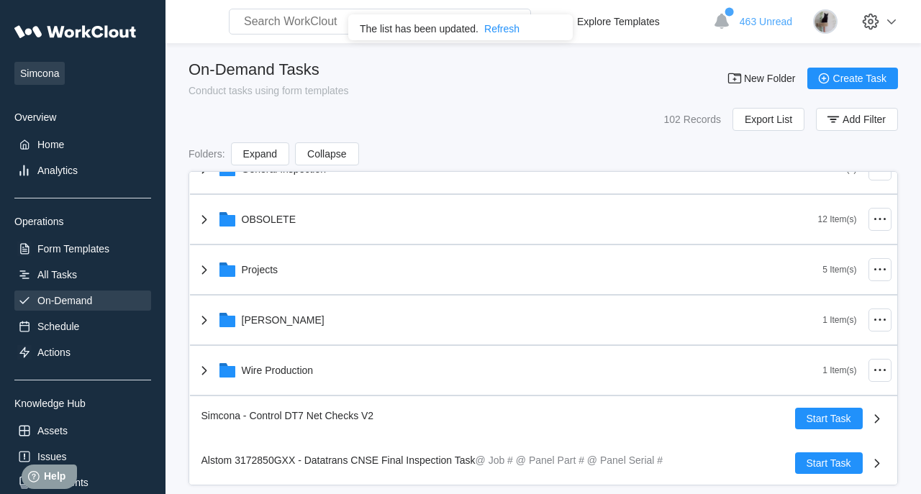
click at [41, 263] on div "Simcona Overview Home Analytics Operations Form Templates All Tasks On-Demand S…" at bounding box center [82, 307] width 137 height 580
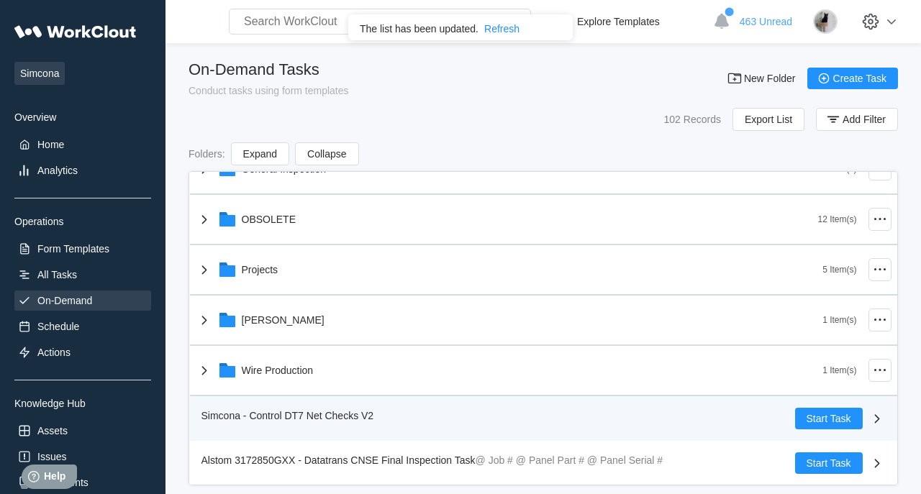
click at [237, 419] on span "Simcona - Control DT7 Net Checks V2" at bounding box center [287, 416] width 173 height 12
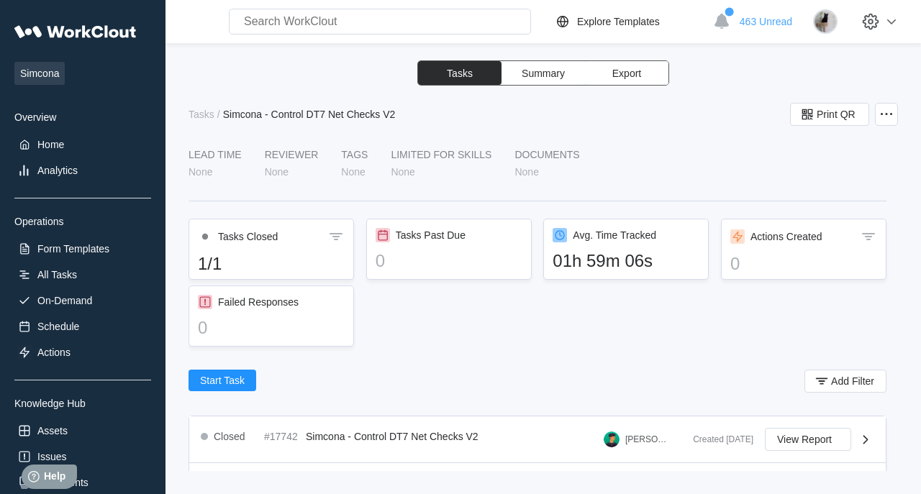
scroll to position [41, 0]
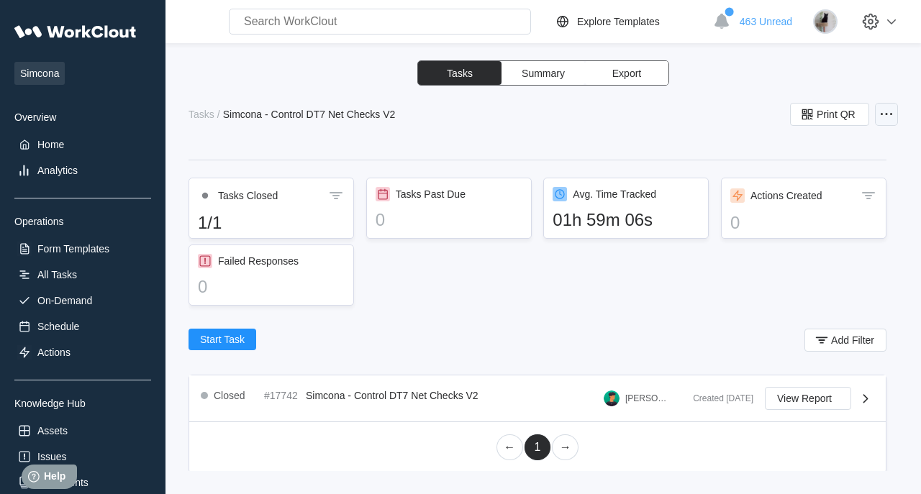
click at [887, 110] on icon at bounding box center [886, 114] width 17 height 17
click at [655, 127] on div "Tasks Summary Export Tasks / Simcona - Control DT7 Net Checks V2 Print QR LEAD …" at bounding box center [542, 265] width 709 height 411
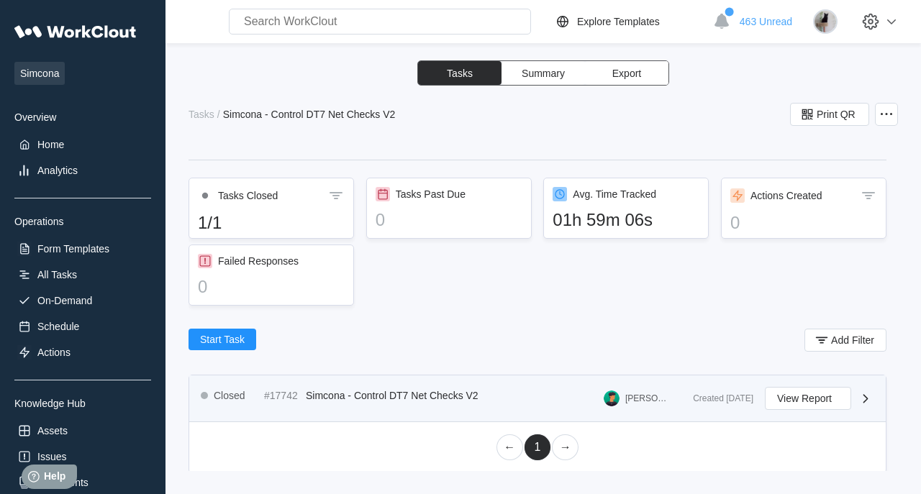
scroll to position [0, 0]
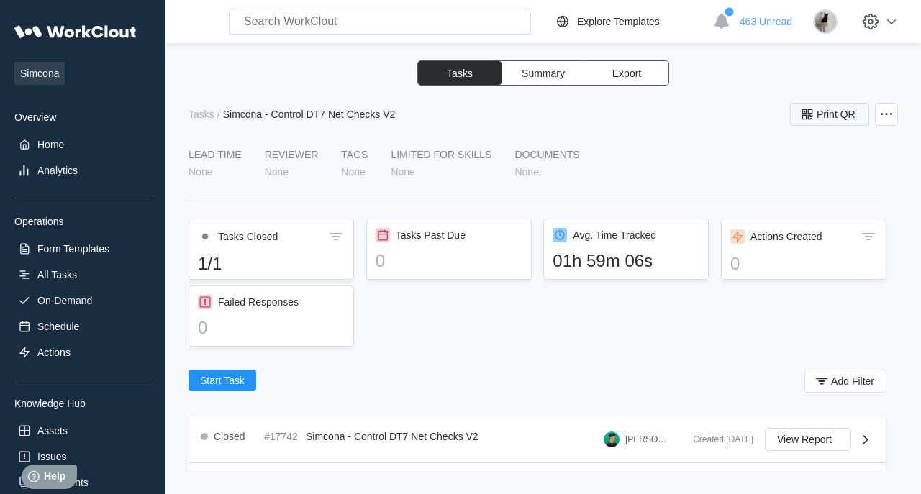
click at [817, 115] on span "Print QR" at bounding box center [836, 114] width 39 height 10
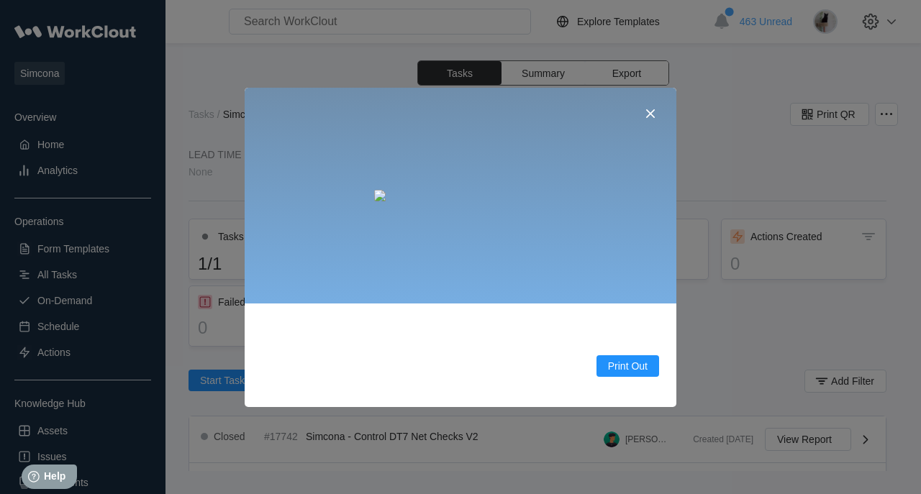
click at [646, 112] on icon at bounding box center [650, 113] width 17 height 17
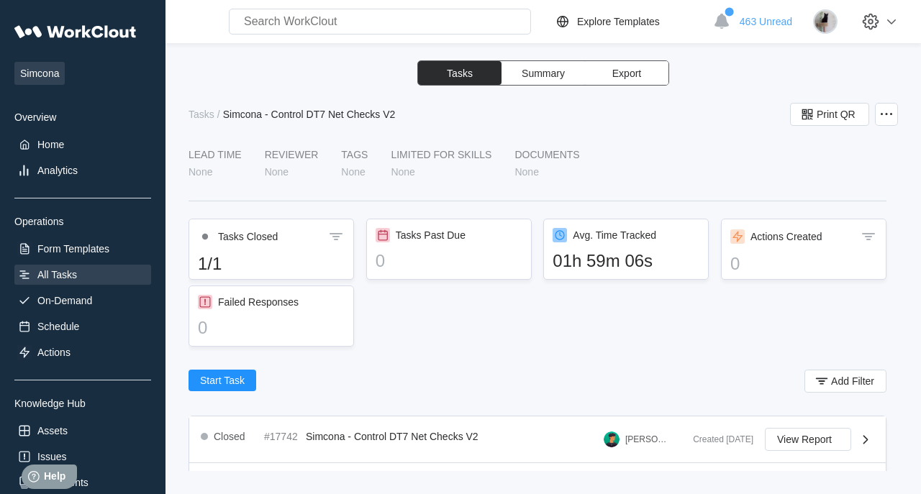
click at [58, 278] on div "All Tasks" at bounding box center [57, 275] width 40 height 12
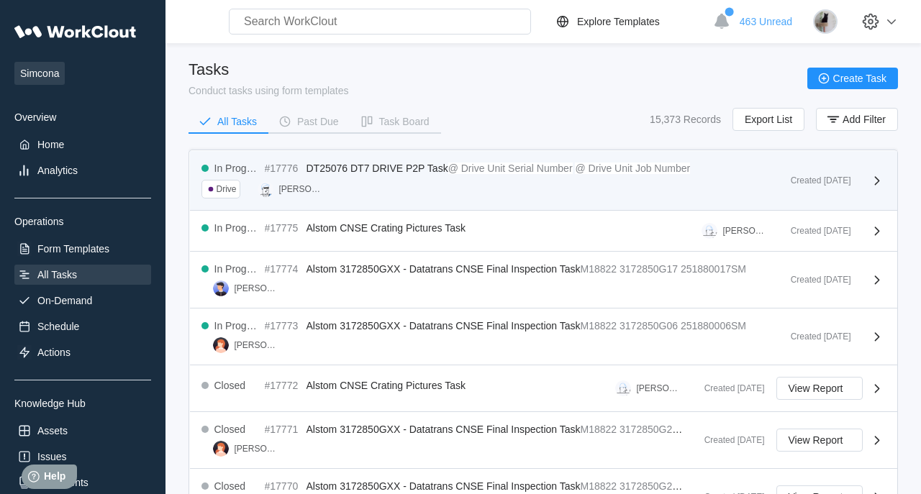
click at [458, 170] on mark "@ Drive Unit Serial Number" at bounding box center [510, 169] width 124 height 12
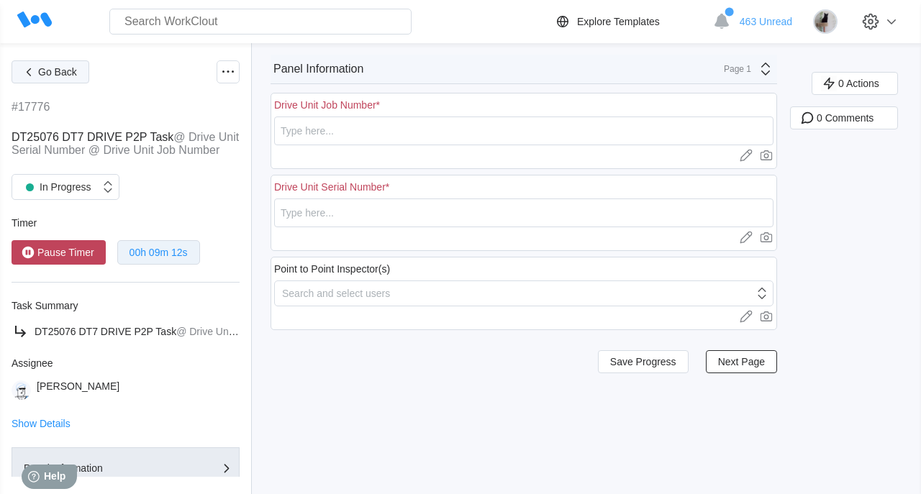
click at [56, 73] on span "Go Back" at bounding box center [57, 72] width 39 height 10
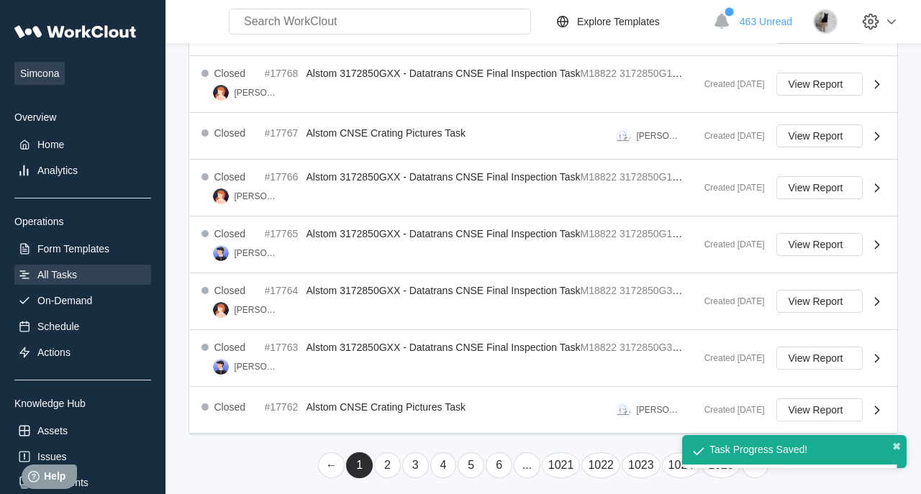
scroll to position [518, 0]
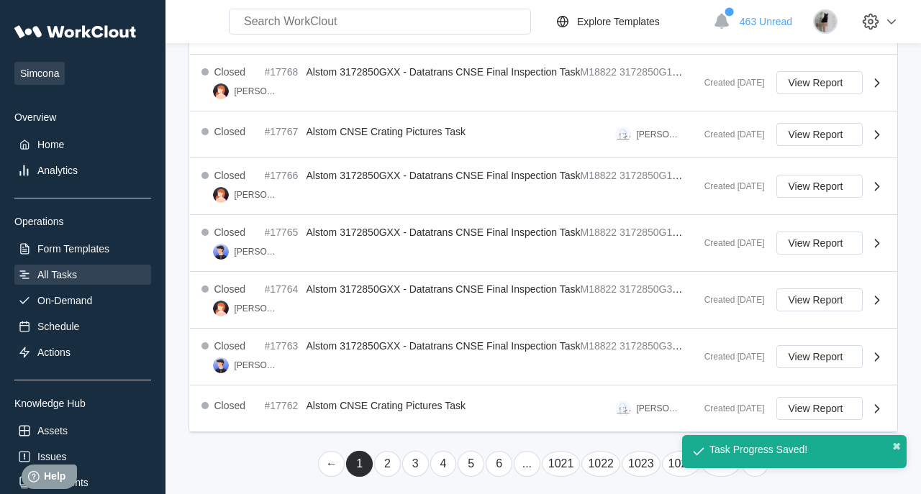
click at [88, 273] on div "All Tasks" at bounding box center [82, 275] width 137 height 20
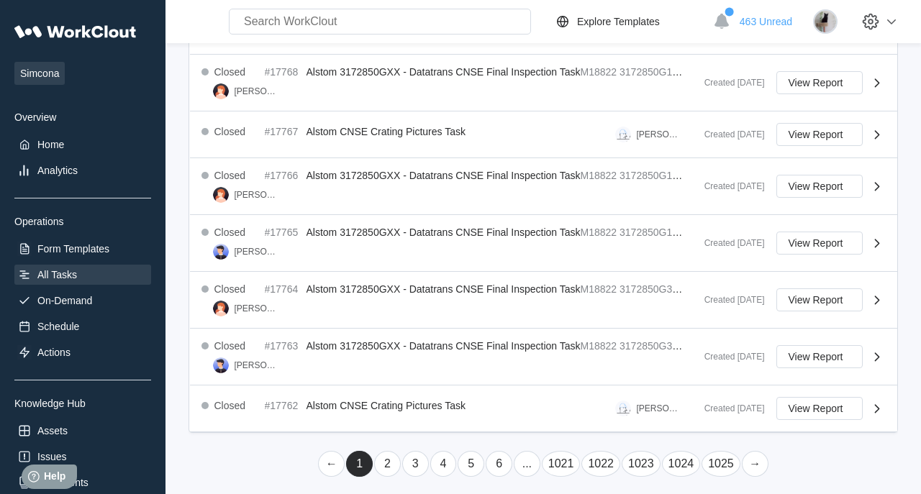
click at [719, 458] on link "1025" at bounding box center [720, 464] width 39 height 26
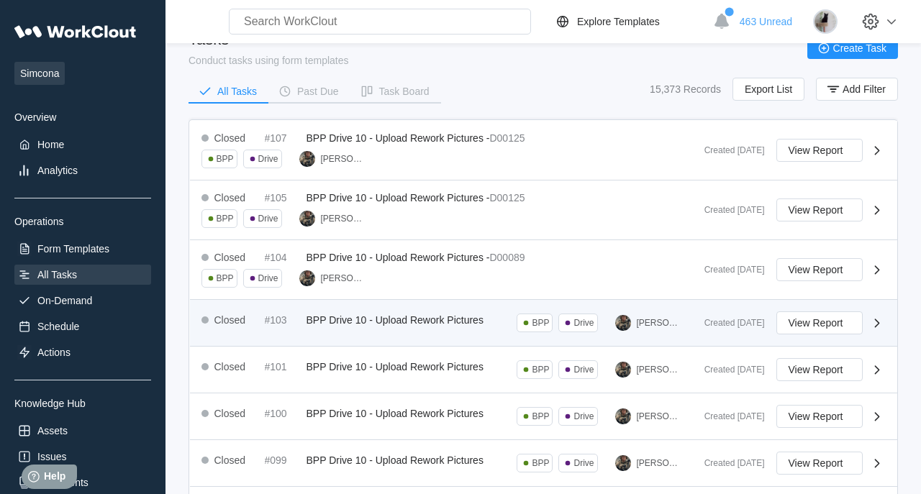
scroll to position [362, 0]
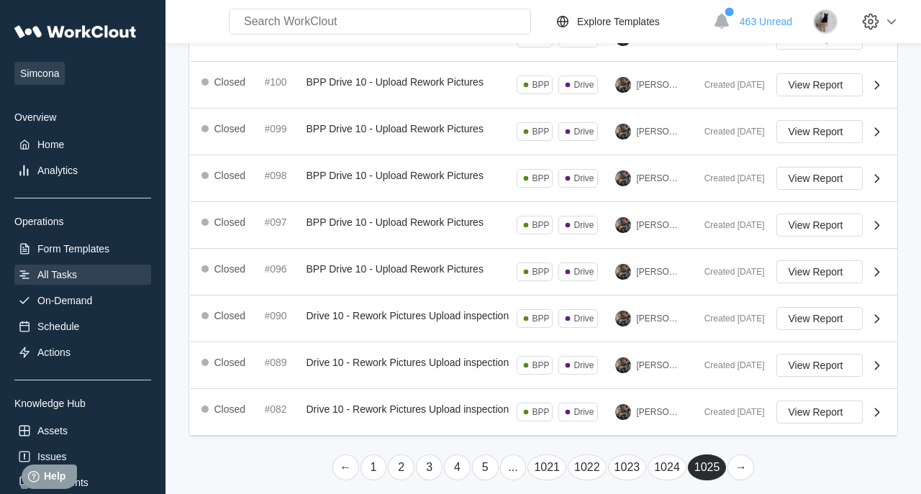
click at [340, 463] on link "←" at bounding box center [345, 468] width 27 height 26
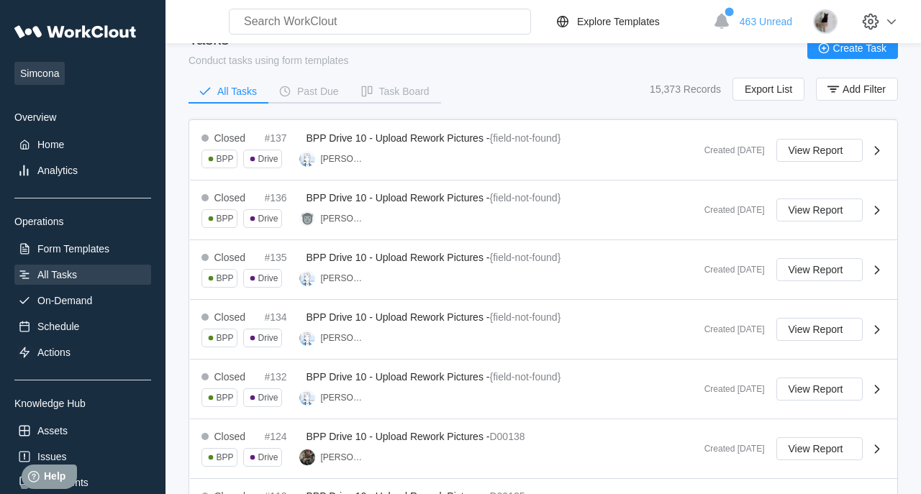
scroll to position [609, 0]
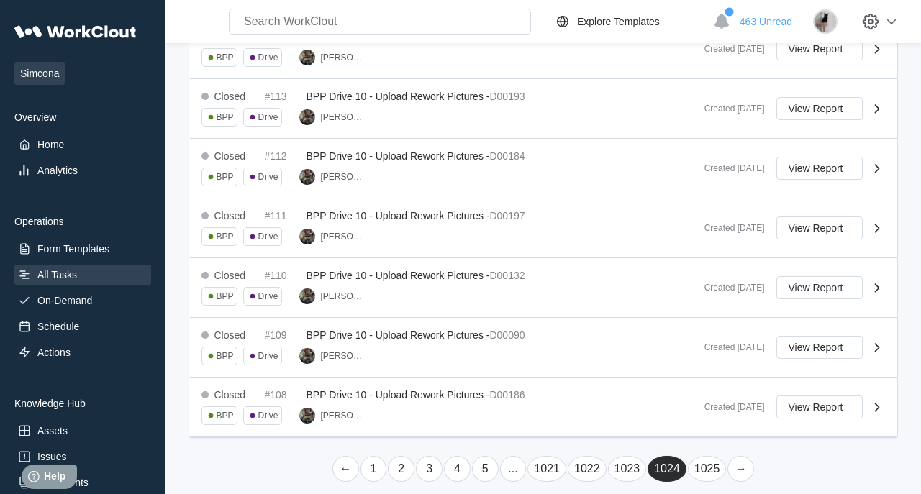
click at [339, 456] on link "←" at bounding box center [345, 469] width 27 height 26
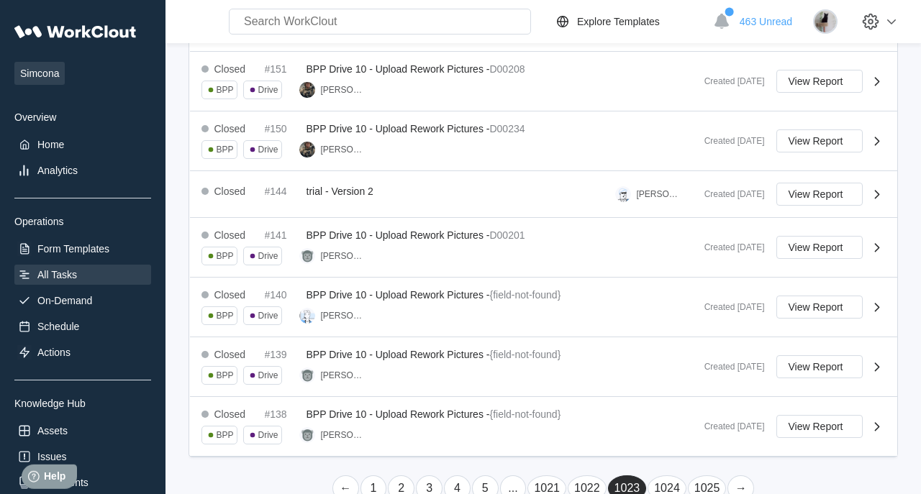
scroll to position [596, 0]
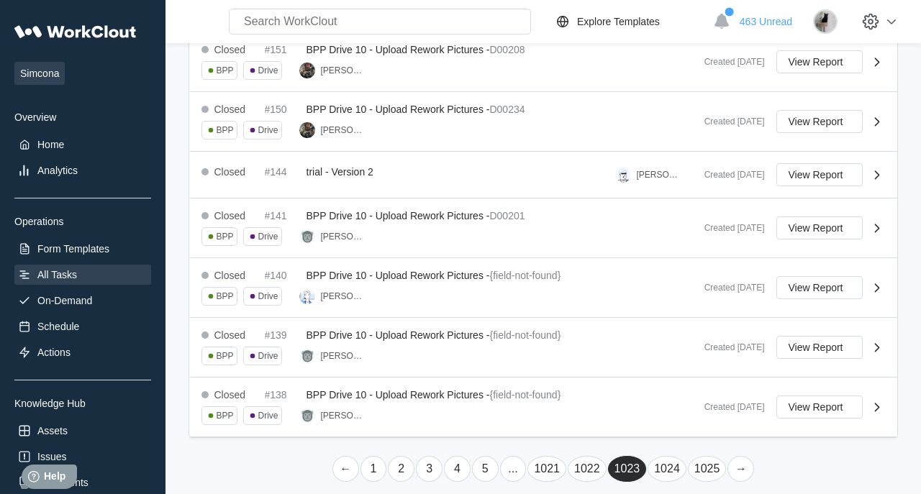
click at [513, 463] on link "..." at bounding box center [513, 469] width 27 height 26
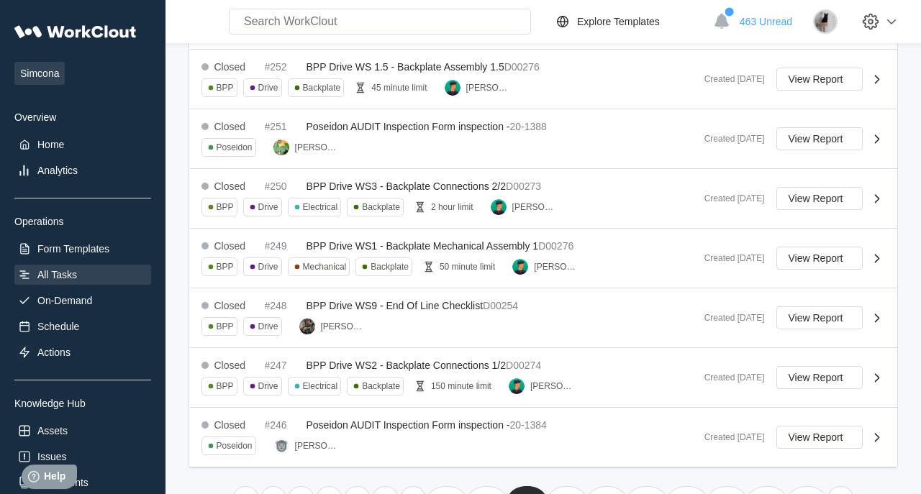
scroll to position [609, 0]
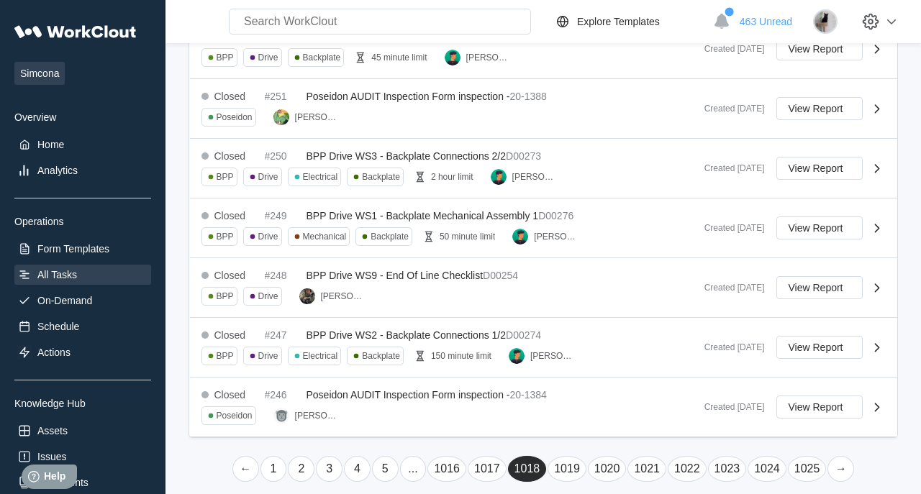
click at [412, 456] on link "..." at bounding box center [413, 469] width 27 height 26
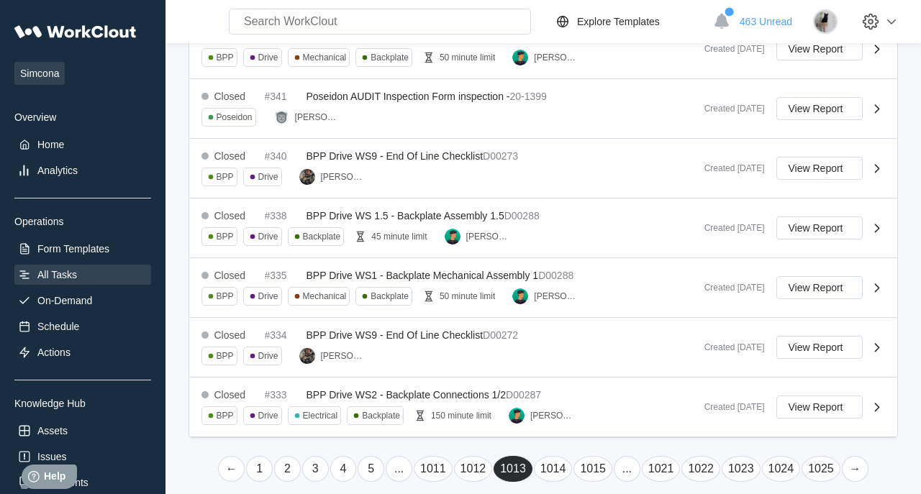
click at [397, 462] on link "..." at bounding box center [399, 469] width 27 height 26
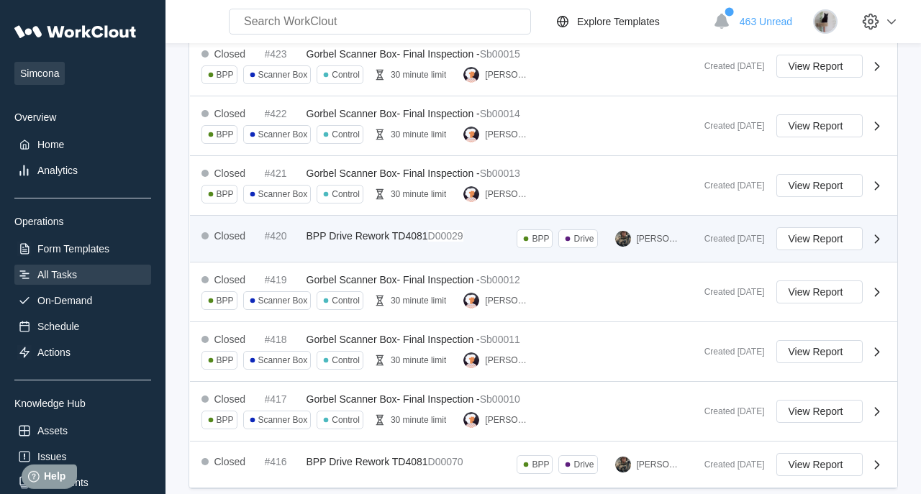
scroll to position [519, 0]
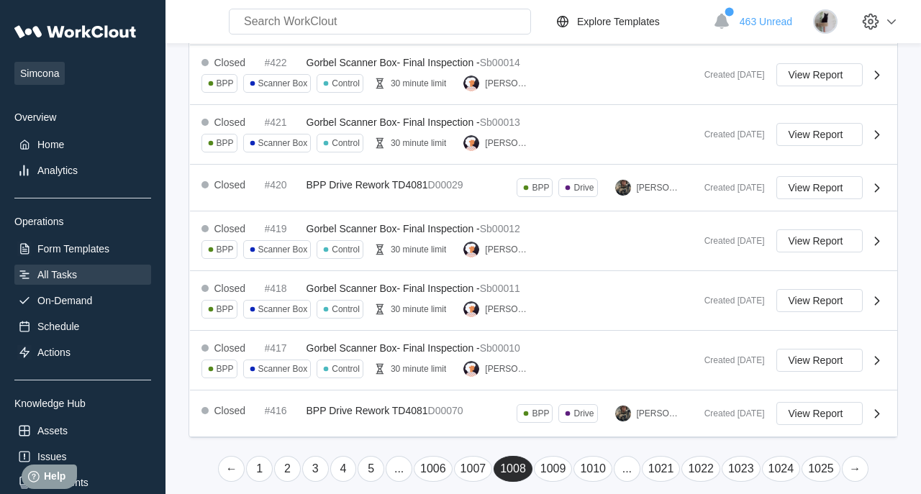
click at [404, 456] on link "..." at bounding box center [399, 469] width 27 height 26
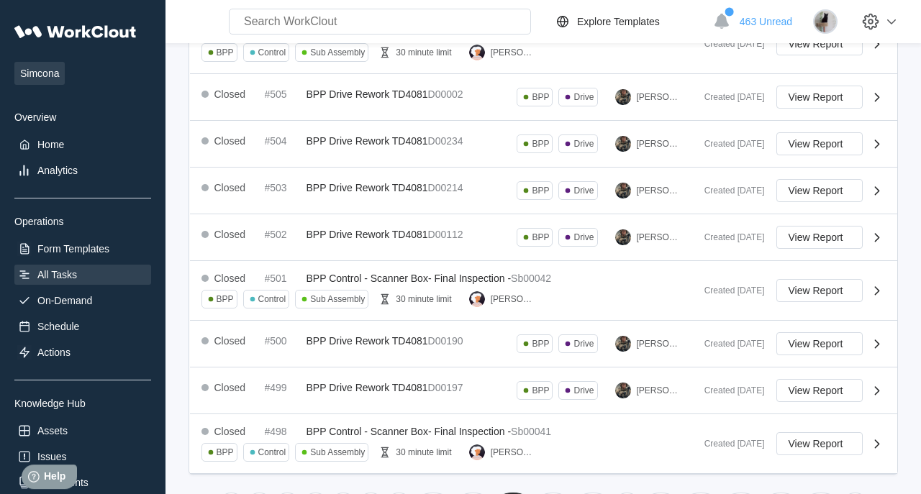
scroll to position [480, 0]
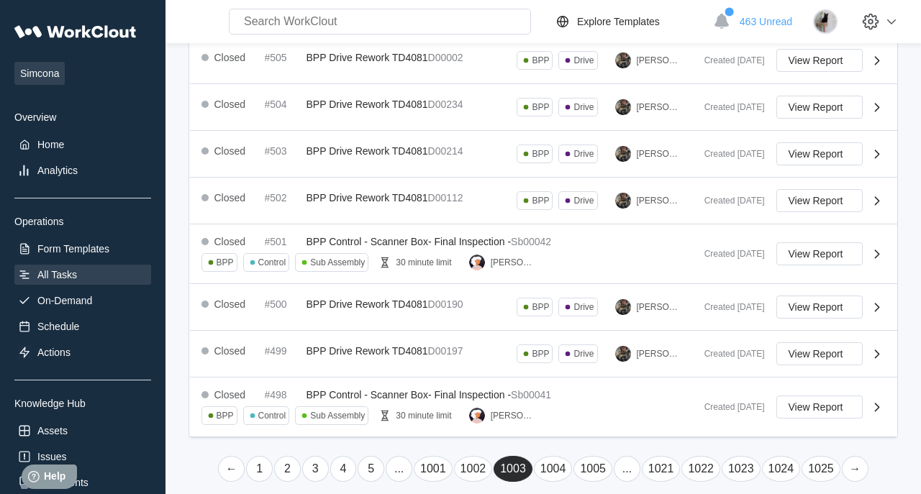
click at [396, 457] on link "..." at bounding box center [399, 469] width 27 height 26
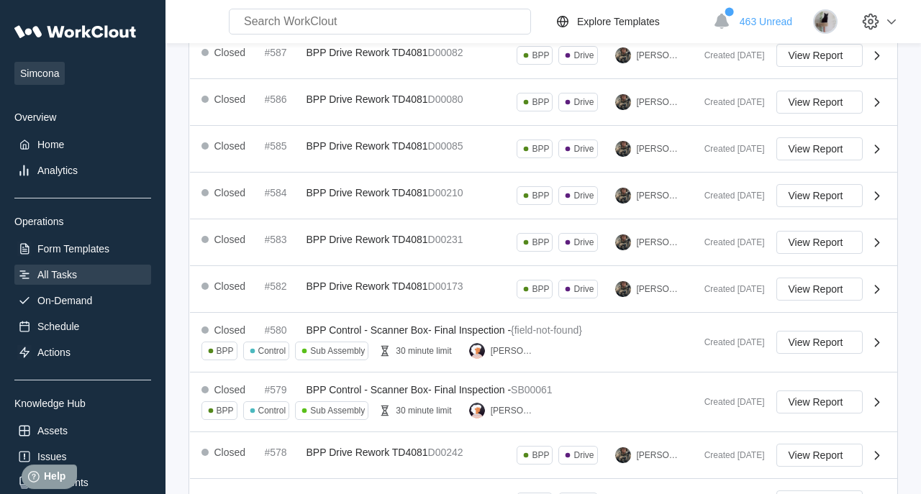
scroll to position [493, 0]
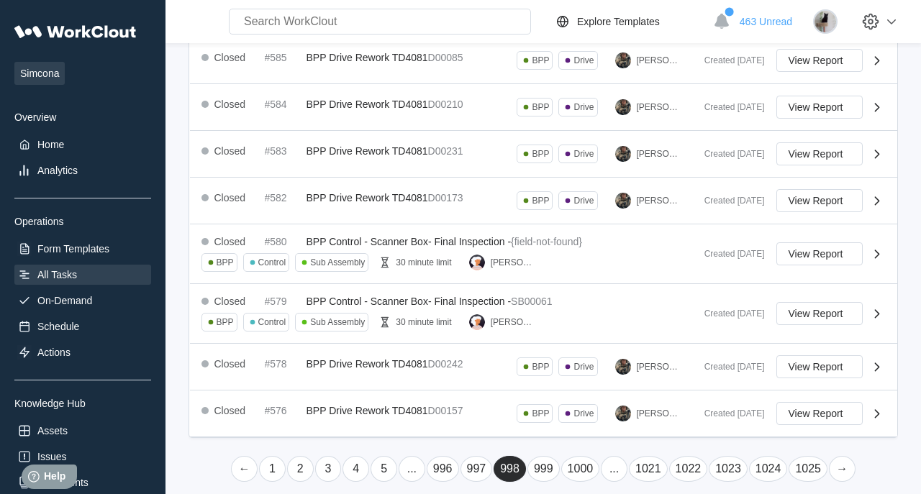
click at [446, 457] on link "996" at bounding box center [443, 469] width 32 height 26
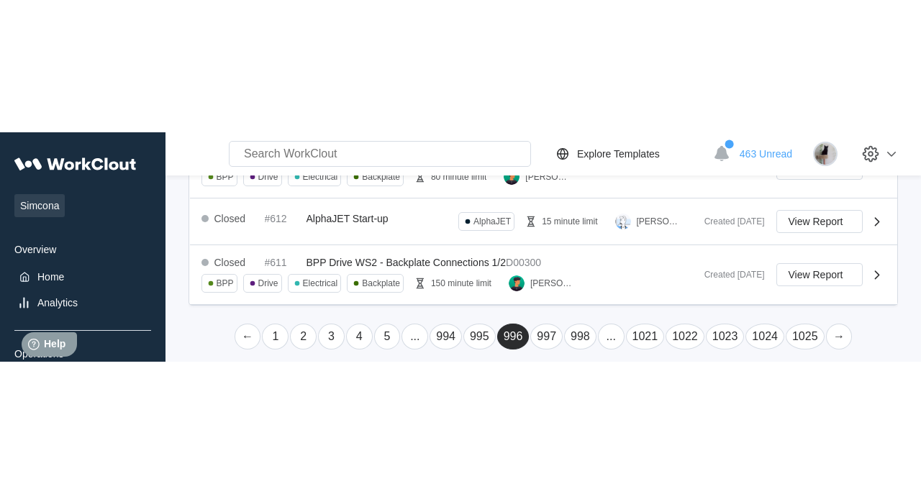
scroll to position [596, 0]
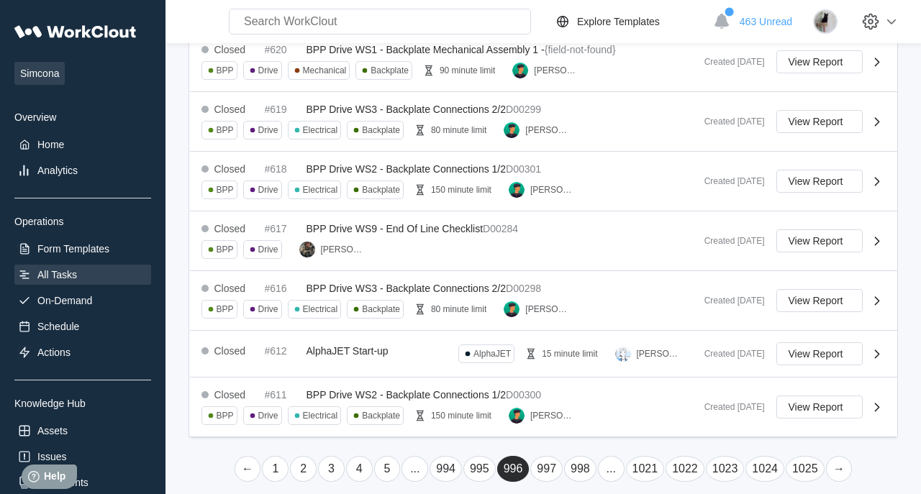
click at [486, 456] on link "995" at bounding box center [479, 469] width 32 height 26
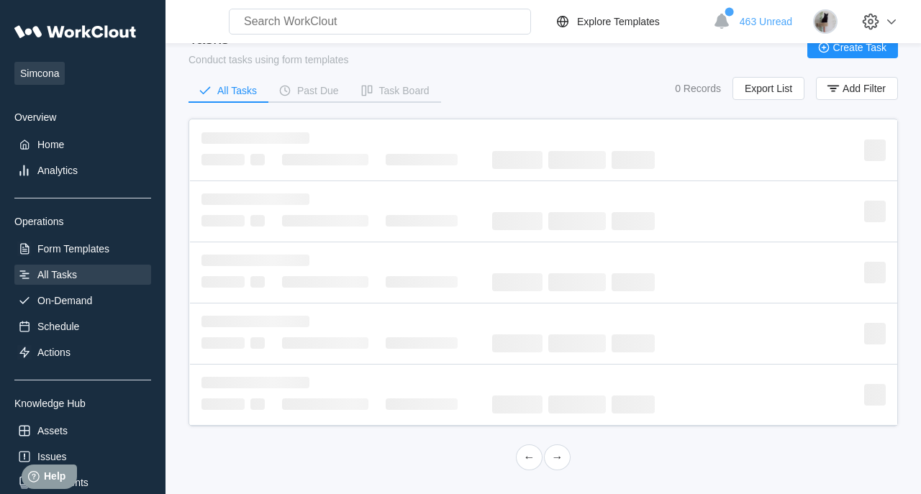
scroll to position [30, 0]
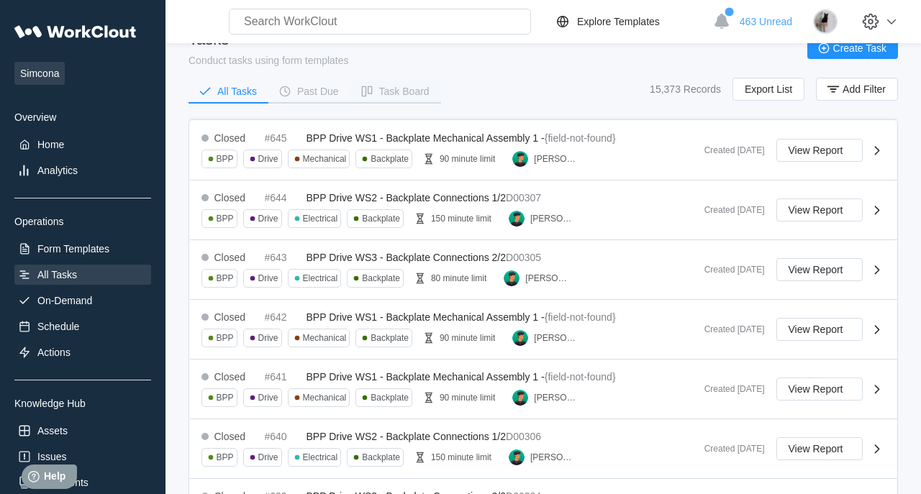
click at [386, 100] on button "Task Board" at bounding box center [395, 92] width 91 height 22
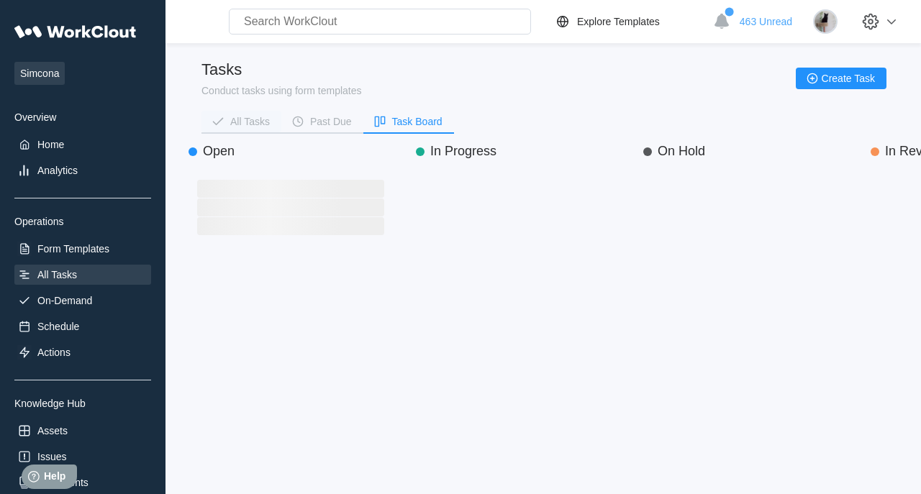
click at [240, 122] on div "All Tasks" at bounding box center [250, 122] width 40 height 10
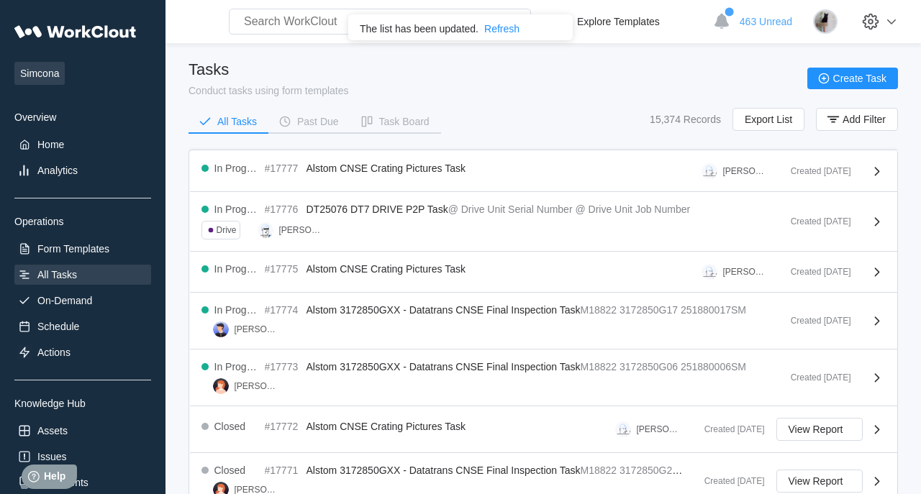
click at [657, 78] on div "Tasks Conduct tasks using form templates Create Task" at bounding box center [542, 78] width 709 height 36
drag, startPoint x: 847, startPoint y: 117, endPoint x: 842, endPoint y: 110, distance: 8.4
click at [842, 110] on button "Add Filter" at bounding box center [857, 119] width 82 height 23
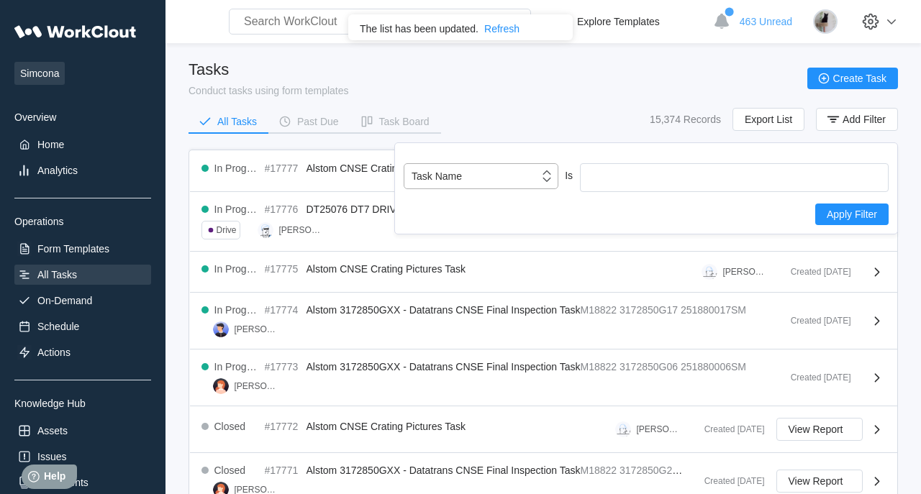
click at [528, 172] on div "Task Name" at bounding box center [471, 176] width 135 height 20
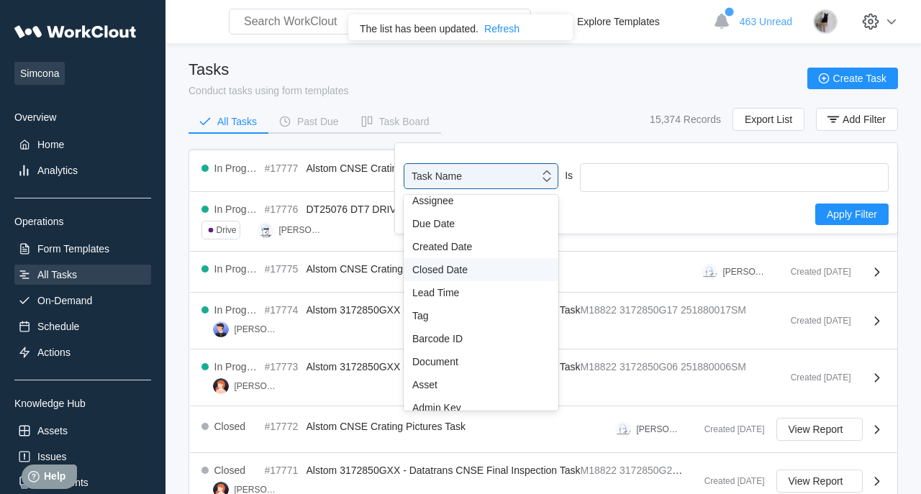
scroll to position [106, 0]
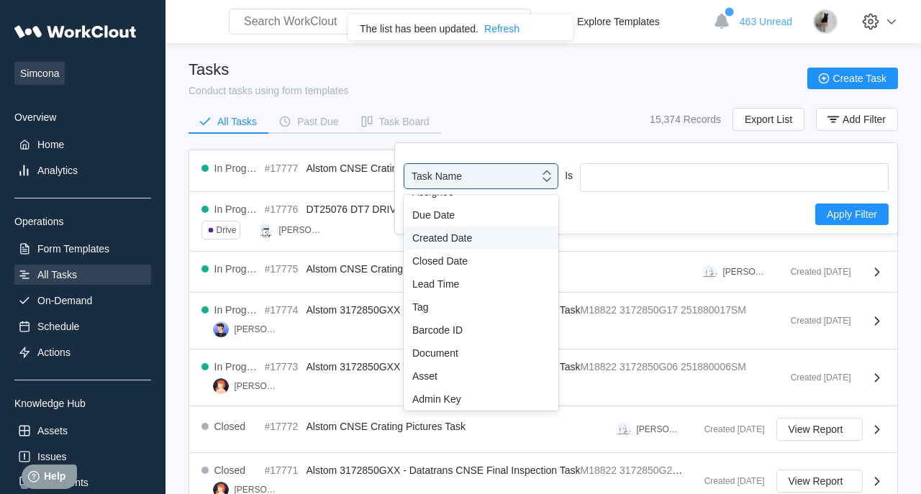
click at [490, 247] on div "Created Date" at bounding box center [481, 238] width 155 height 23
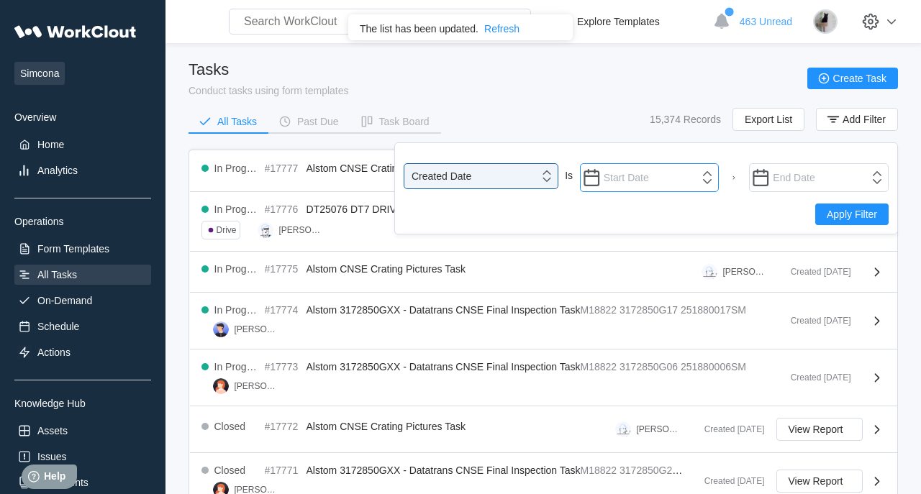
click at [661, 174] on input "text" at bounding box center [650, 177] width 140 height 29
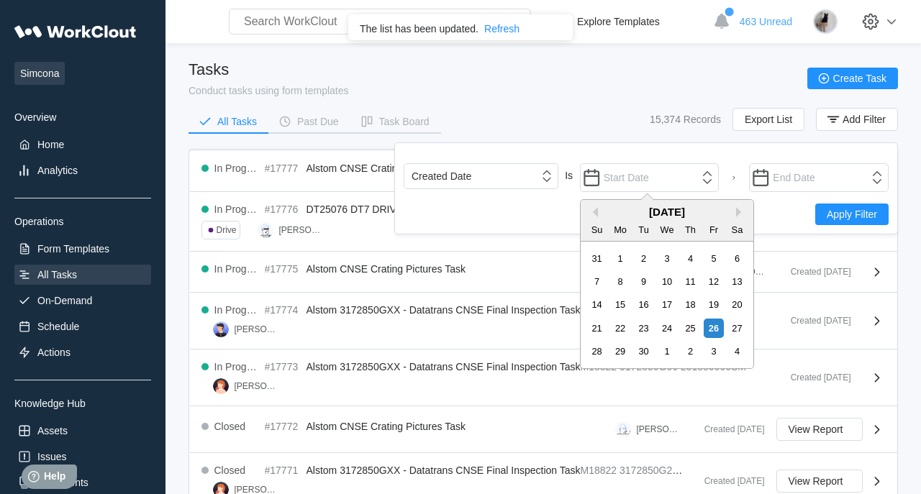
click at [596, 217] on div "September 2025" at bounding box center [667, 212] width 173 height 12
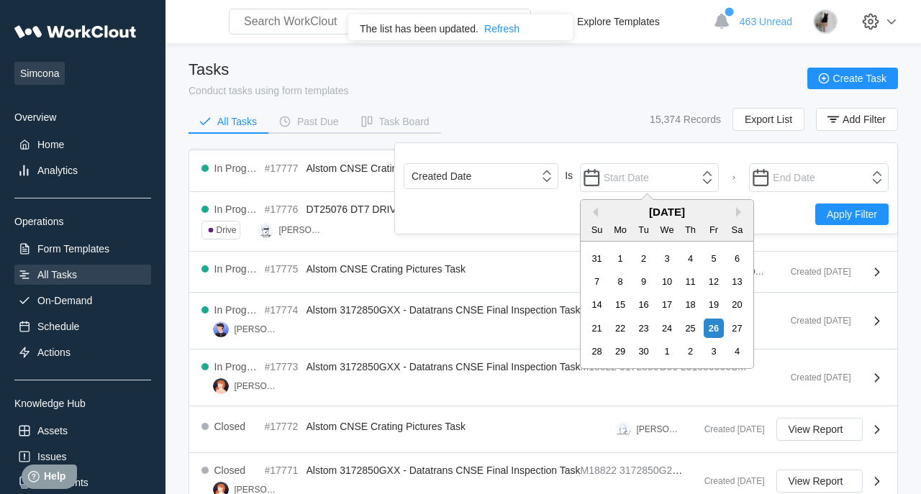
click at [599, 214] on div "September 2025" at bounding box center [667, 212] width 173 height 12
click at [593, 214] on button "Previous Month" at bounding box center [593, 212] width 10 height 10
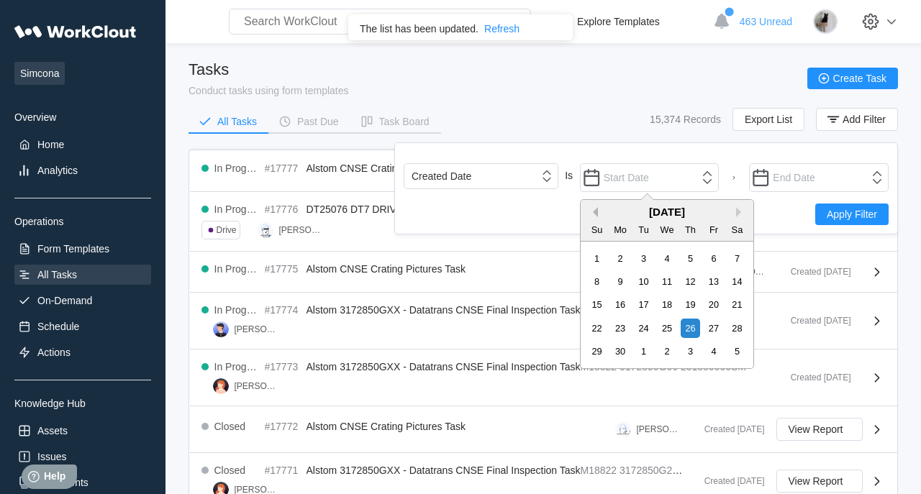
click at [593, 214] on button "Previous Month" at bounding box center [593, 212] width 10 height 10
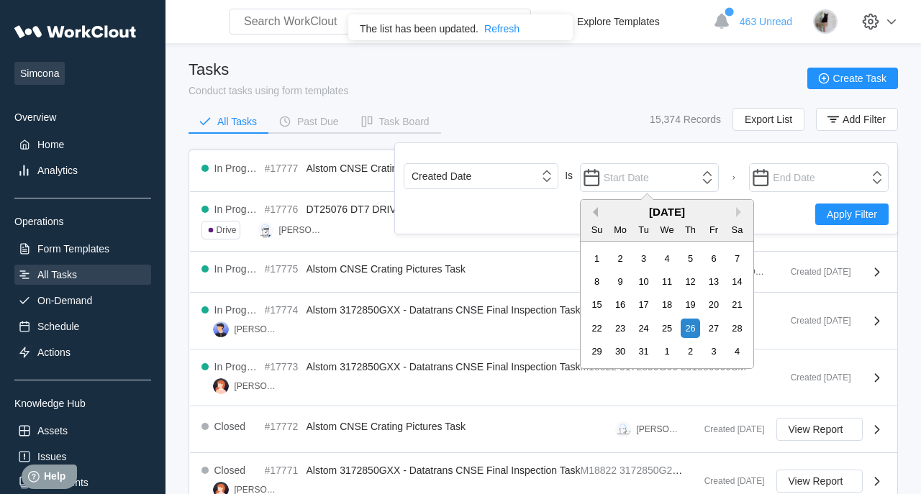
click at [593, 214] on button "Previous Month" at bounding box center [593, 212] width 10 height 10
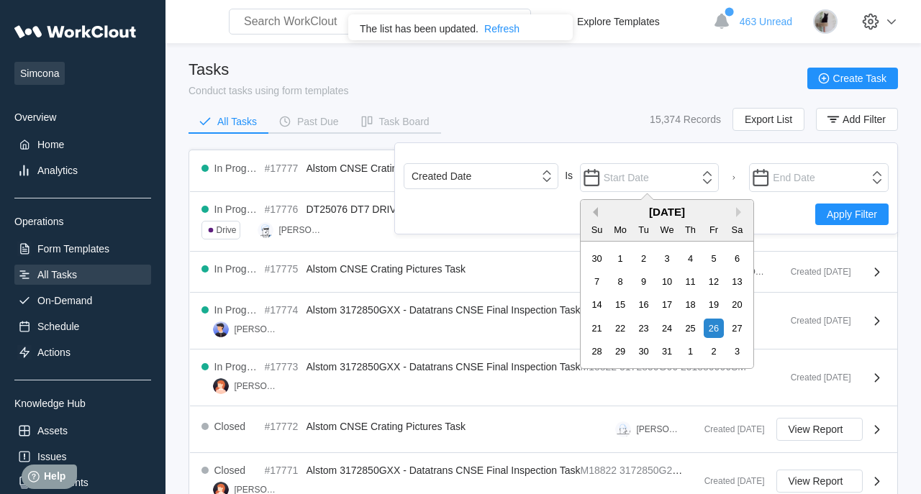
click at [593, 214] on button "Previous Month" at bounding box center [593, 212] width 10 height 10
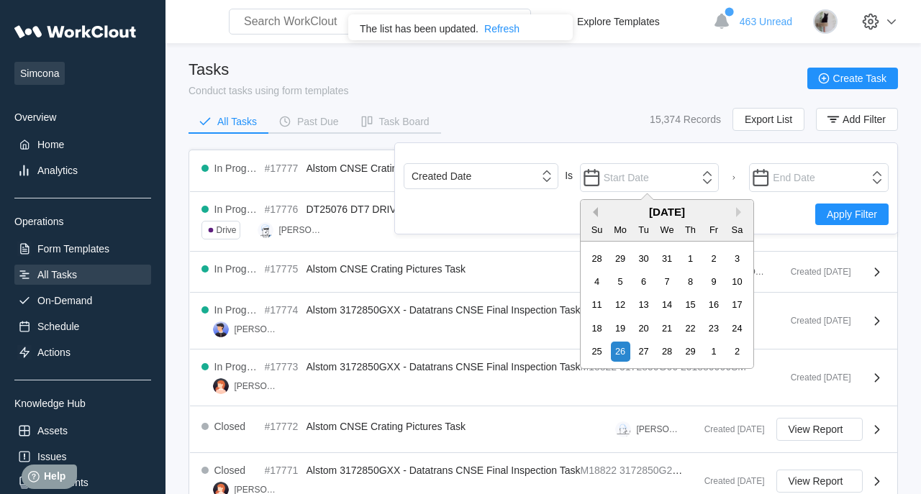
click at [593, 214] on button "Previous Month" at bounding box center [593, 212] width 10 height 10
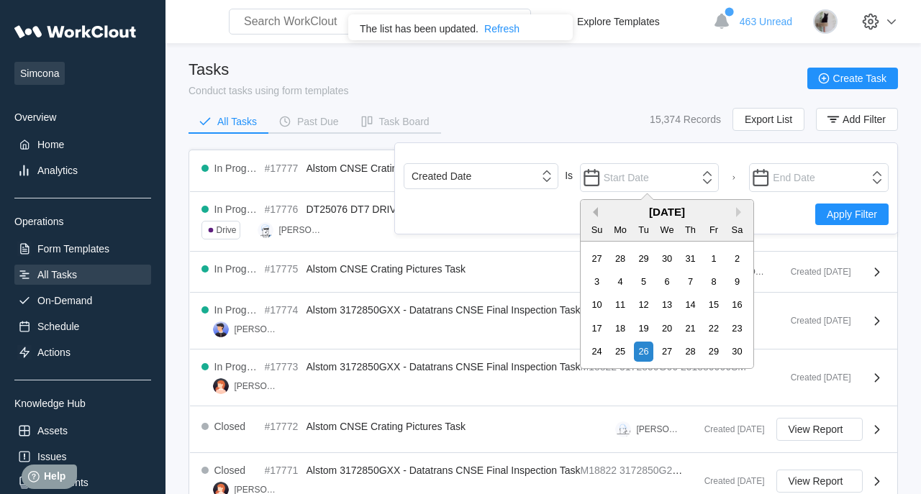
click at [593, 214] on button "Previous Month" at bounding box center [593, 212] width 10 height 10
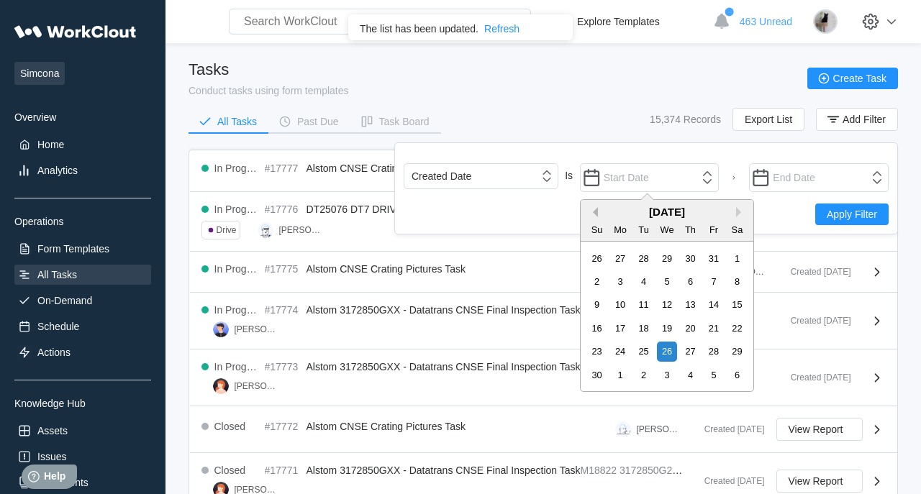
click at [593, 214] on button "Previous Month" at bounding box center [593, 212] width 10 height 10
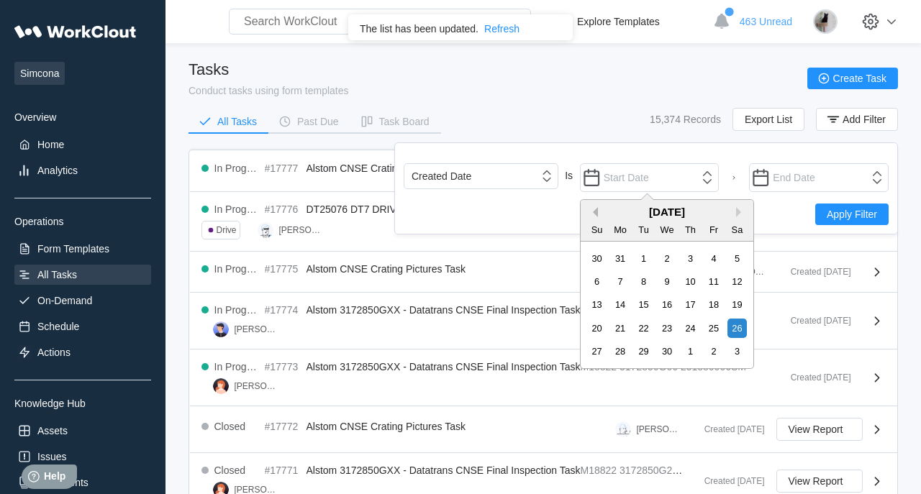
click at [593, 214] on button "Previous Month" at bounding box center [593, 212] width 10 height 10
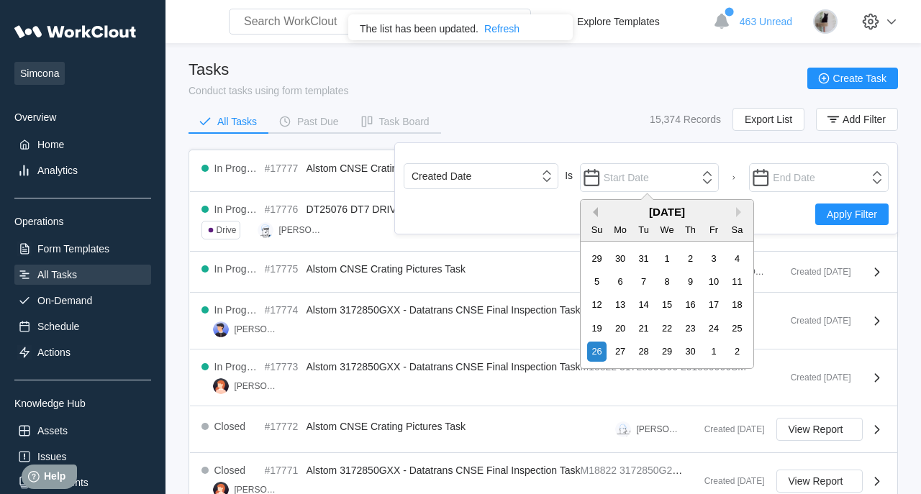
click at [593, 214] on button "Previous Month" at bounding box center [593, 212] width 10 height 10
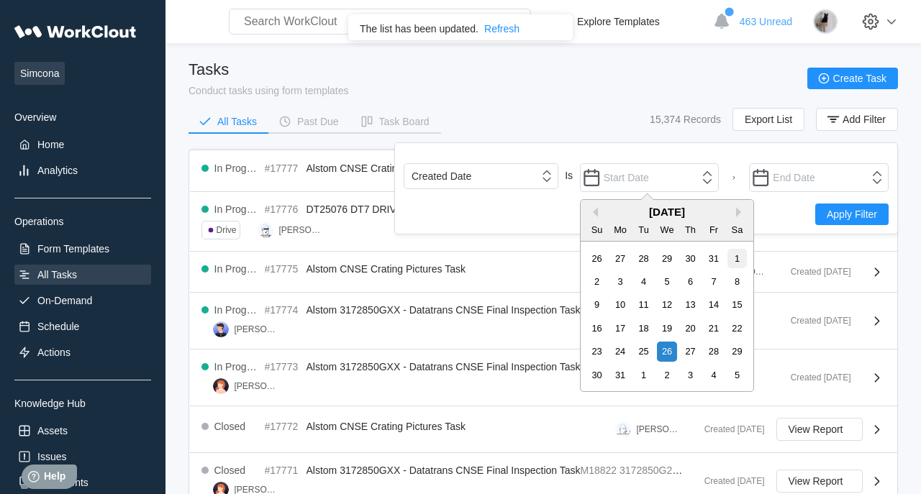
click at [736, 260] on div "1" at bounding box center [736, 258] width 19 height 19
type input "01/01/2022"
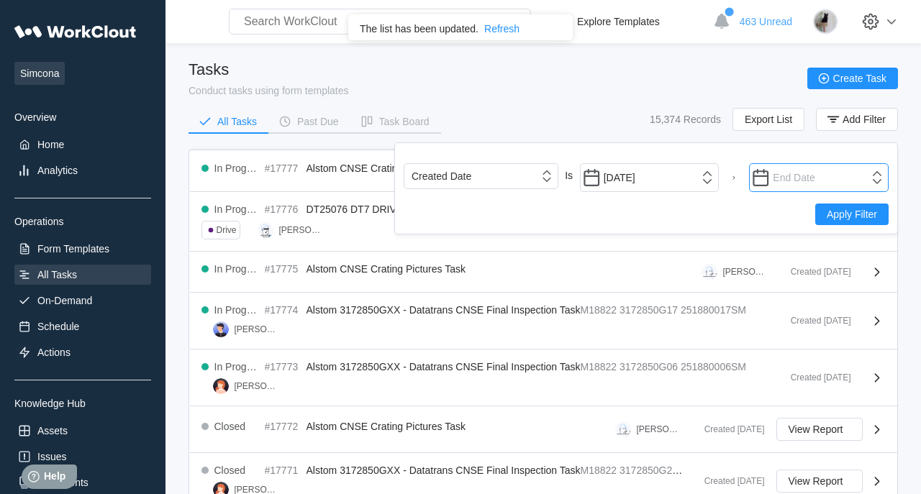
click at [791, 182] on input "text" at bounding box center [819, 177] width 140 height 29
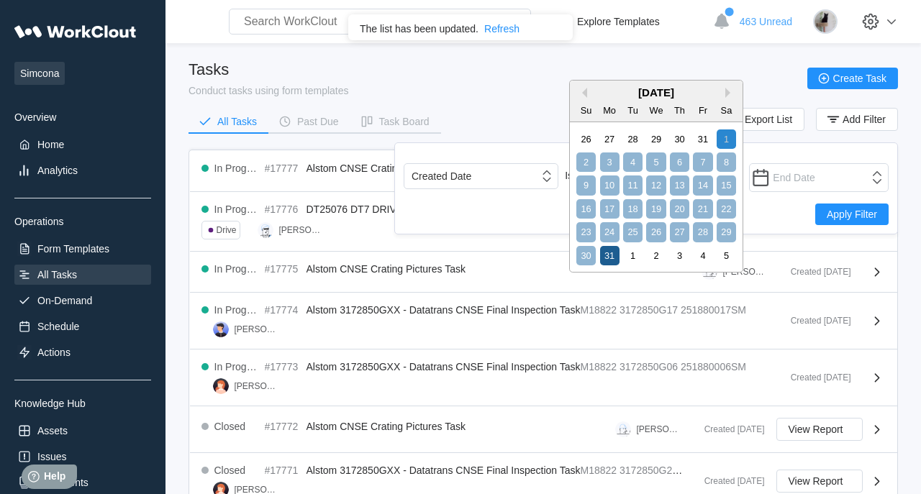
click at [609, 254] on div "31" at bounding box center [609, 255] width 19 height 19
type input "01/31/2022"
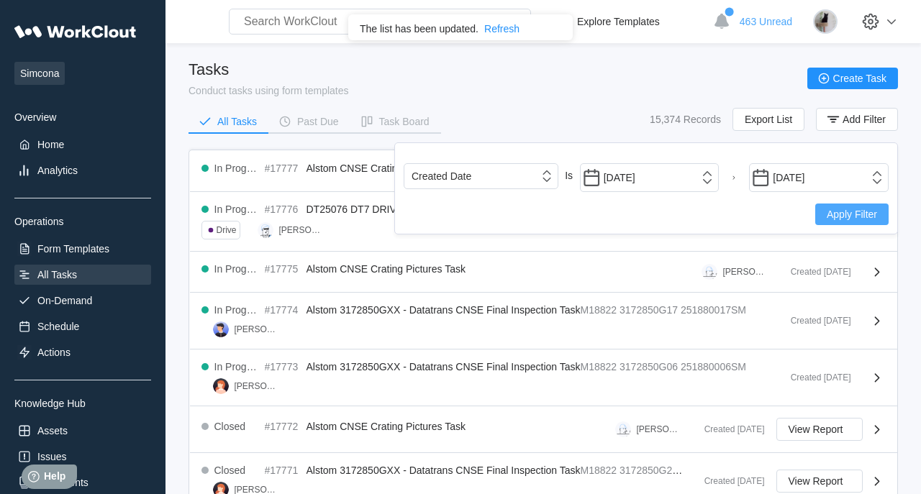
click at [834, 209] on span "Apply Filter" at bounding box center [852, 214] width 50 height 10
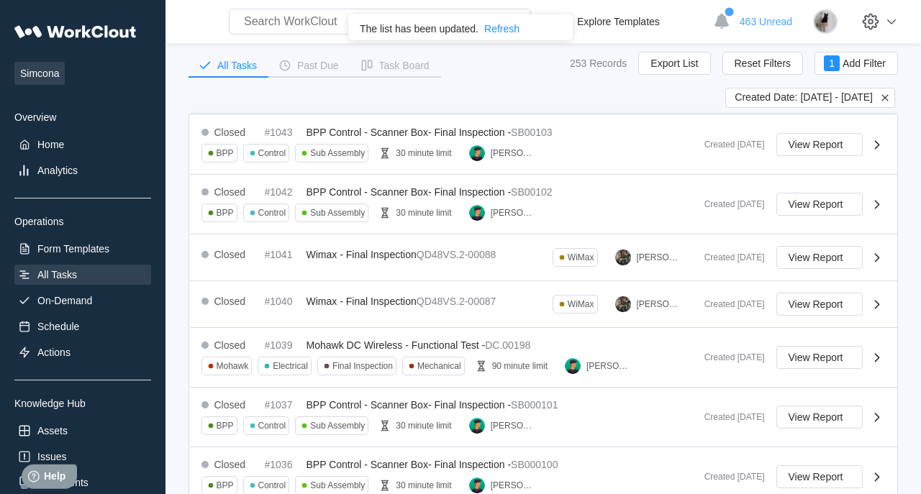
scroll to position [0, 0]
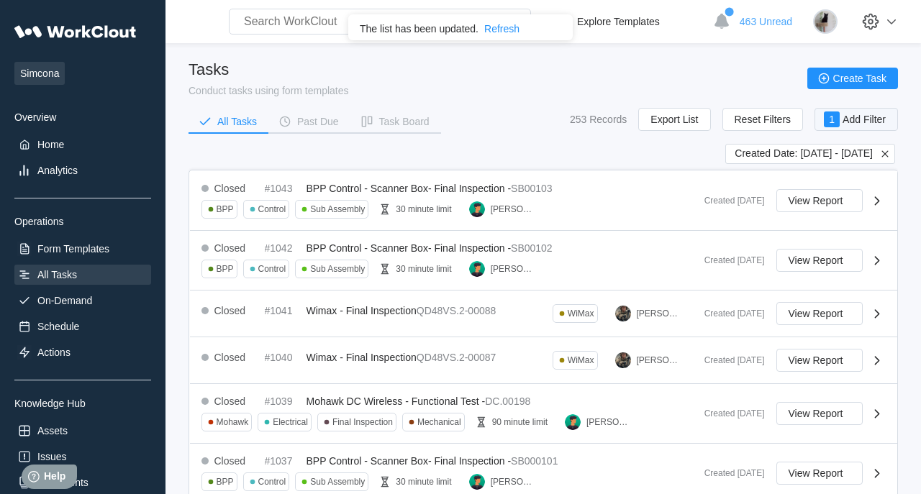
click at [850, 117] on span "Add Filter" at bounding box center [863, 119] width 43 height 10
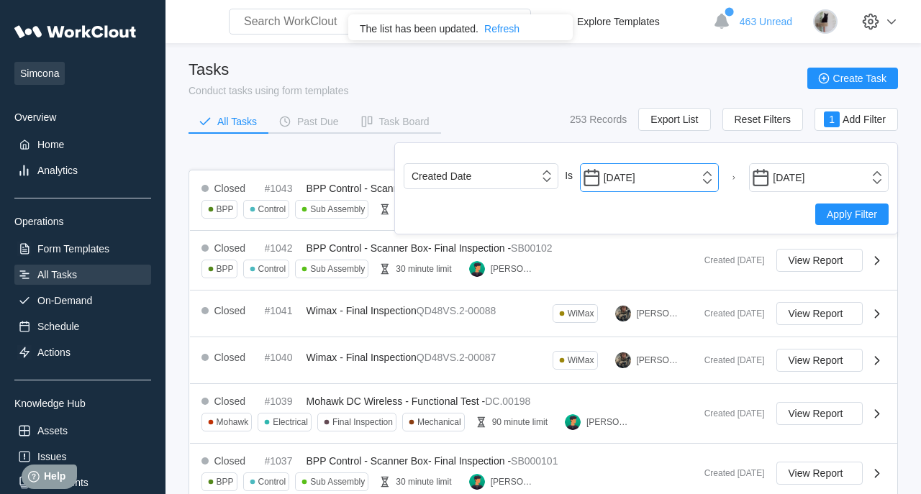
click at [681, 173] on input "01/01/2022" at bounding box center [650, 177] width 140 height 29
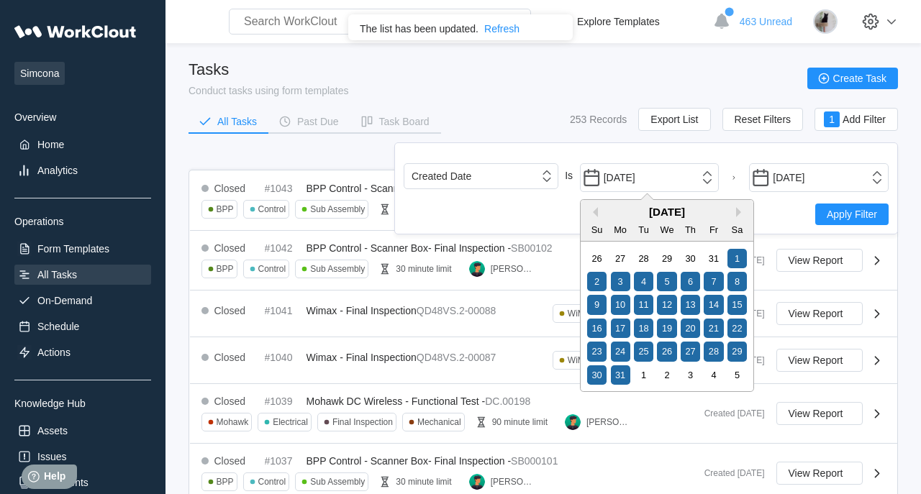
click at [523, 128] on div "All Tasks Past Due Task Board 253 Records Export List Reset Filters 1 Add Filter" at bounding box center [542, 126] width 709 height 36
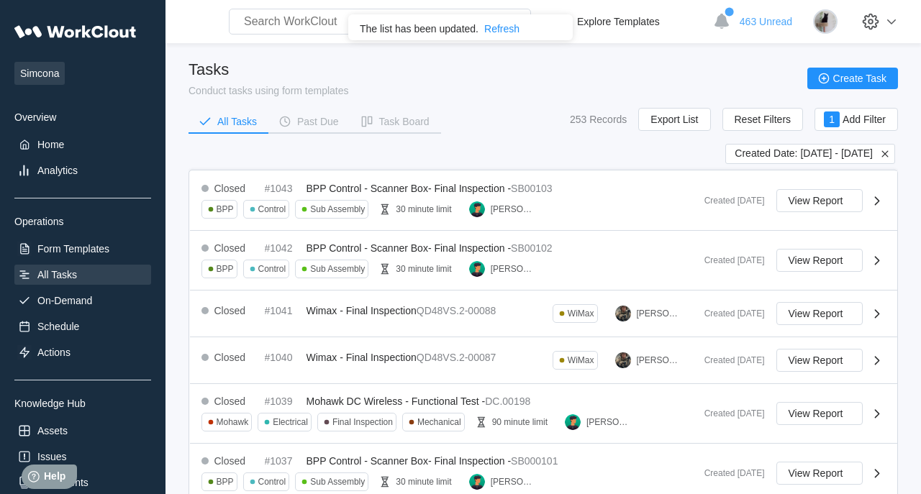
click at [886, 159] on icon at bounding box center [884, 153] width 13 height 13
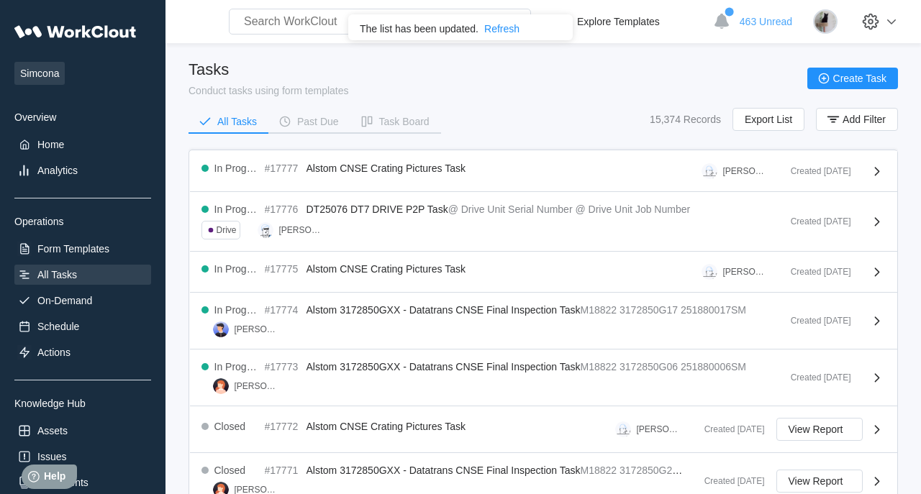
click at [846, 135] on div "All Tasks Past Due Task Board 15,374 Records Export List Add Filter" at bounding box center [542, 126] width 709 height 36
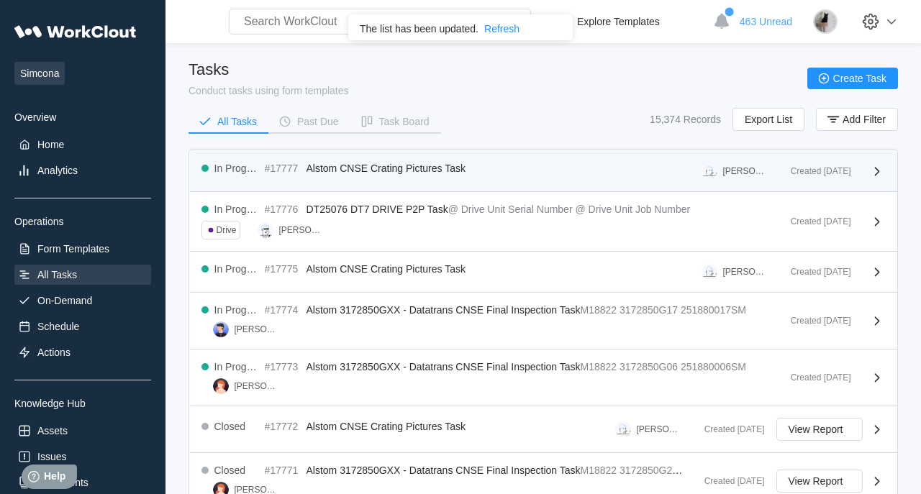
click at [377, 155] on div "In Progress #17777 Alstom CNSE Crating Pictures Task Justin Blake Created 09/26…" at bounding box center [543, 171] width 707 height 41
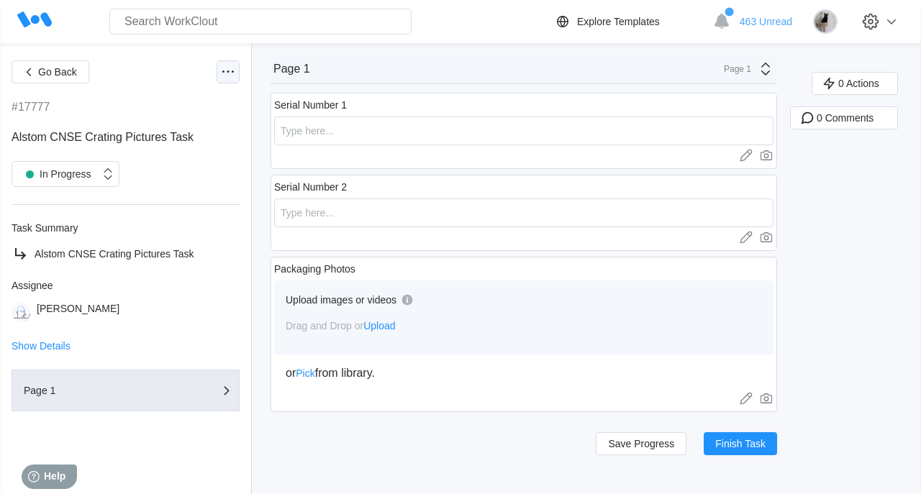
click at [234, 74] on icon at bounding box center [227, 71] width 17 height 17
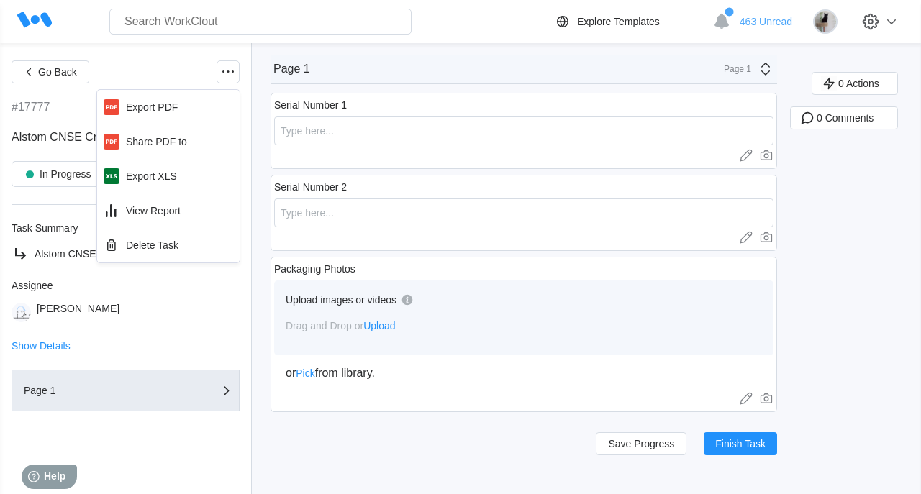
click at [156, 63] on div "Go Back" at bounding box center [126, 71] width 228 height 23
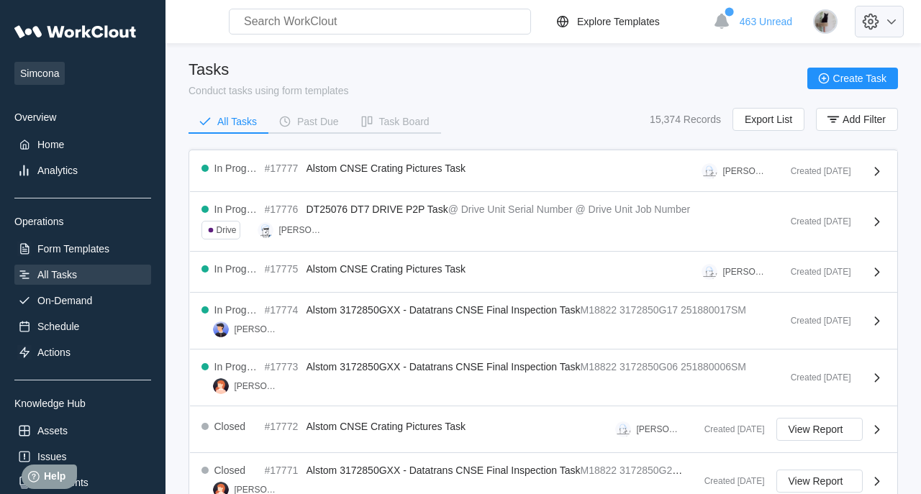
click at [874, 24] on icon at bounding box center [870, 21] width 24 height 24
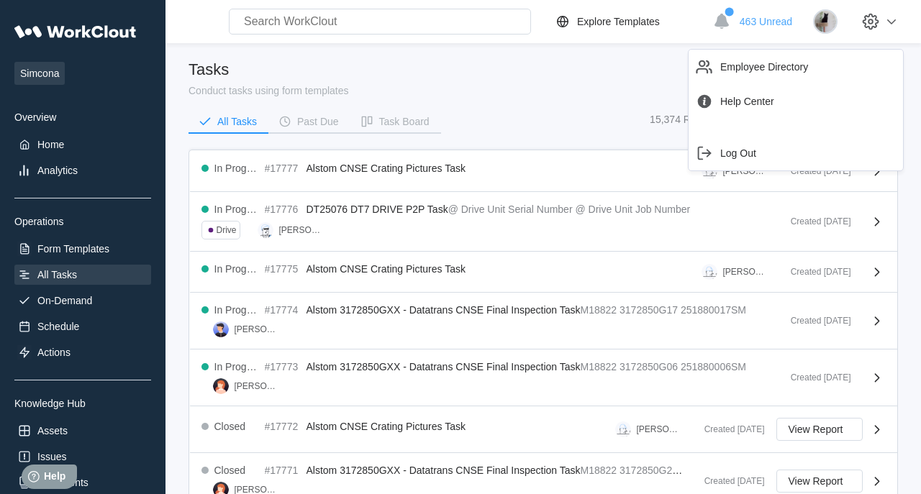
click at [565, 71] on div "Tasks Conduct tasks using form templates Create Task" at bounding box center [542, 78] width 709 height 36
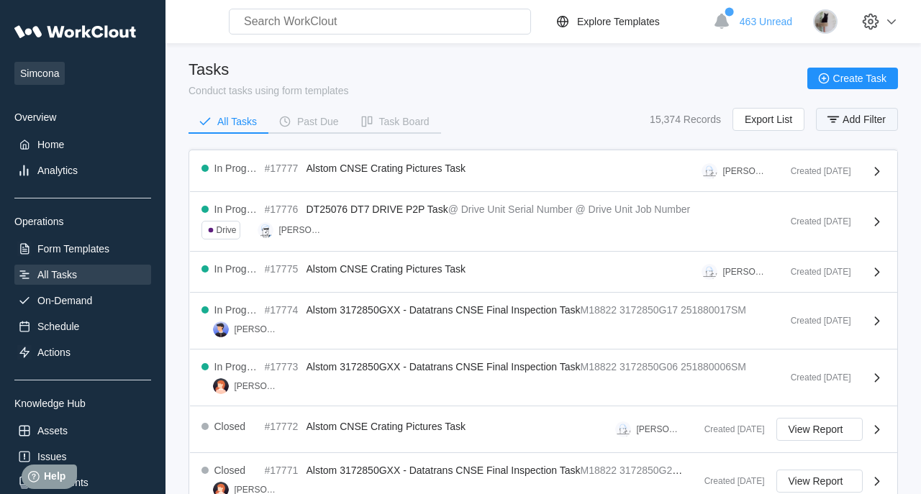
click at [837, 112] on icon "button" at bounding box center [833, 120] width 16 height 16
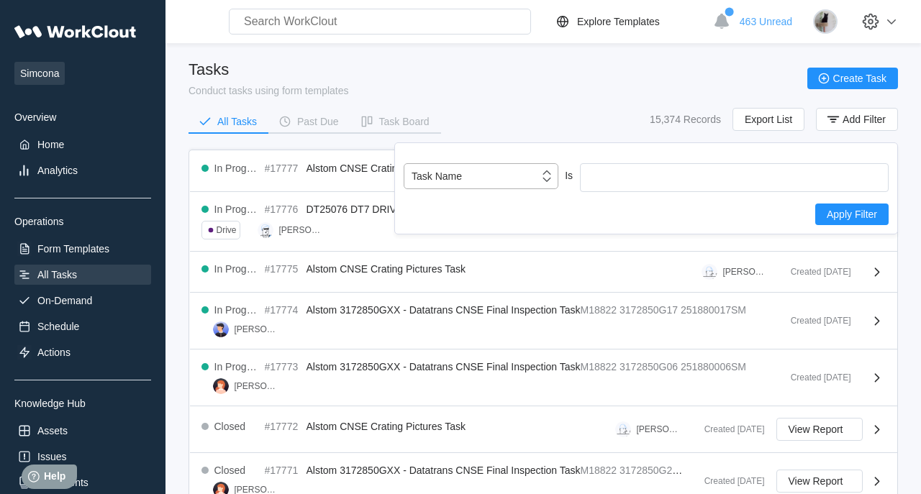
click at [530, 183] on div "Task Name" at bounding box center [471, 176] width 135 height 20
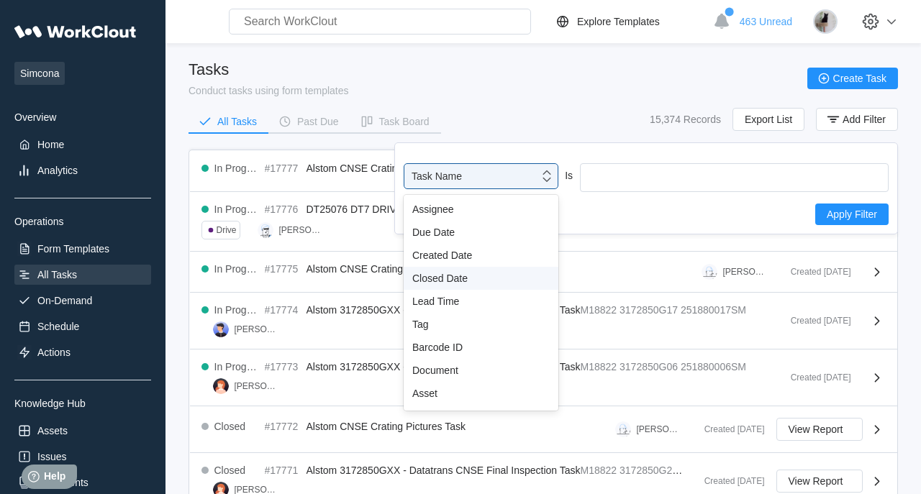
scroll to position [106, 0]
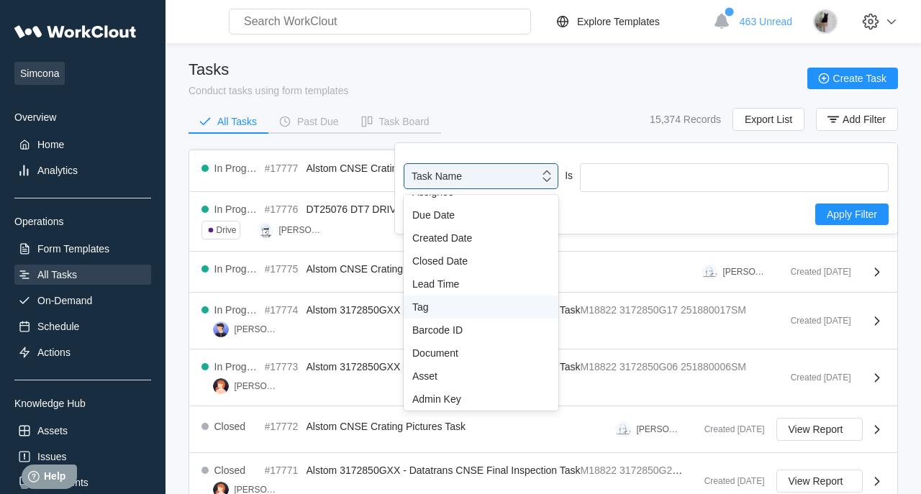
click at [422, 304] on div "Tag" at bounding box center [480, 307] width 137 height 12
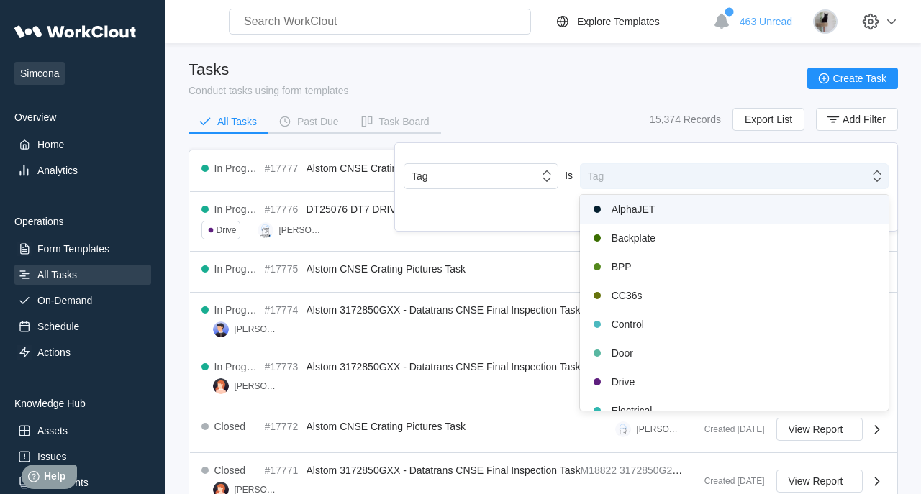
click at [663, 183] on div "Tag" at bounding box center [725, 176] width 288 height 20
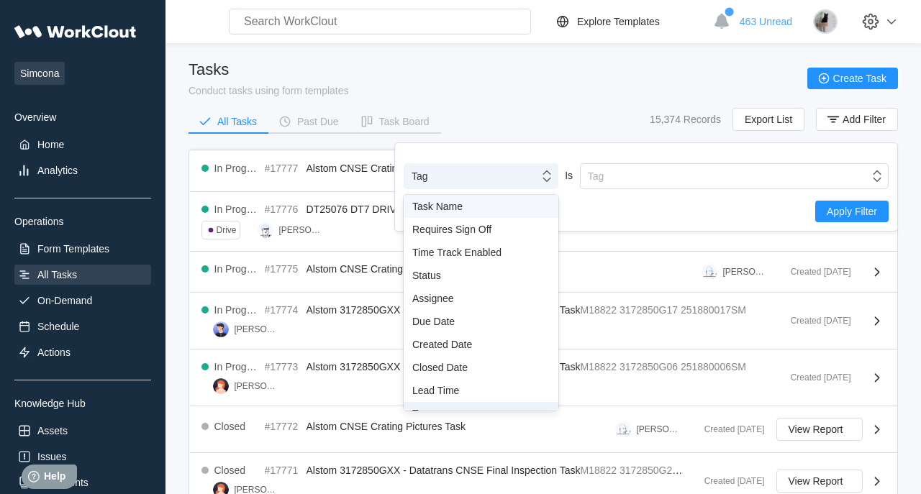
click at [535, 169] on div "Tag" at bounding box center [471, 176] width 135 height 20
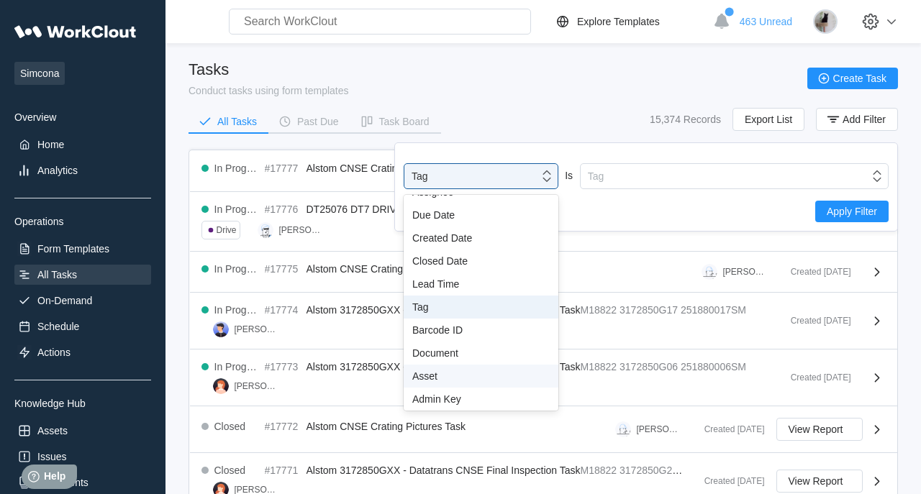
click at [448, 375] on div "Asset" at bounding box center [480, 376] width 137 height 12
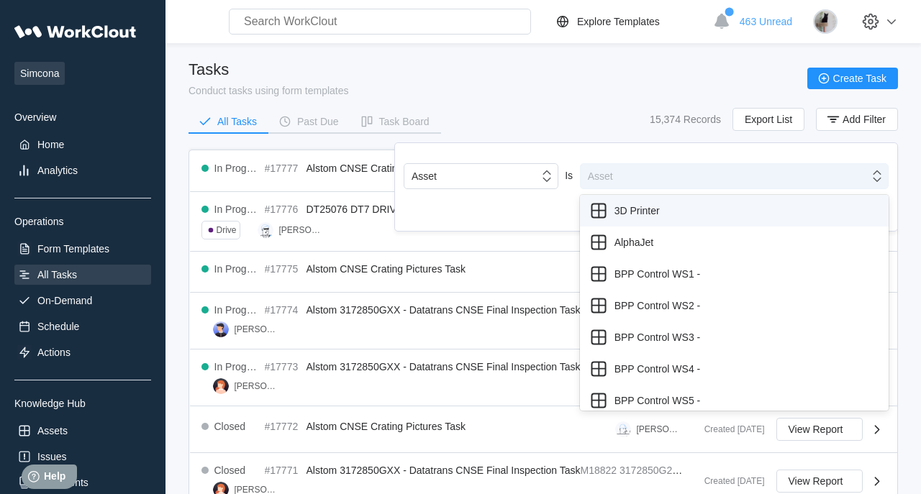
click at [624, 186] on div "Asset" at bounding box center [725, 176] width 288 height 20
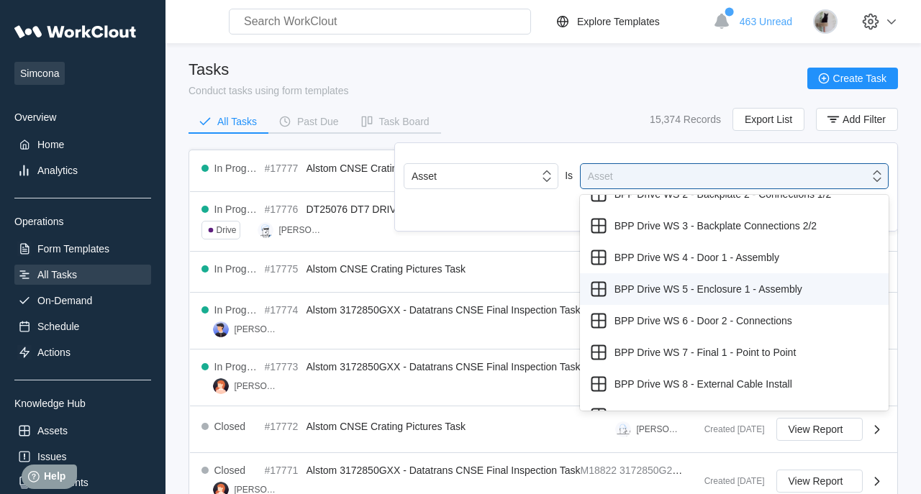
scroll to position [467, 0]
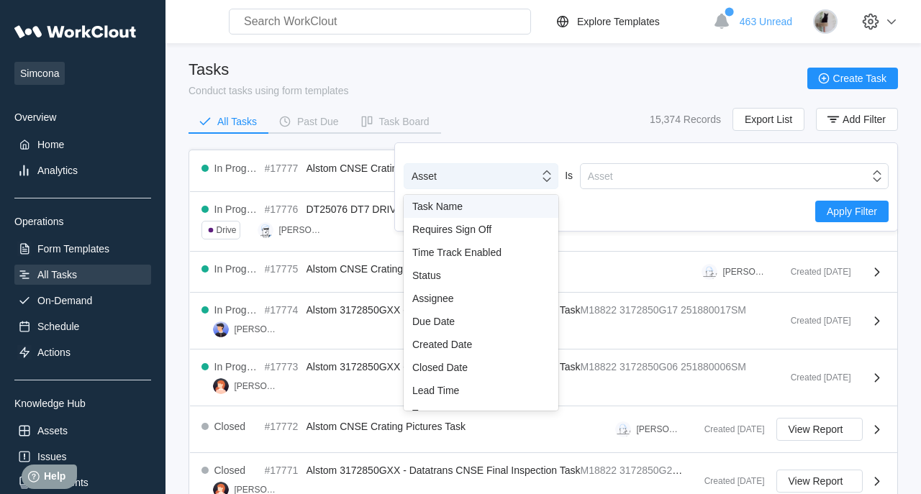
click at [512, 164] on div "Asset" at bounding box center [481, 176] width 155 height 26
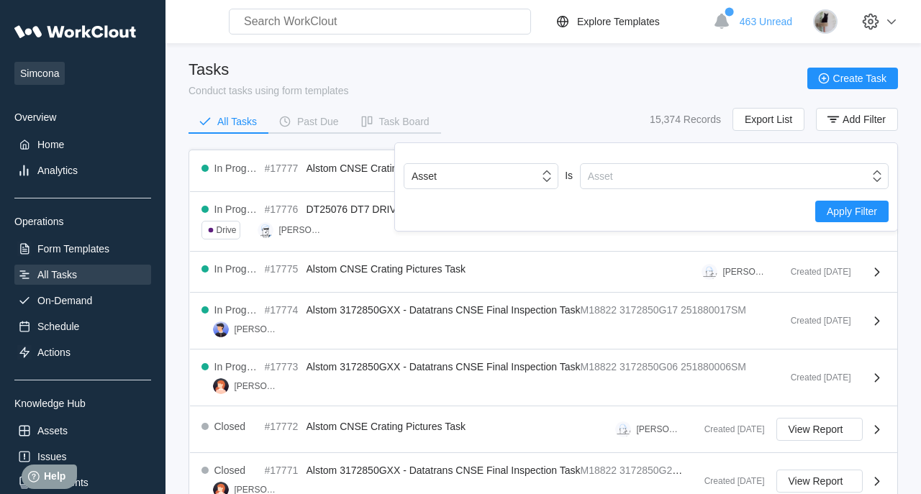
click at [550, 104] on div "Tasks Conduct tasks using form templates Create Task All Tasks Past Due Task Bo…" at bounding box center [542, 101] width 709 height 83
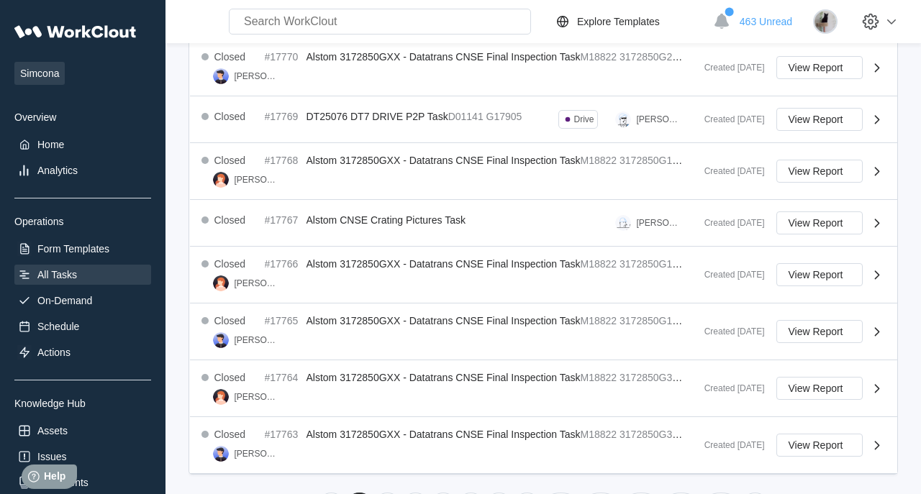
scroll to position [512, 0]
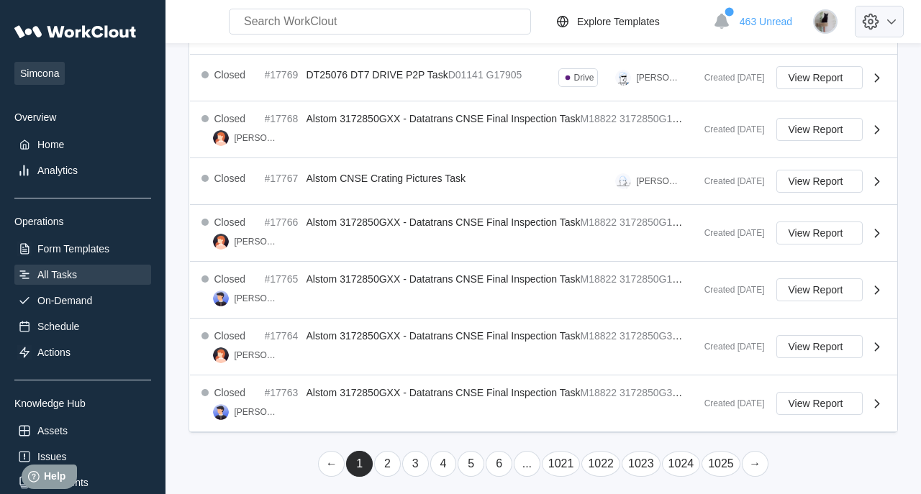
click at [888, 27] on icon at bounding box center [891, 21] width 17 height 17
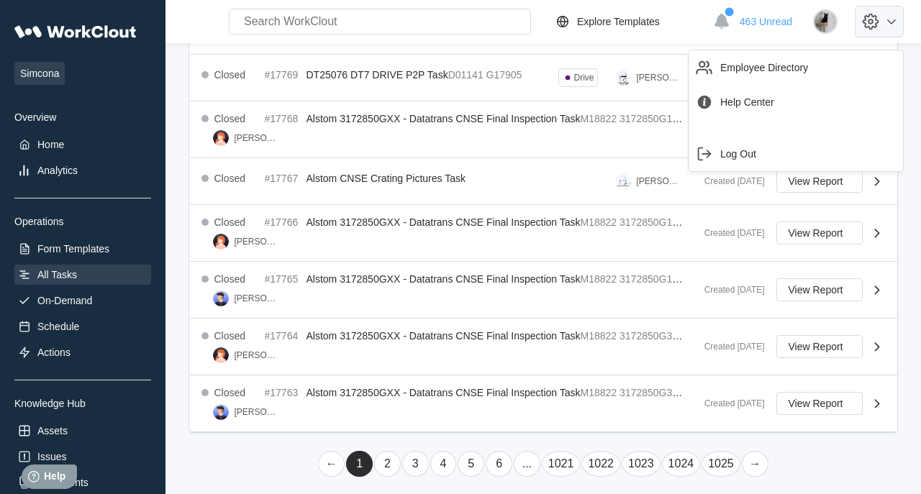
click at [888, 27] on icon at bounding box center [891, 21] width 17 height 17
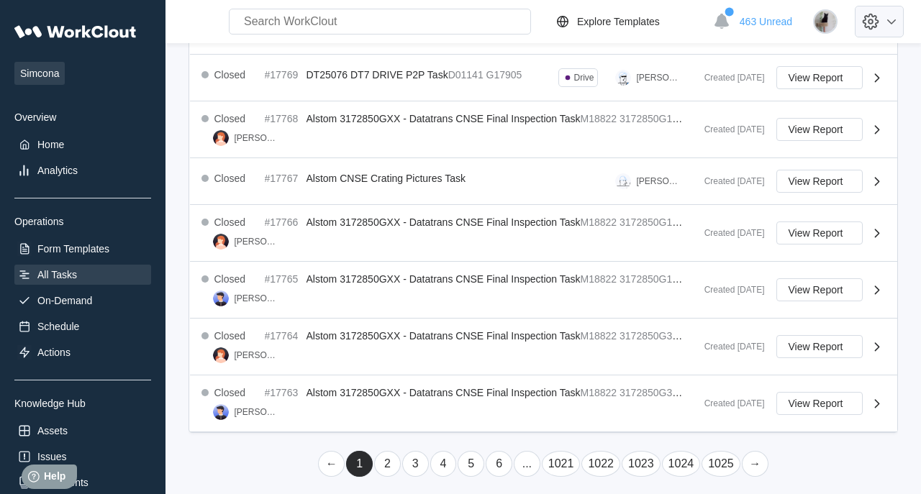
click at [888, 27] on icon at bounding box center [891, 21] width 17 height 17
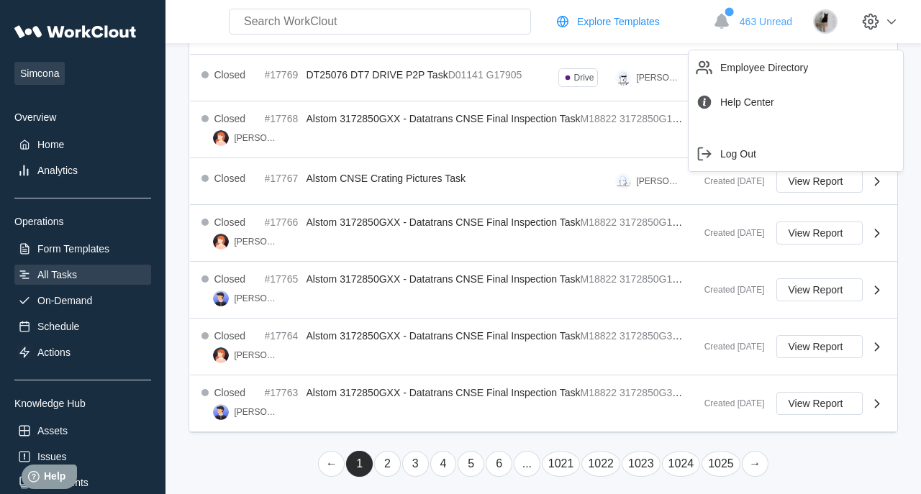
click at [655, 15] on div "Explore Templates" at bounding box center [607, 21] width 106 height 17
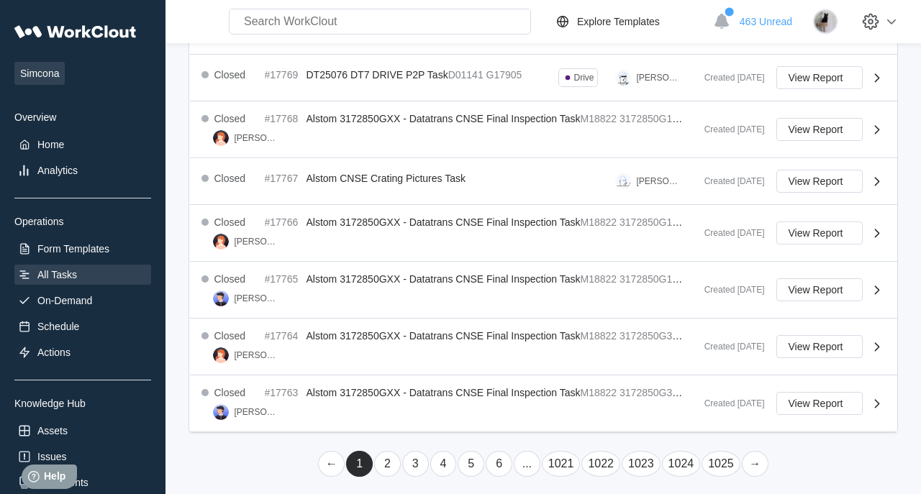
click at [214, 28] on div "Search for anything... Assets • Employees • Skills • Documents • Issues • Tasks" at bounding box center [351, 22] width 360 height 26
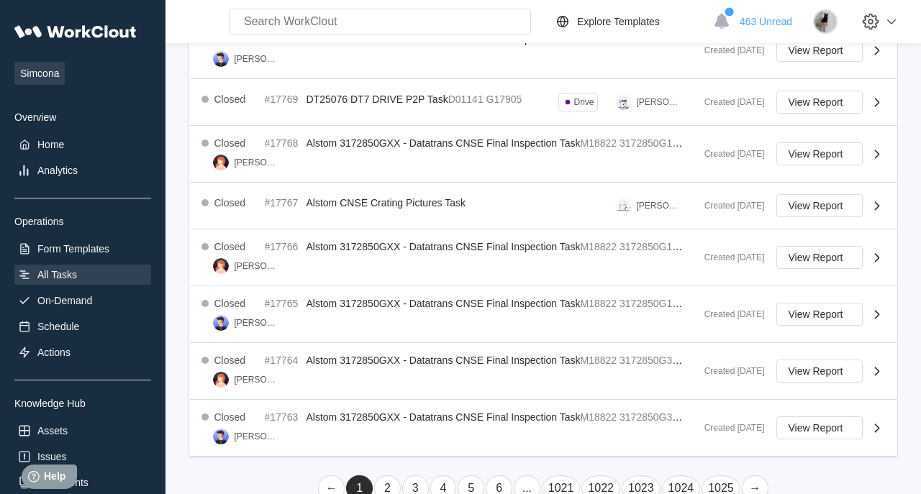
scroll to position [512, 0]
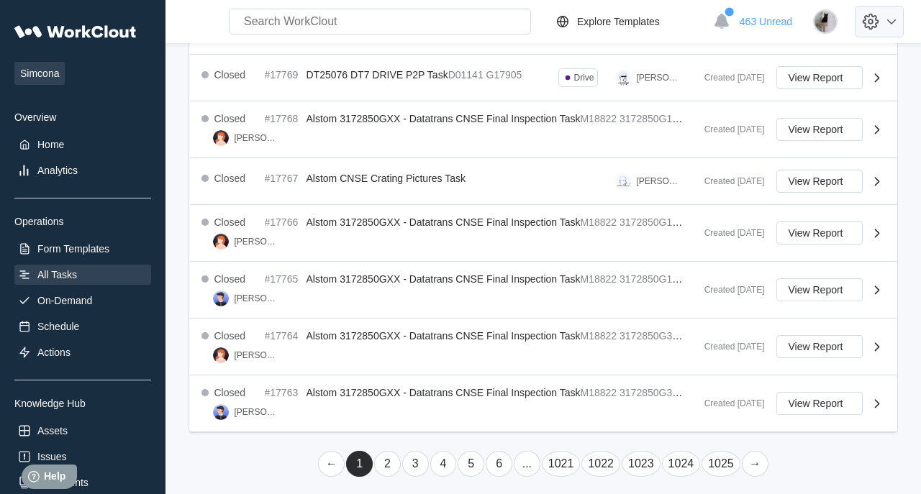
click at [880, 19] on icon at bounding box center [870, 21] width 24 height 24
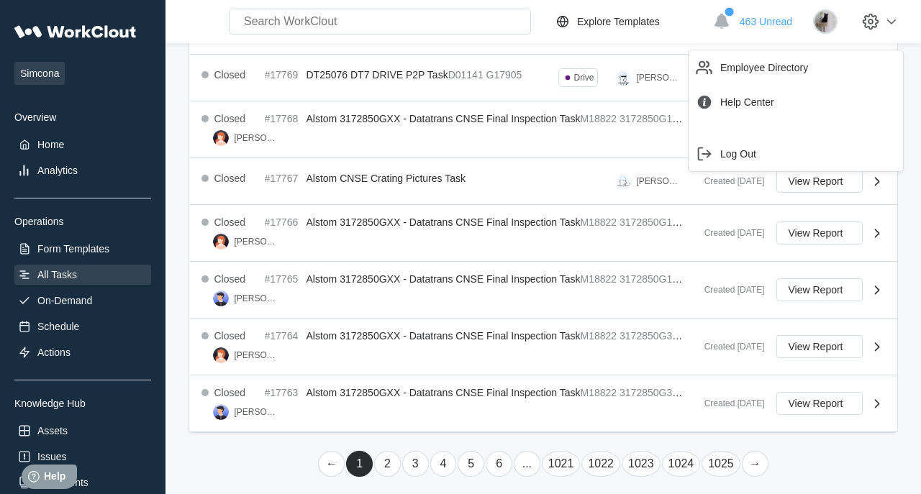
click at [698, 24] on link "Explore Templates" at bounding box center [630, 21] width 152 height 17
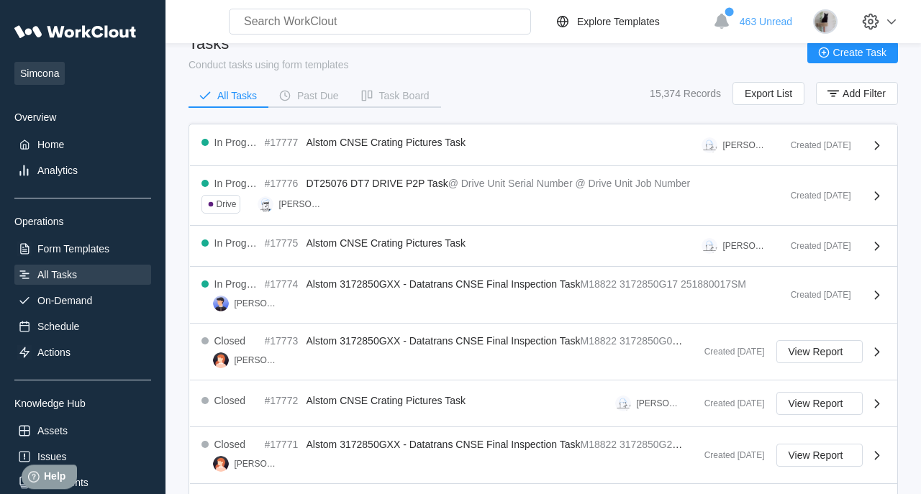
scroll to position [30, 0]
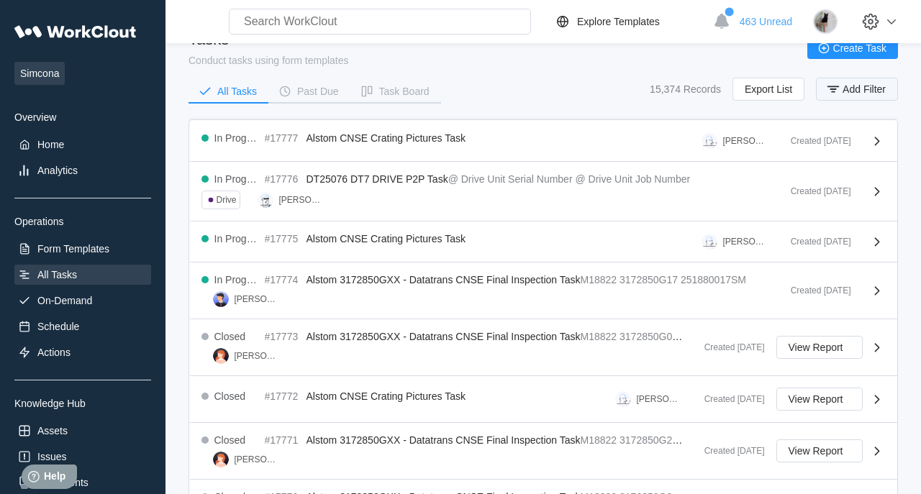
click at [881, 94] on span "Add Filter" at bounding box center [863, 89] width 43 height 10
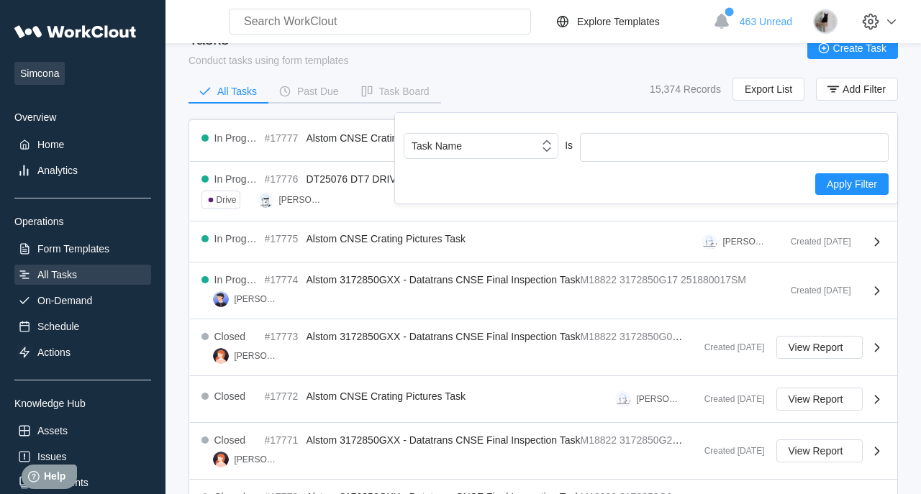
click at [514, 88] on div "All Tasks Past Due Task Board 15,374 Records Export List Add Filter" at bounding box center [542, 96] width 709 height 36
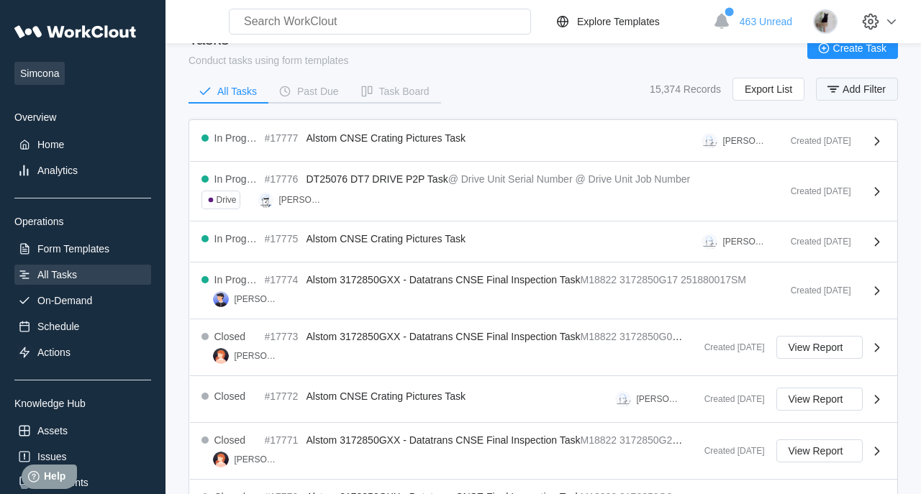
click at [837, 90] on icon "button" at bounding box center [833, 89] width 16 height 16
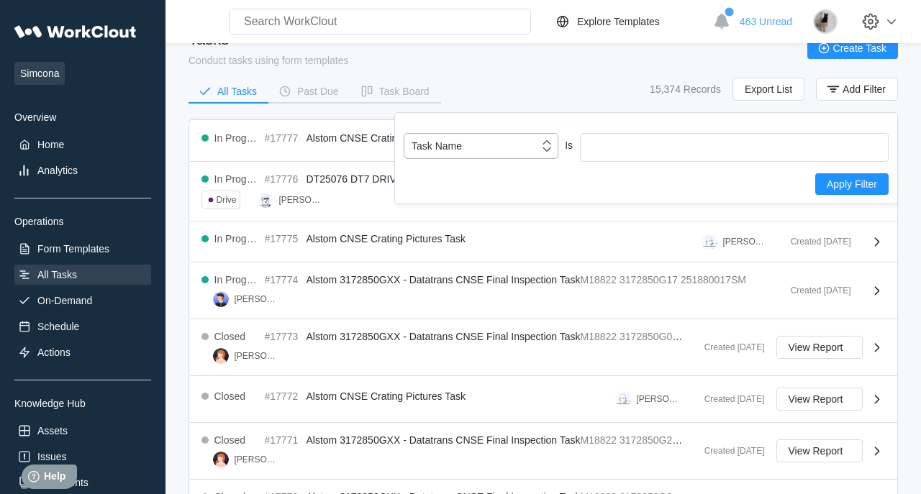
click at [506, 146] on div "Task Name" at bounding box center [471, 146] width 135 height 20
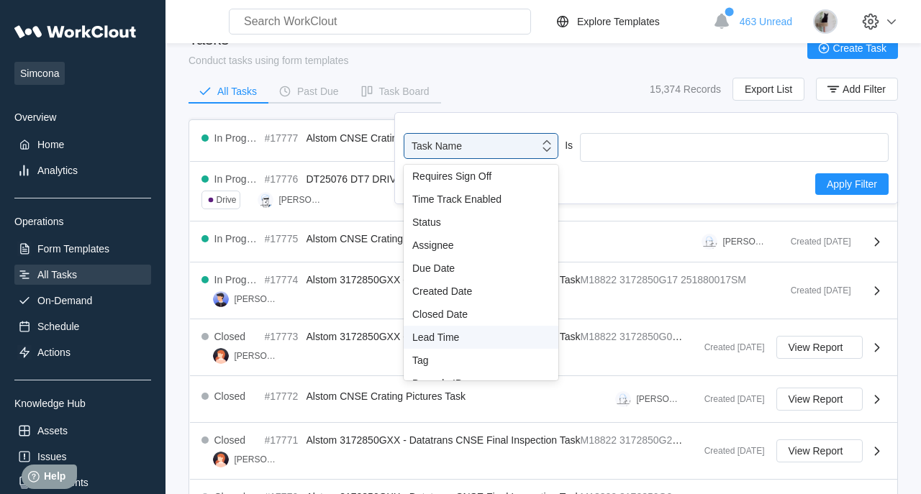
scroll to position [0, 0]
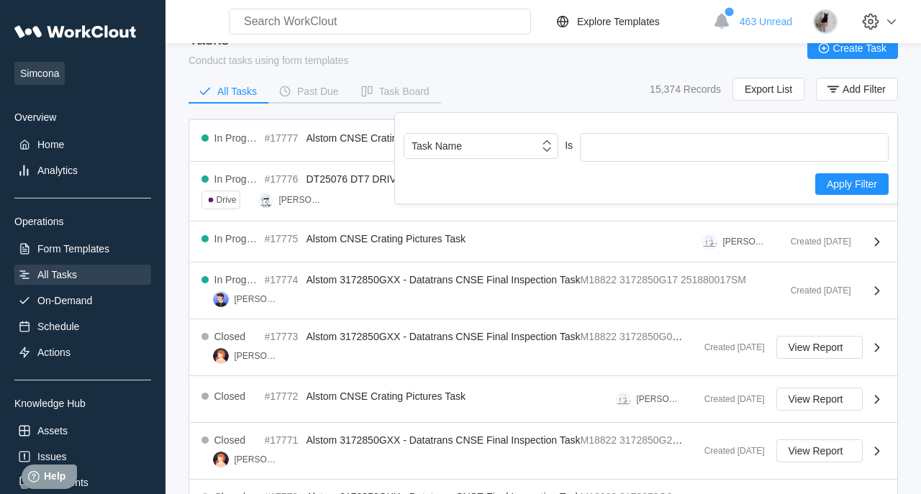
click at [496, 80] on div "All Tasks Past Due Task Board 15,374 Records Export List Add Filter" at bounding box center [542, 96] width 709 height 36
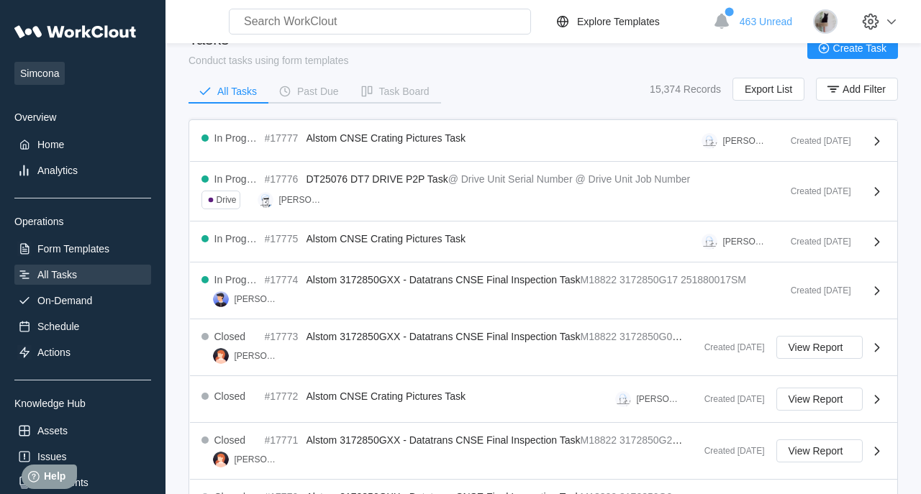
click at [496, 80] on div "All Tasks Past Due Task Board 15,374 Records Export List Add Filter" at bounding box center [542, 96] width 709 height 36
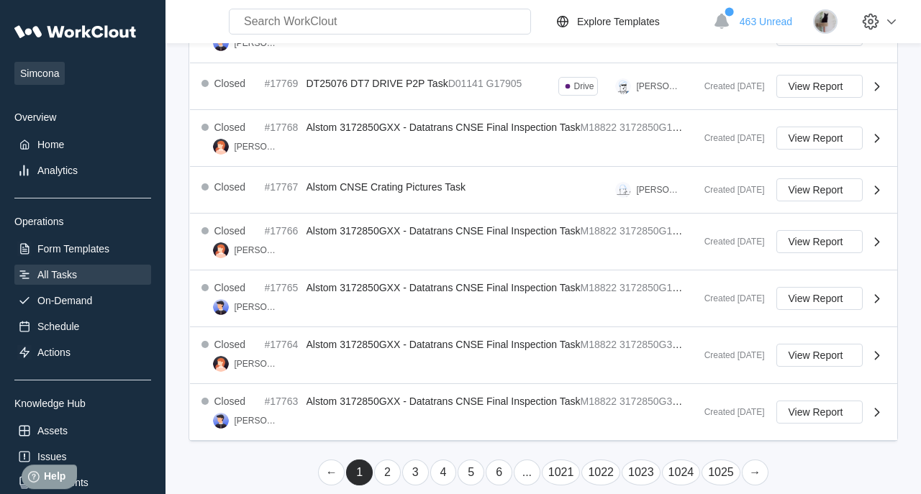
scroll to position [512, 0]
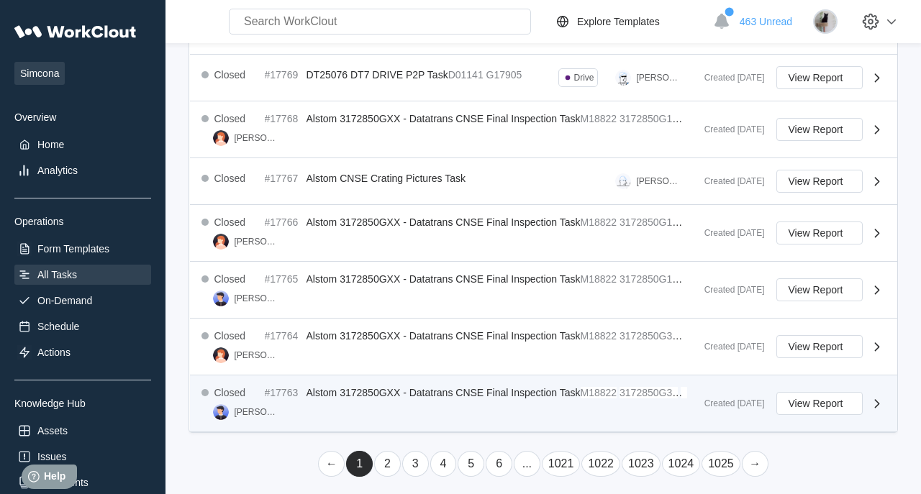
click at [444, 420] on div "Closed #17763 Alstom 3172850GXX - Datatrans CNSE Final Inspection Task M18822 3…" at bounding box center [543, 404] width 707 height 57
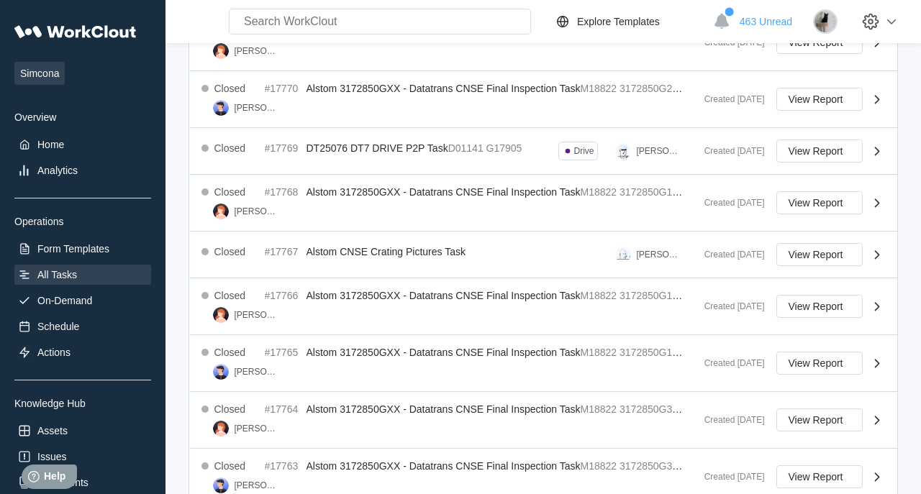
scroll to position [512, 0]
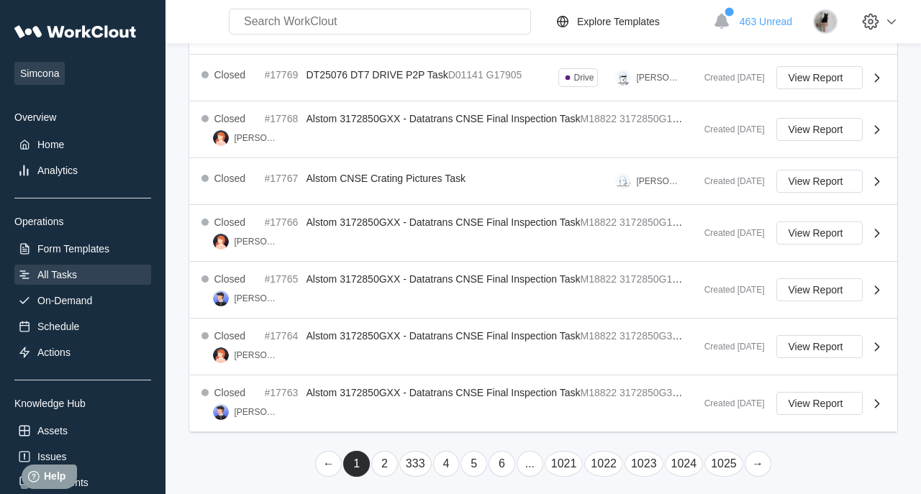
click at [414, 455] on link "333" at bounding box center [415, 464] width 32 height 26
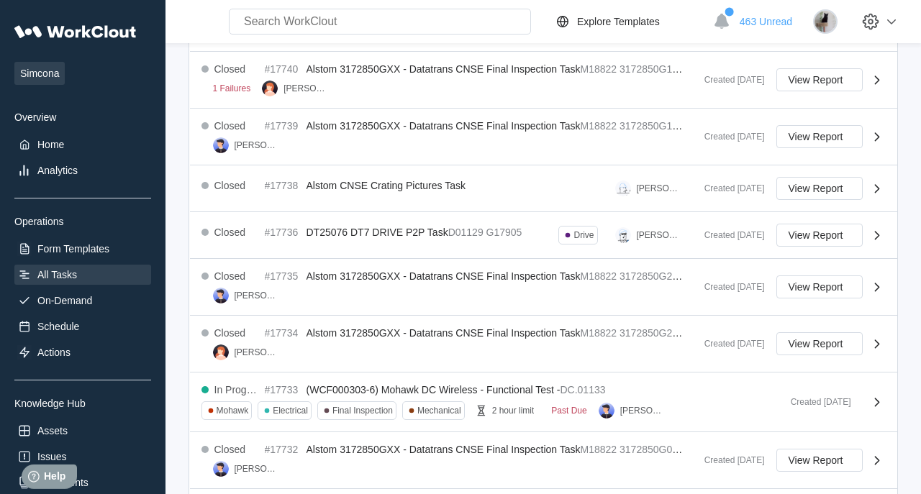
scroll to position [504, 0]
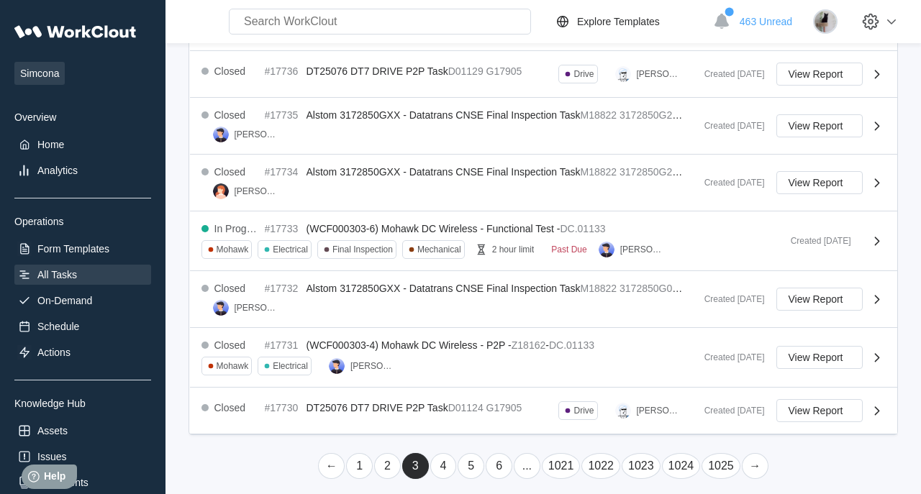
click at [367, 453] on link "1" at bounding box center [359, 466] width 27 height 26
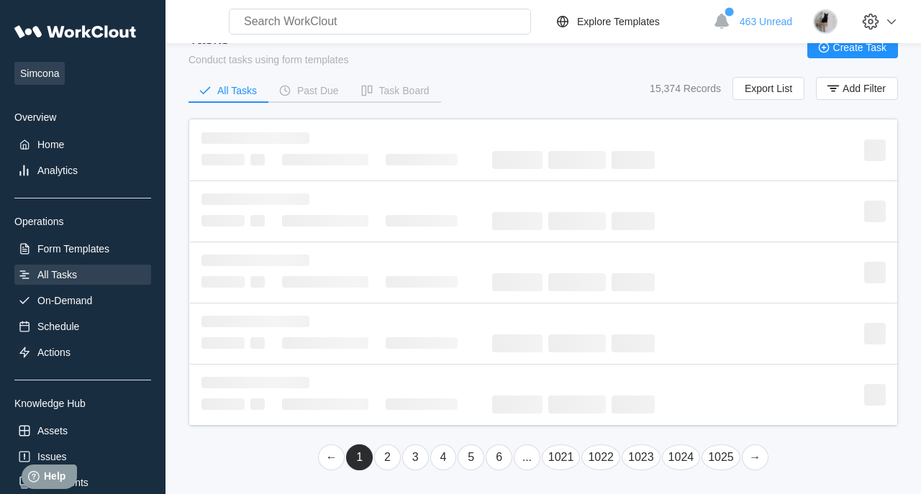
scroll to position [512, 0]
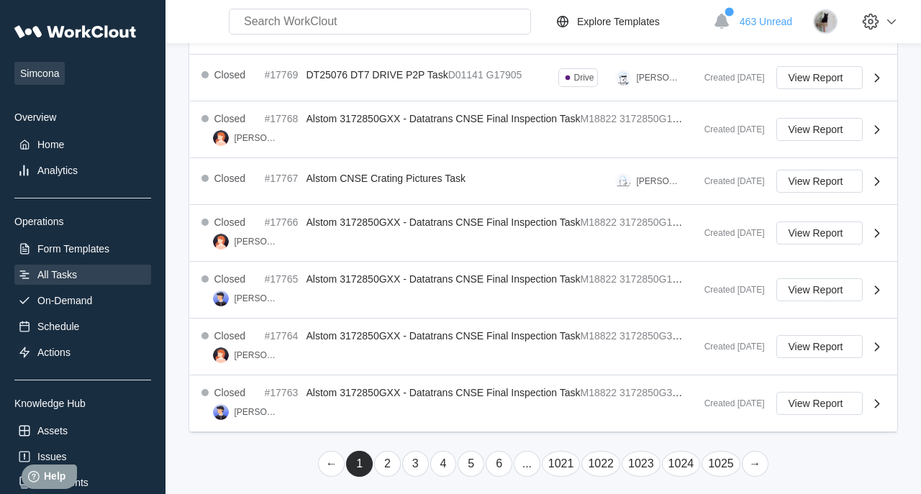
click at [386, 453] on link "2" at bounding box center [387, 464] width 27 height 26
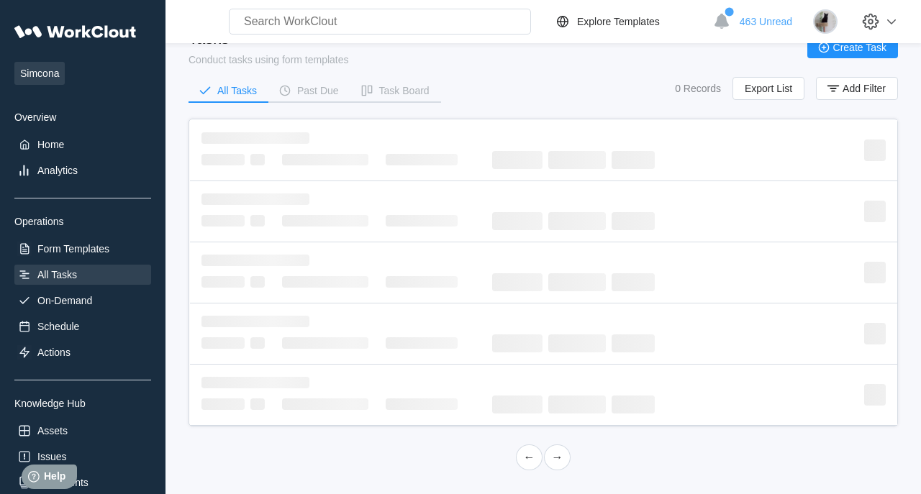
scroll to position [514, 0]
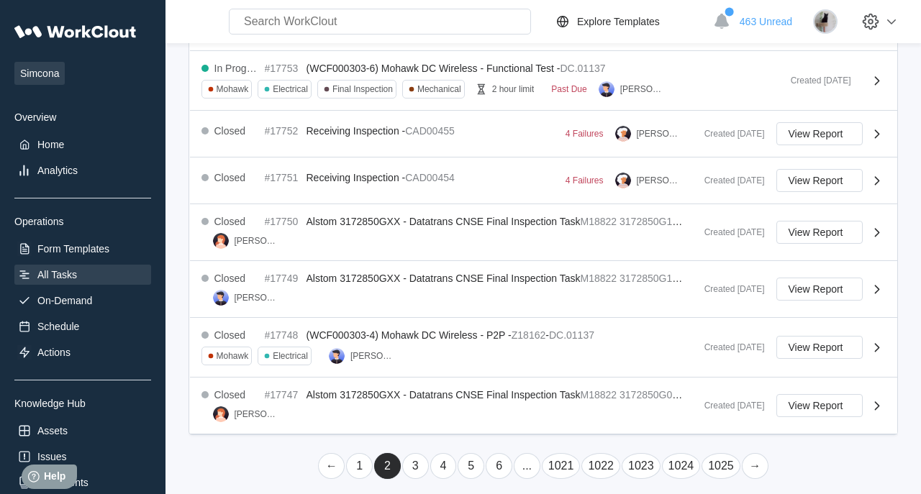
click at [417, 454] on link "3" at bounding box center [415, 466] width 27 height 26
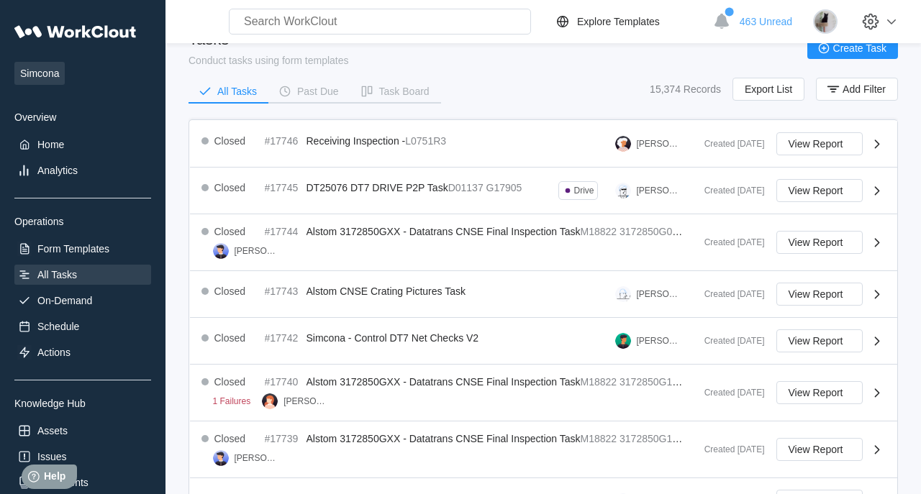
scroll to position [504, 0]
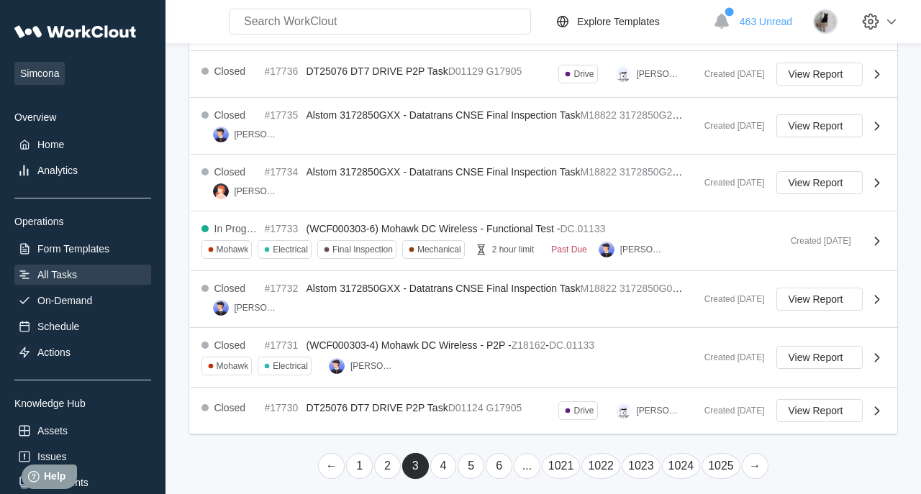
click at [443, 457] on link "4" at bounding box center [443, 466] width 27 height 26
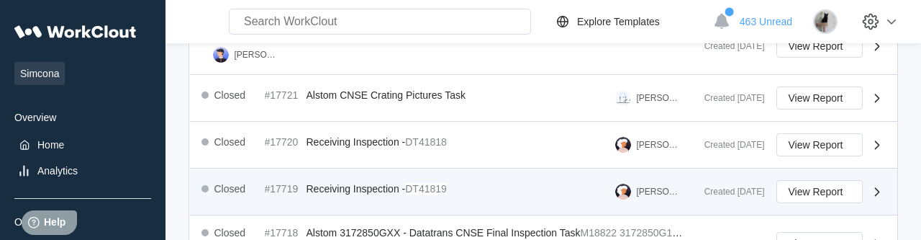
scroll to position [735, 0]
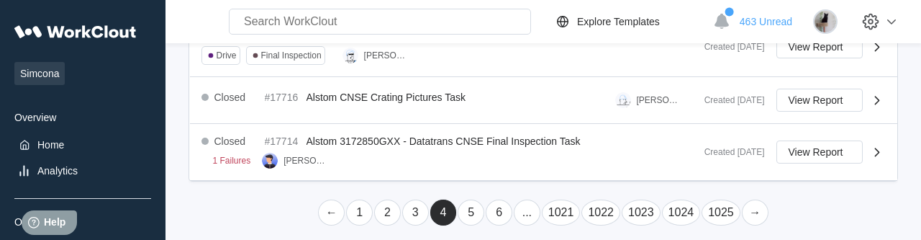
click at [468, 206] on link "5" at bounding box center [471, 212] width 27 height 26
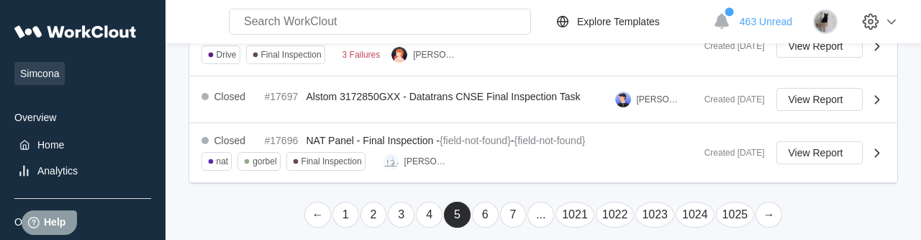
click at [480, 206] on link "6" at bounding box center [485, 214] width 27 height 26
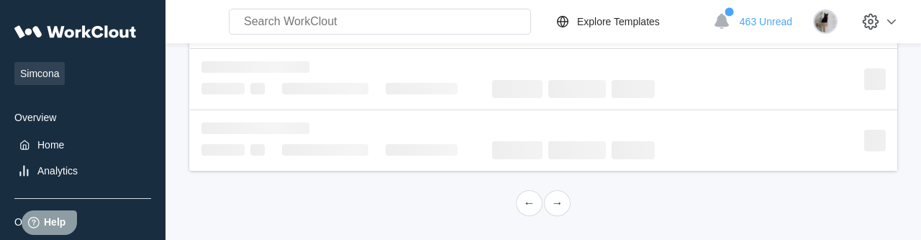
scroll to position [799, 0]
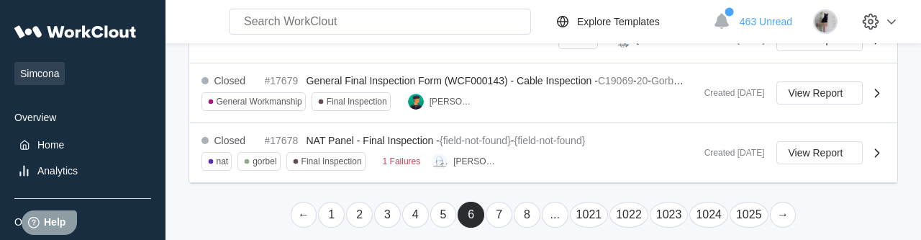
click at [504, 201] on link "7" at bounding box center [499, 214] width 27 height 26
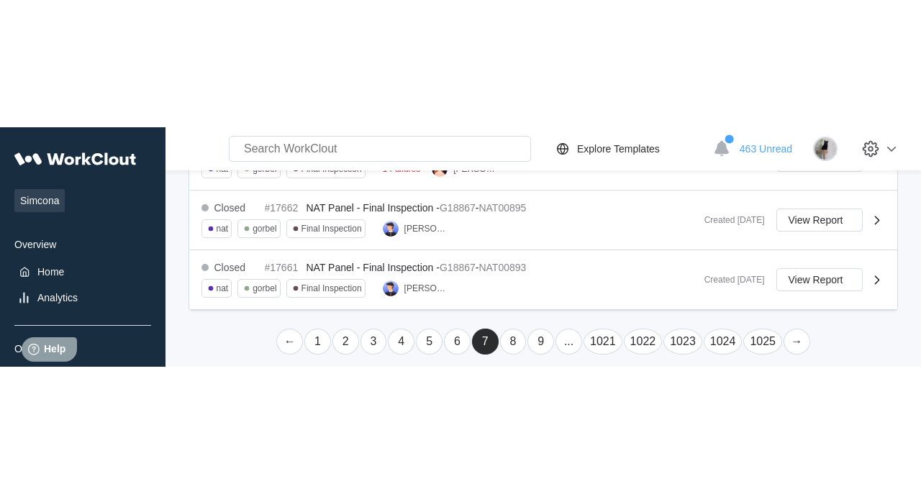
scroll to position [570, 0]
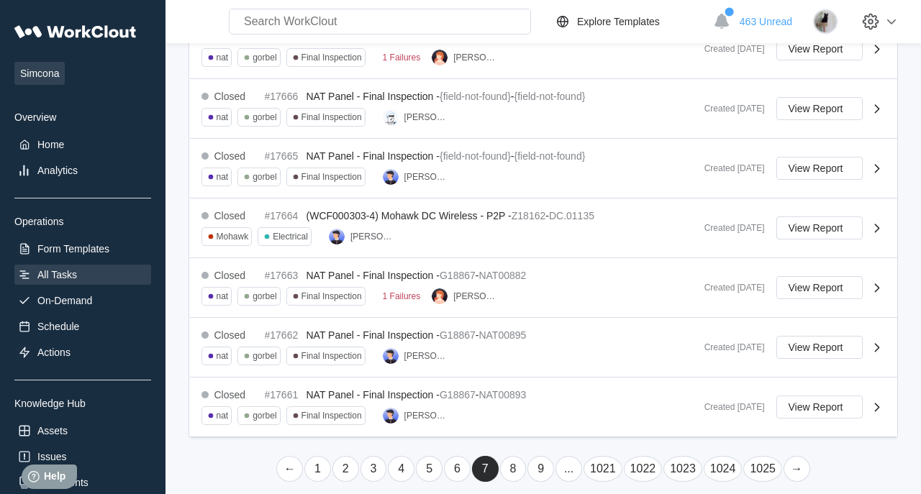
click at [428, 456] on link "5" at bounding box center [429, 469] width 27 height 26
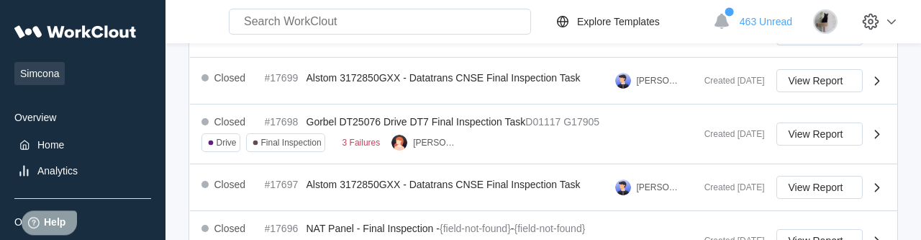
scroll to position [745, 0]
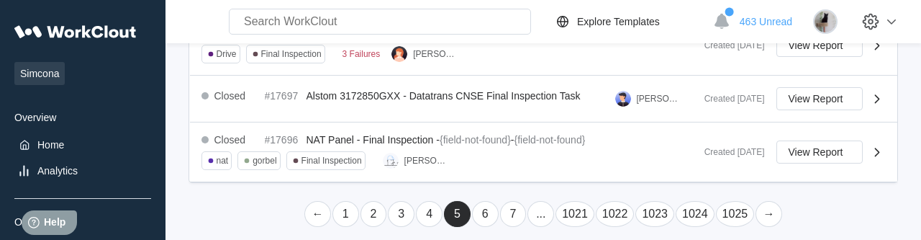
click at [511, 204] on link "7" at bounding box center [513, 214] width 27 height 26
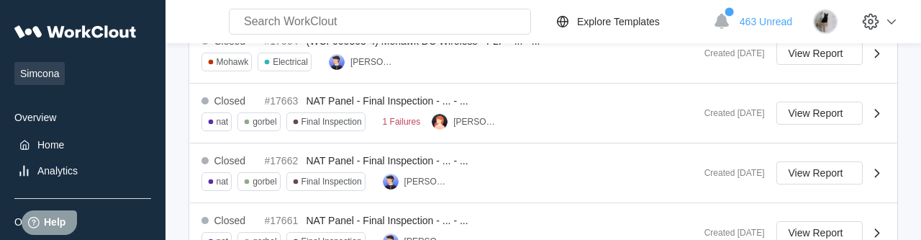
scroll to position [825, 0]
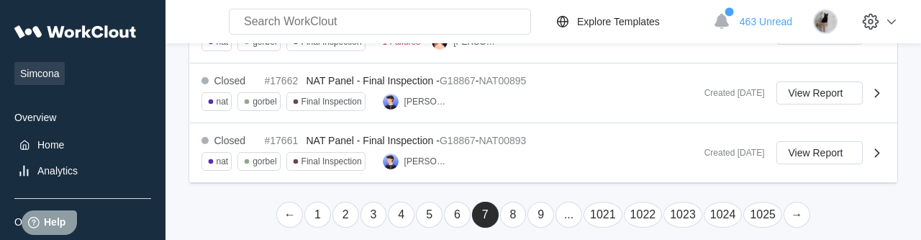
click at [514, 205] on link "8" at bounding box center [513, 214] width 27 height 26
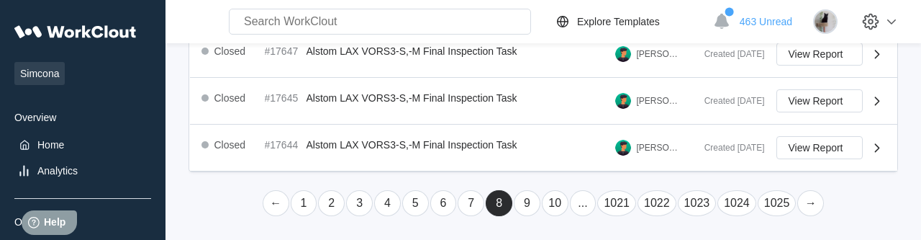
scroll to position [747, 0]
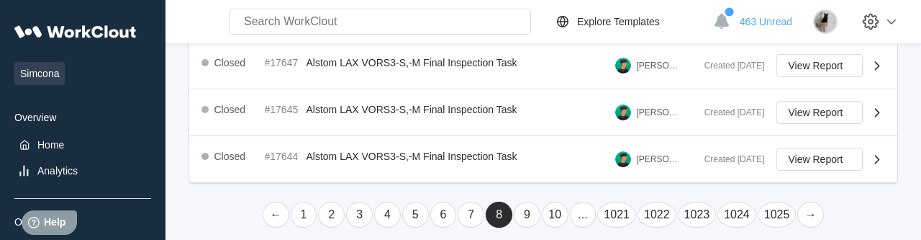
click at [520, 206] on link "9" at bounding box center [527, 214] width 27 height 26
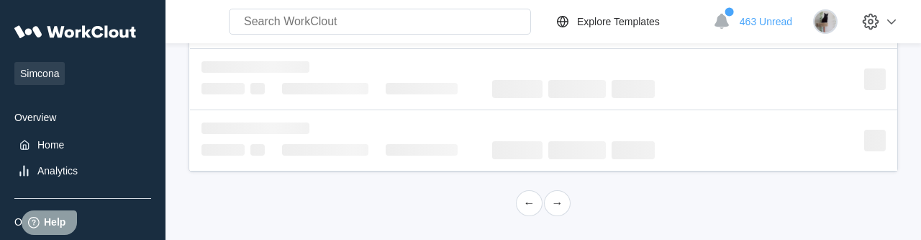
scroll to position [696, 0]
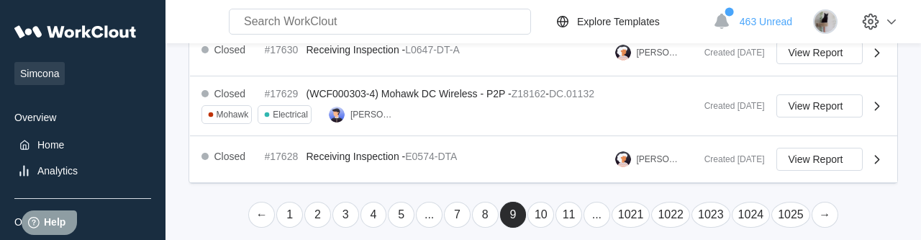
click at [548, 204] on link "10" at bounding box center [540, 214] width 27 height 26
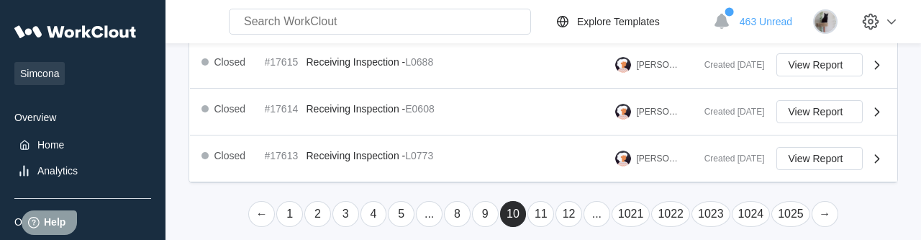
click at [548, 204] on link "11" at bounding box center [540, 214] width 27 height 26
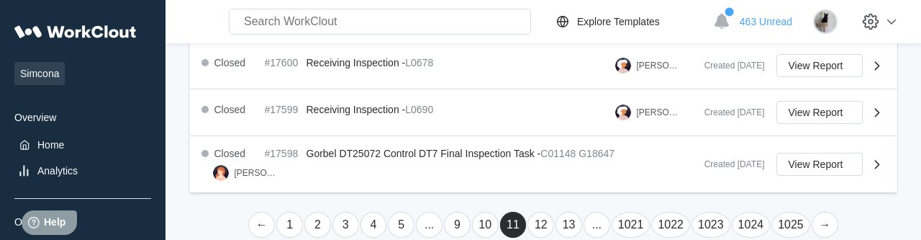
scroll to position [680, 0]
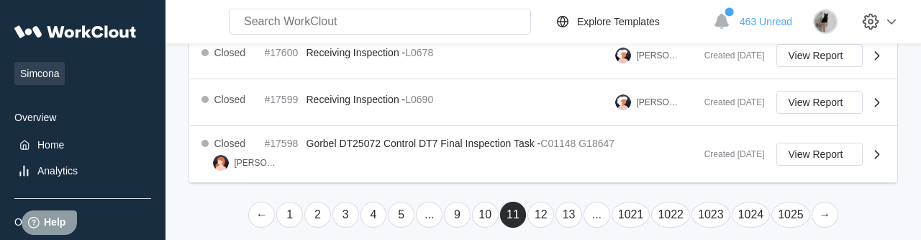
click at [548, 204] on link "12" at bounding box center [540, 214] width 27 height 26
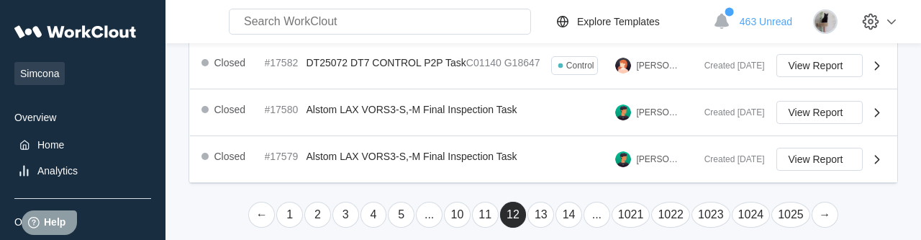
click at [548, 204] on link "13" at bounding box center [540, 214] width 27 height 26
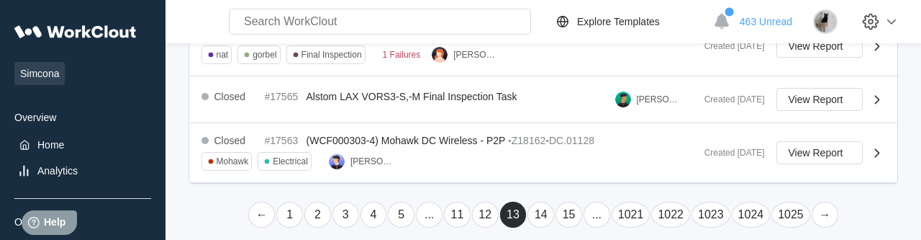
click at [548, 204] on link "14" at bounding box center [540, 214] width 27 height 26
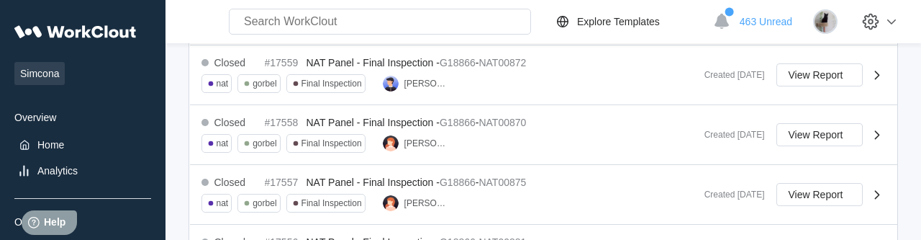
scroll to position [848, 0]
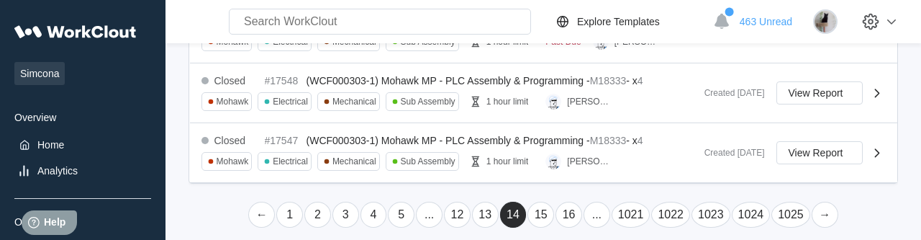
click at [543, 206] on link "15" at bounding box center [540, 214] width 27 height 26
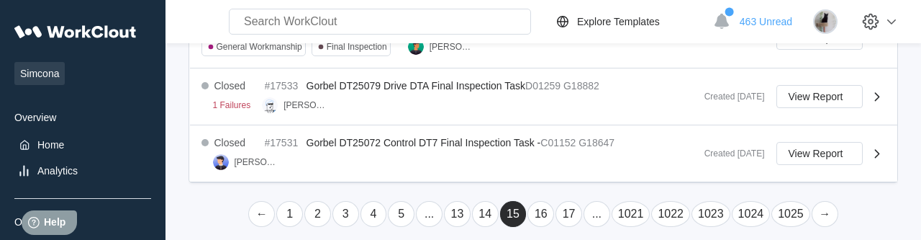
click at [543, 206] on link "16" at bounding box center [540, 214] width 27 height 26
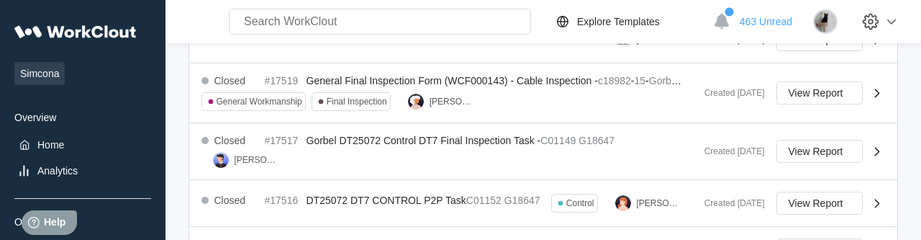
scroll to position [791, 0]
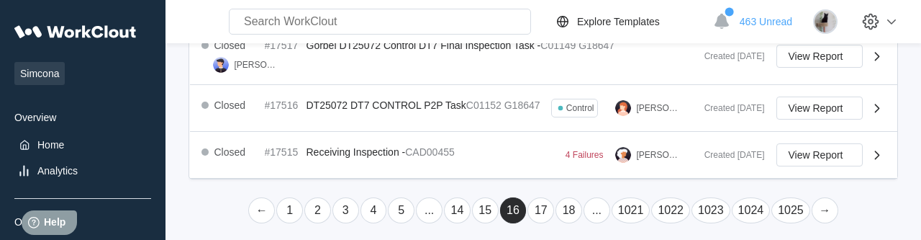
click at [428, 207] on link "..." at bounding box center [429, 210] width 27 height 26
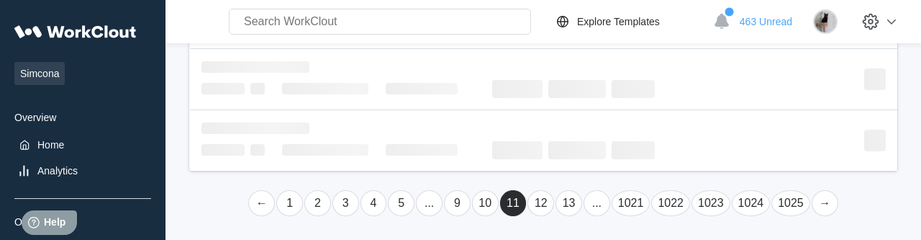
scroll to position [680, 0]
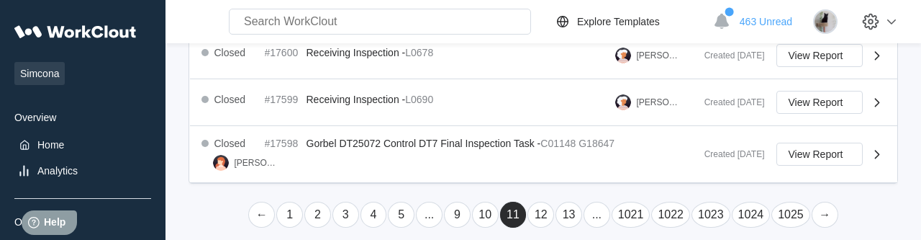
click at [428, 207] on link "..." at bounding box center [429, 214] width 27 height 26
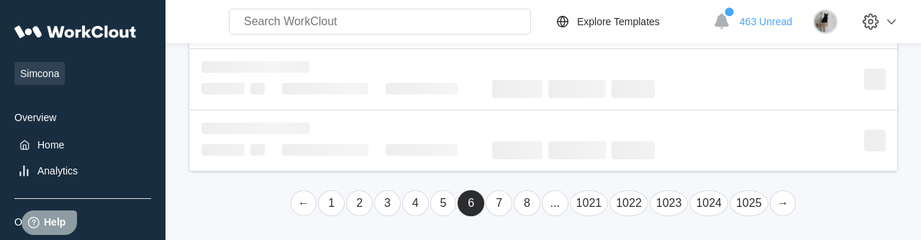
scroll to position [799, 0]
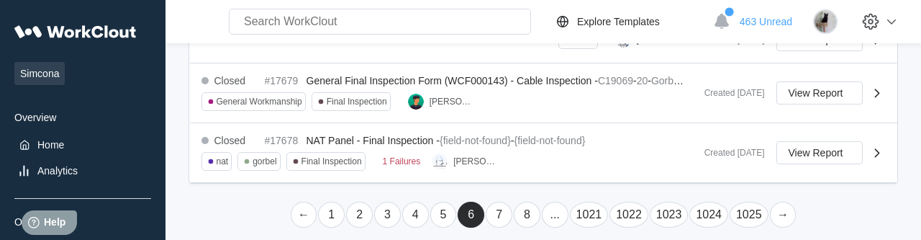
click at [554, 201] on link "..." at bounding box center [555, 214] width 27 height 26
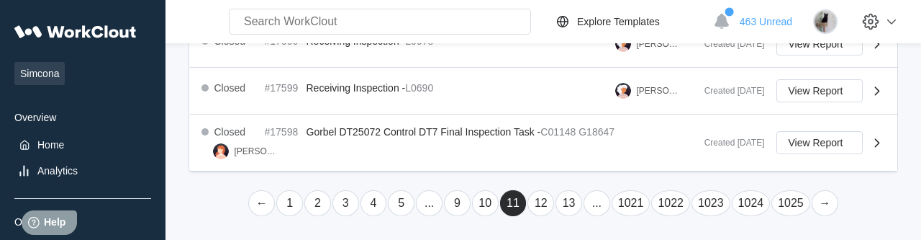
scroll to position [680, 0]
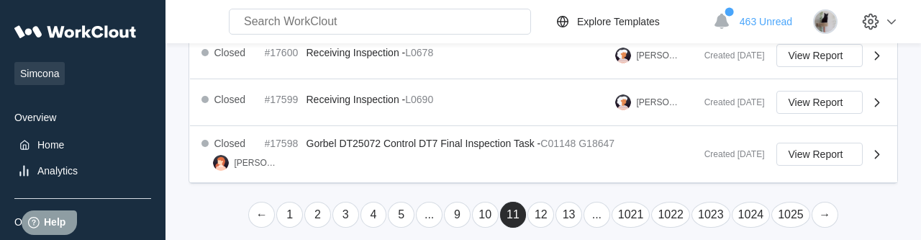
click at [600, 206] on link "..." at bounding box center [596, 214] width 27 height 26
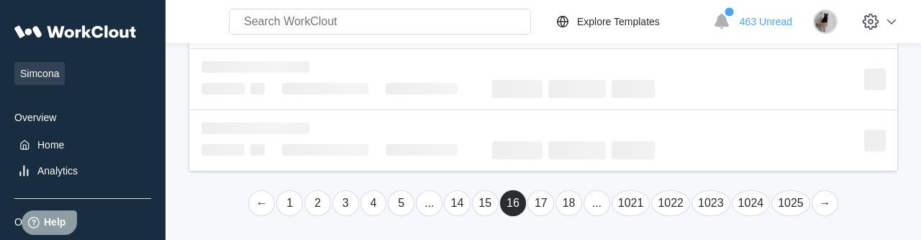
scroll to position [791, 0]
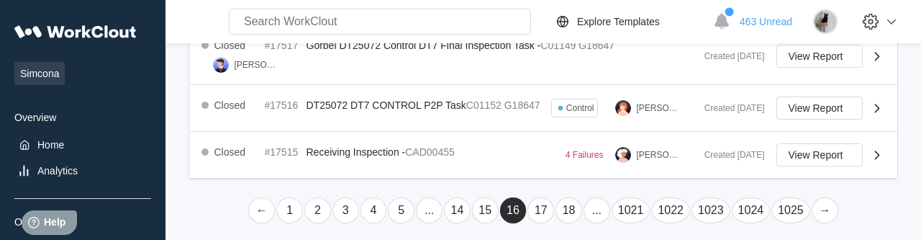
click at [601, 204] on link "..." at bounding box center [596, 210] width 27 height 26
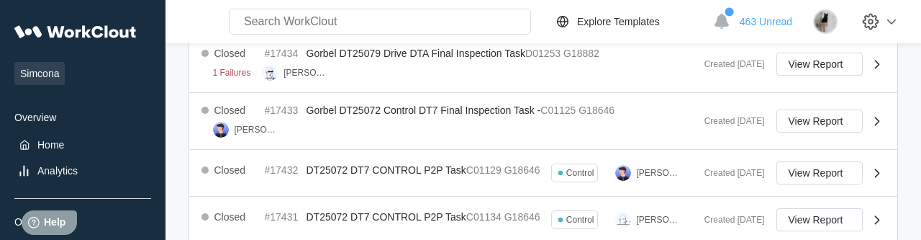
scroll to position [785, 0]
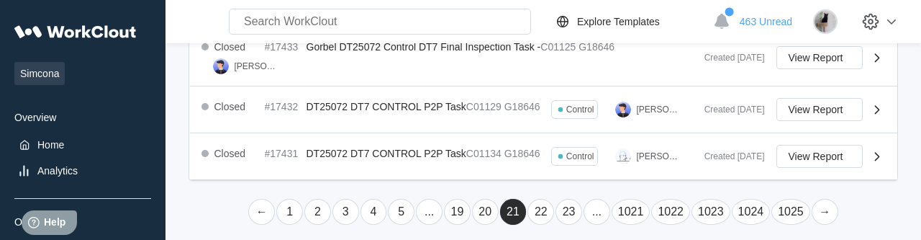
click at [192, 204] on ul "← 1 2 3 4 5 ... 19 20 21 22 23 ... 1021 1022 1023 1024 1025 →" at bounding box center [542, 211] width 709 height 27
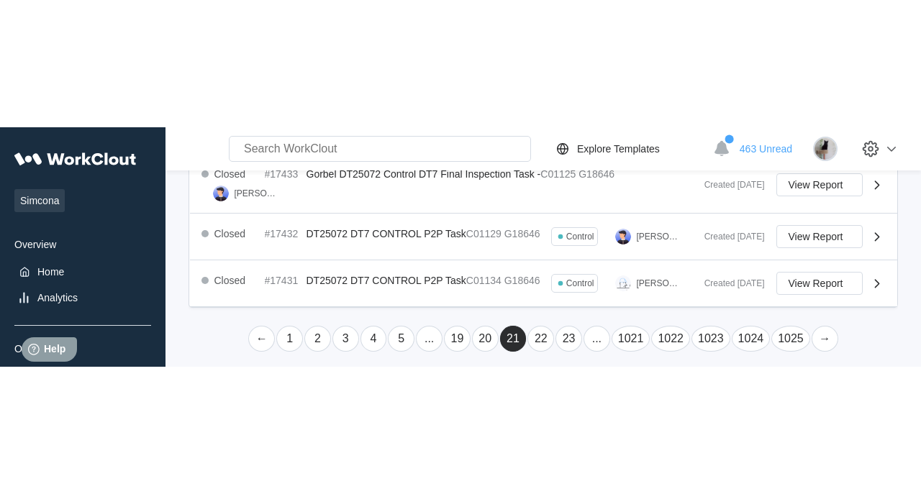
scroll to position [530, 0]
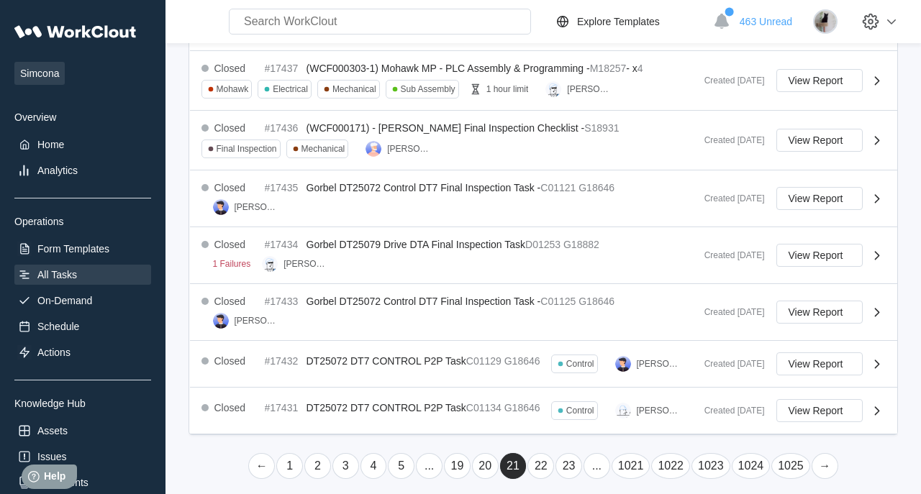
click at [549, 455] on link "22" at bounding box center [540, 466] width 27 height 26
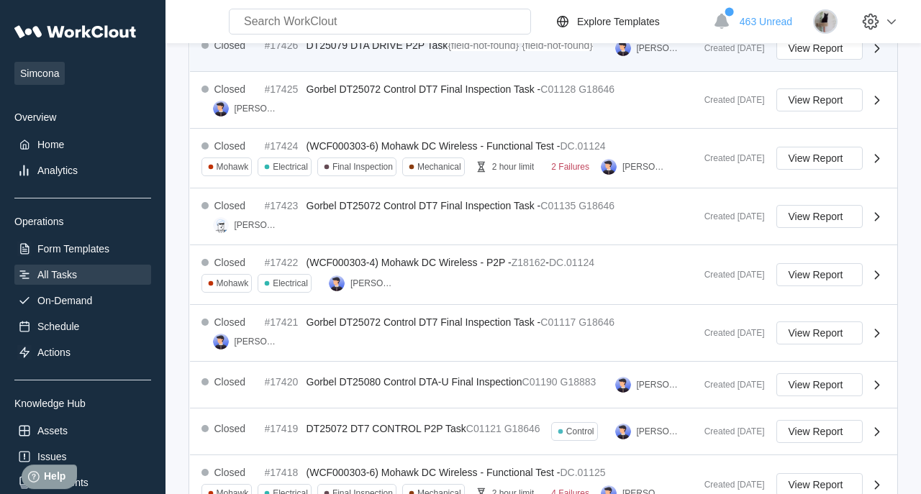
scroll to position [541, 0]
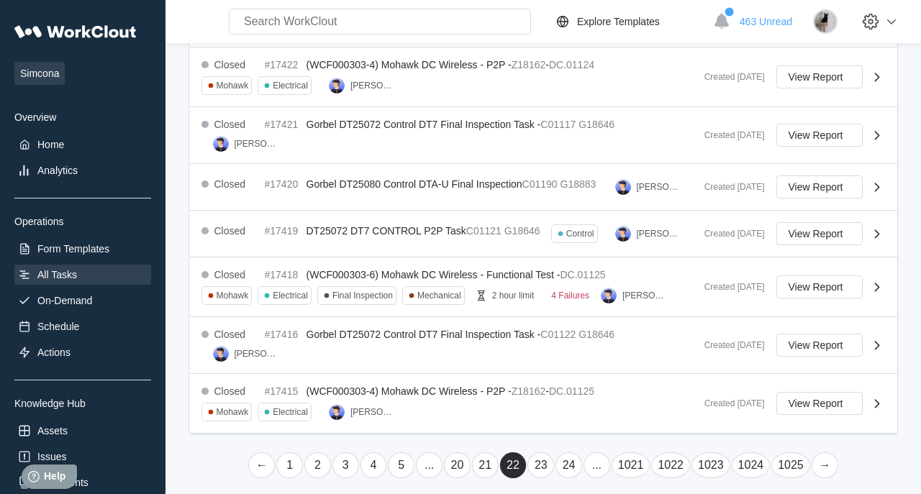
click at [576, 460] on link "24" at bounding box center [568, 465] width 27 height 26
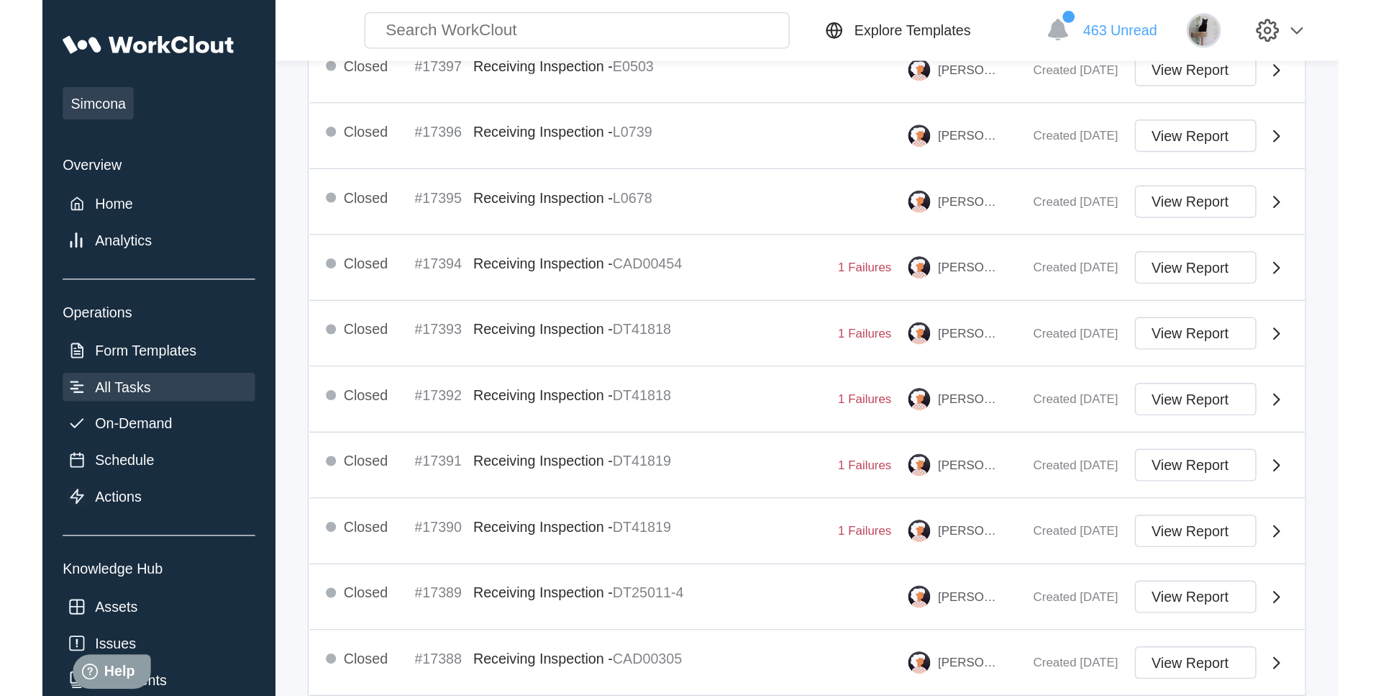
scroll to position [170, 0]
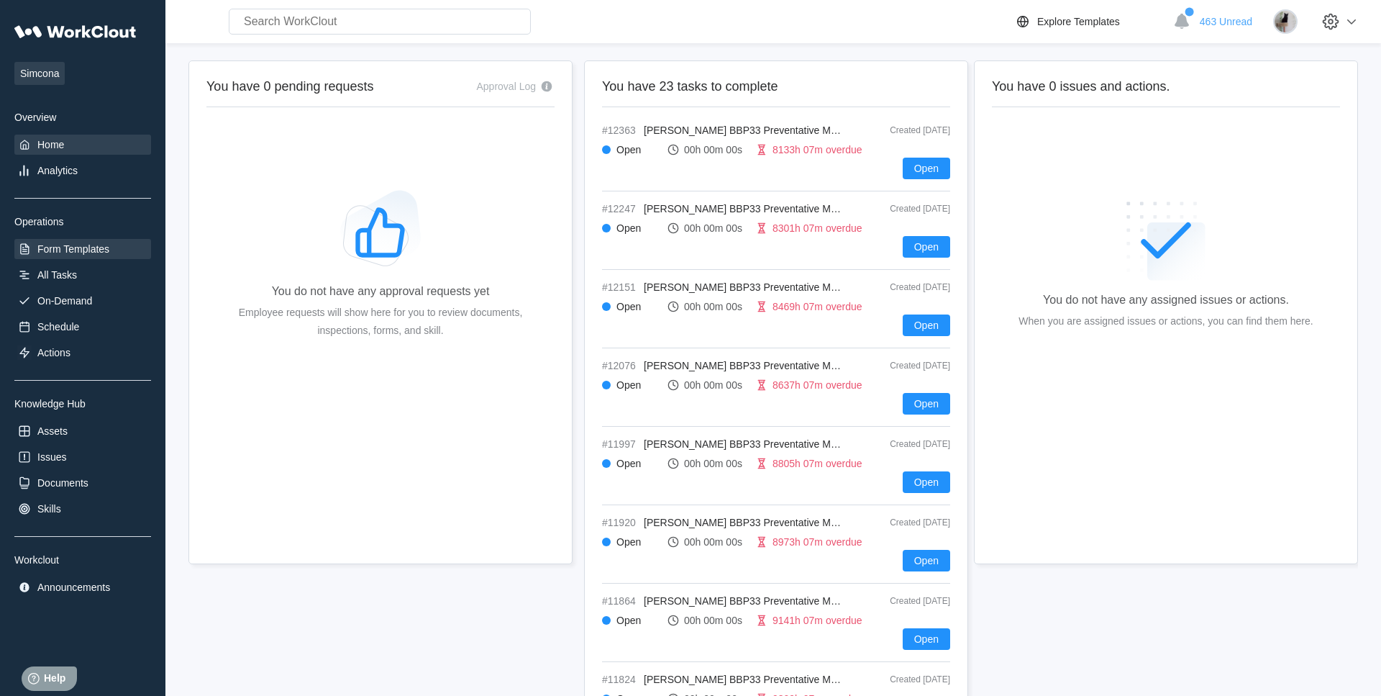
click at [83, 255] on div "Form Templates" at bounding box center [73, 249] width 72 height 12
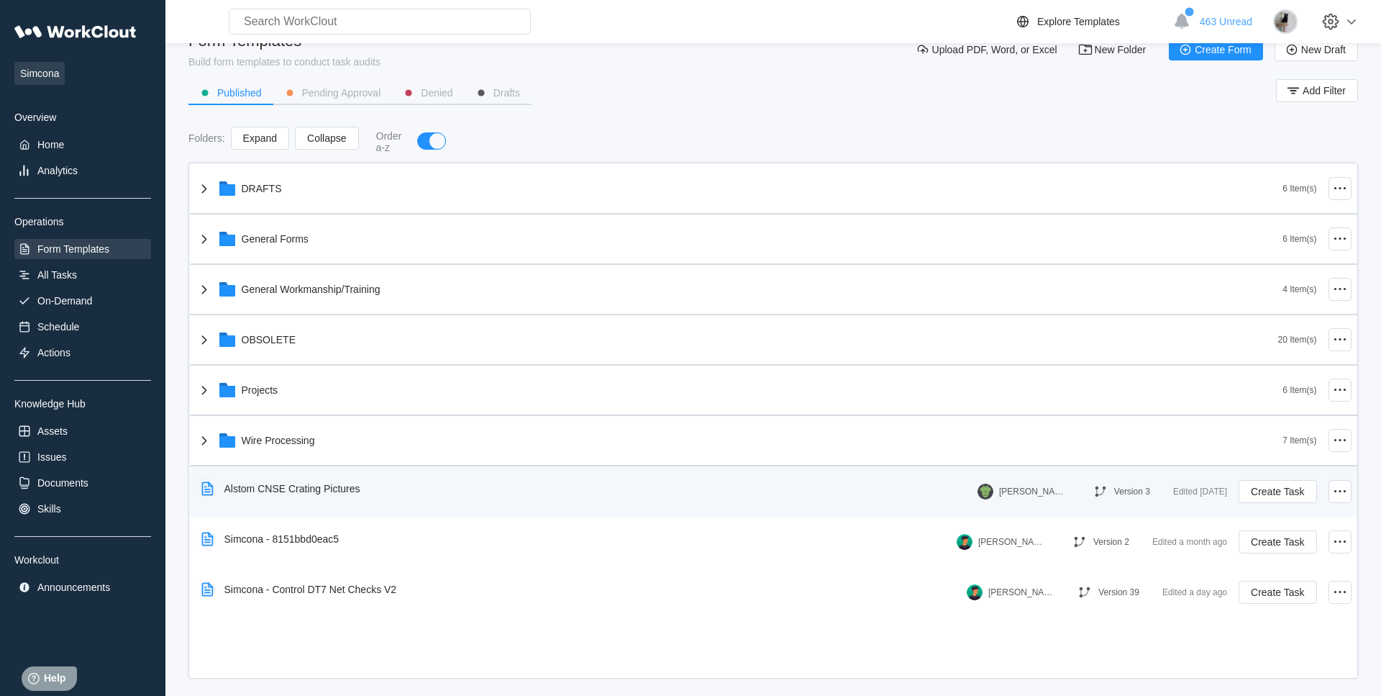
scroll to position [42, 0]
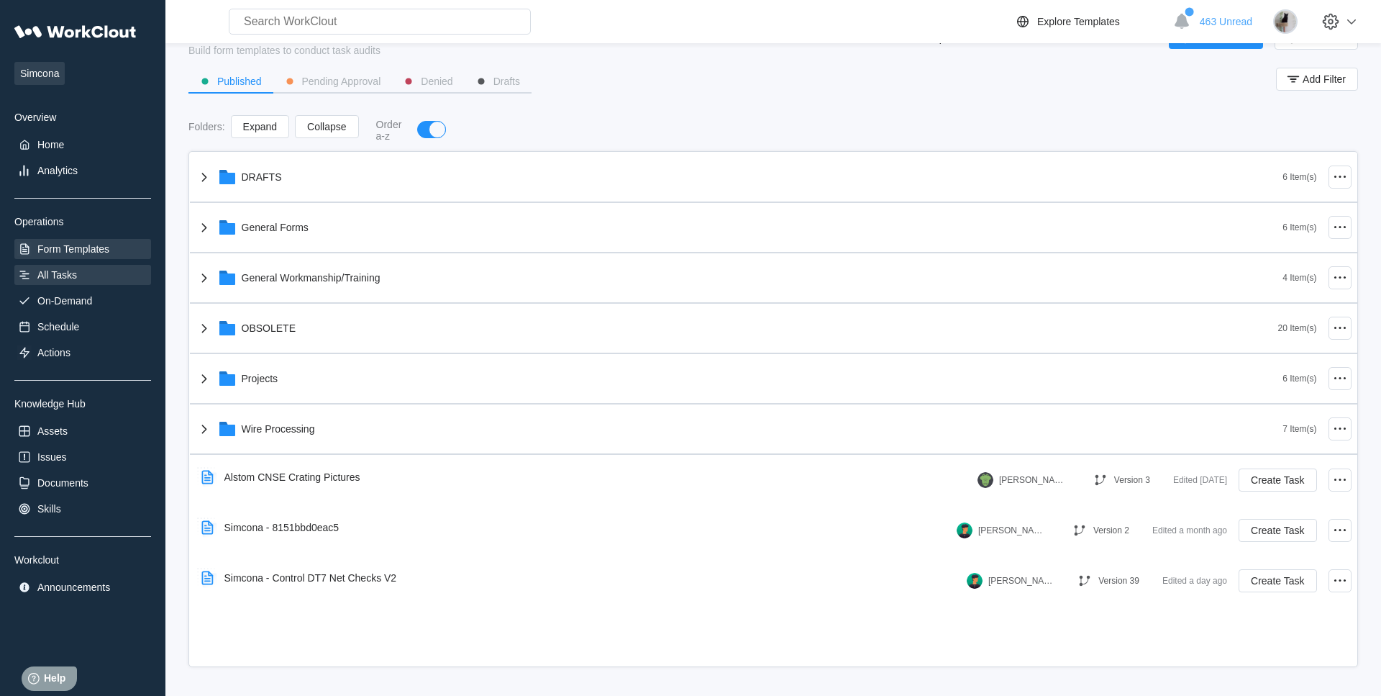
click at [94, 271] on div "All Tasks" at bounding box center [82, 275] width 137 height 20
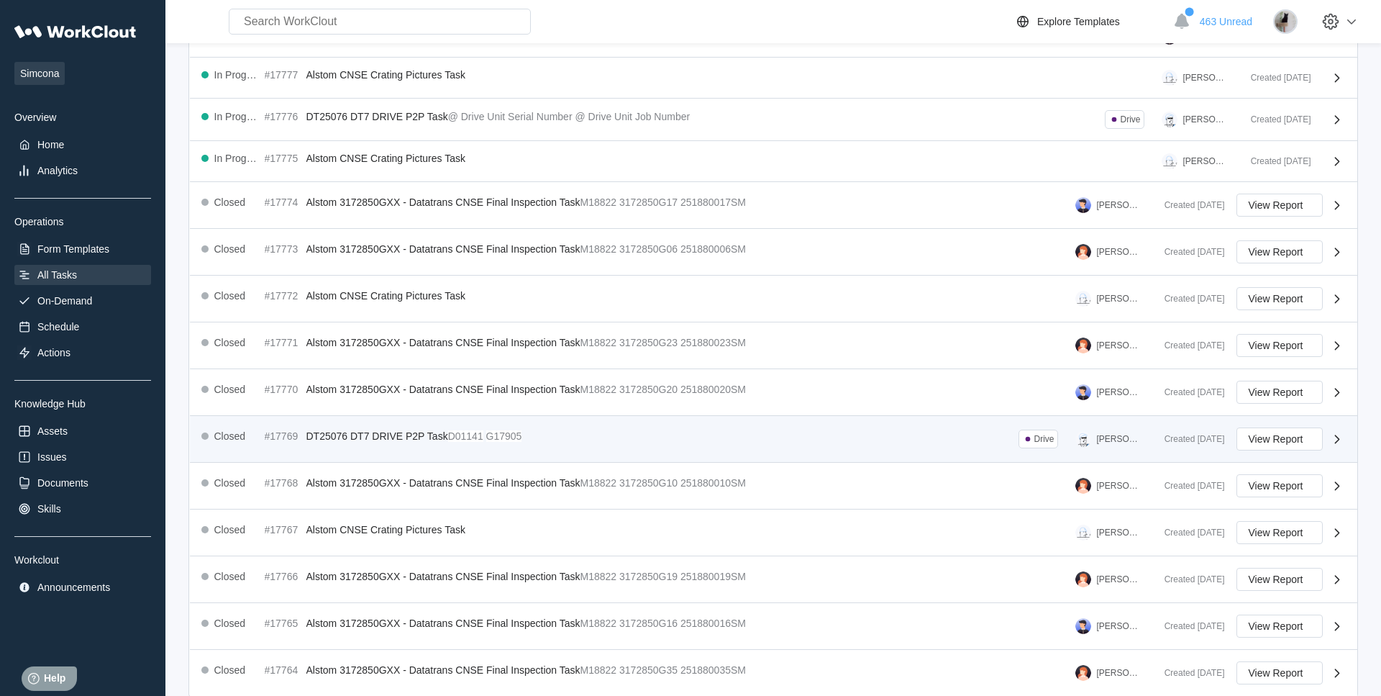
scroll to position [206, 0]
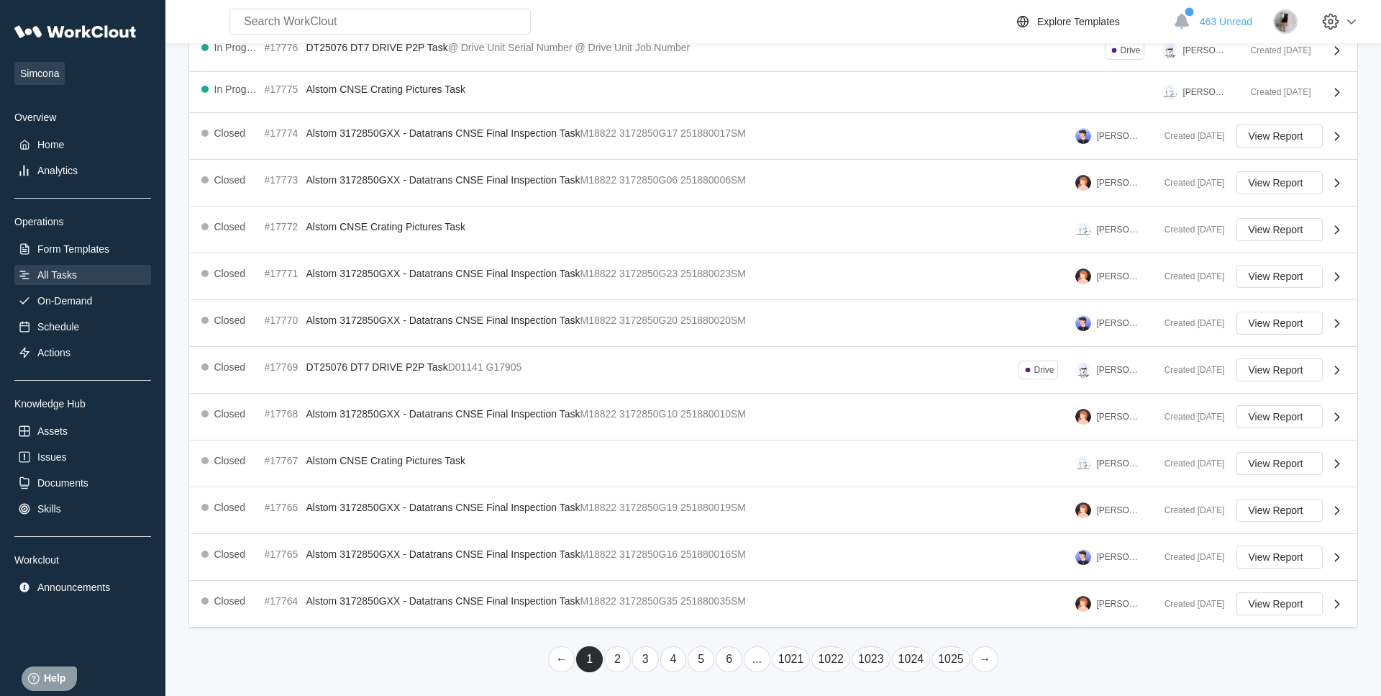
click at [79, 235] on div "Simcona Overview Home Analytics Operations Form Templates All Tasks On-Demand S…" at bounding box center [82, 307] width 137 height 580
